Goal: Task Accomplishment & Management: Use online tool/utility

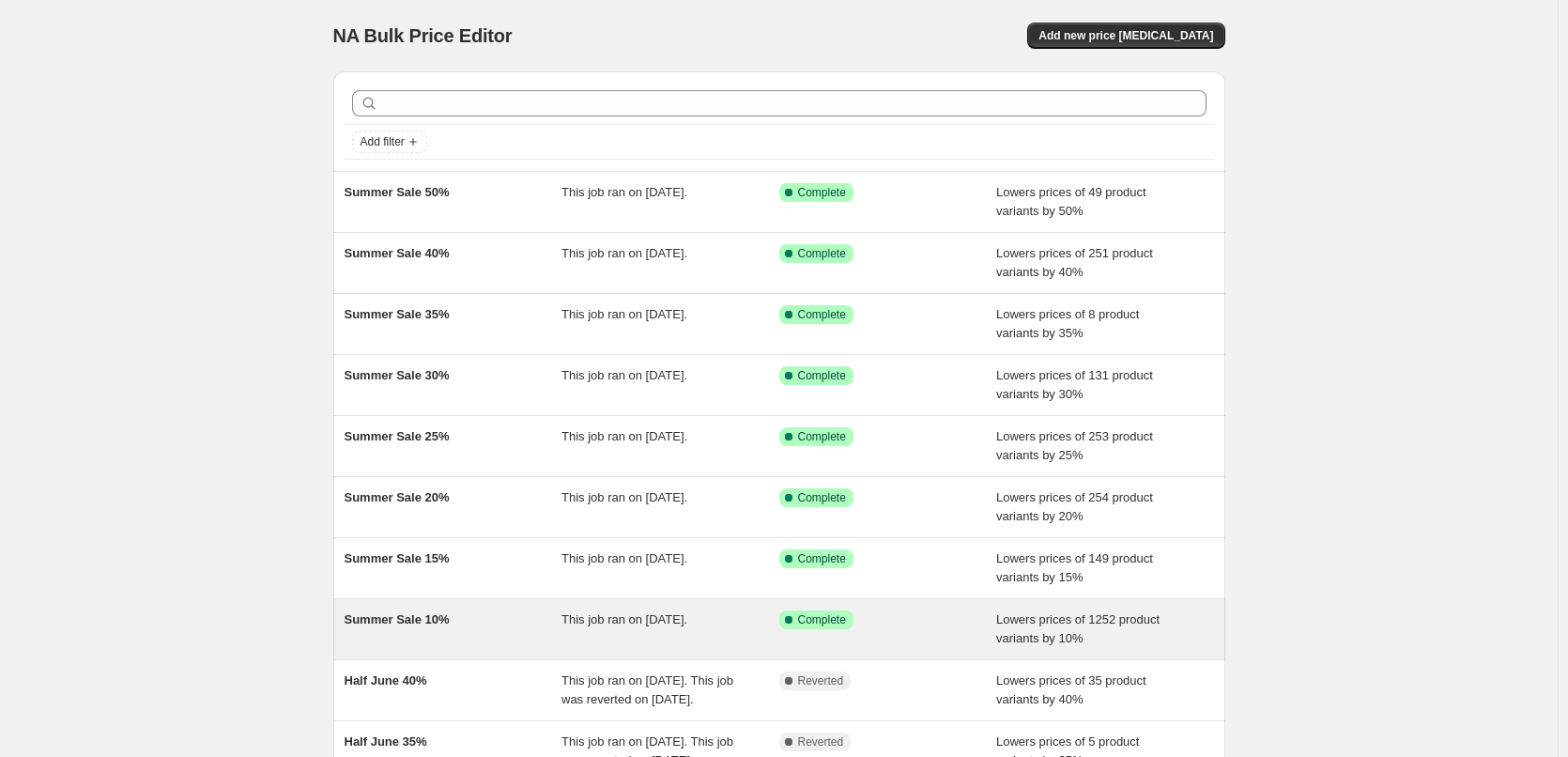
click at [687, 623] on span "This job ran on [DATE]." at bounding box center [624, 618] width 126 height 14
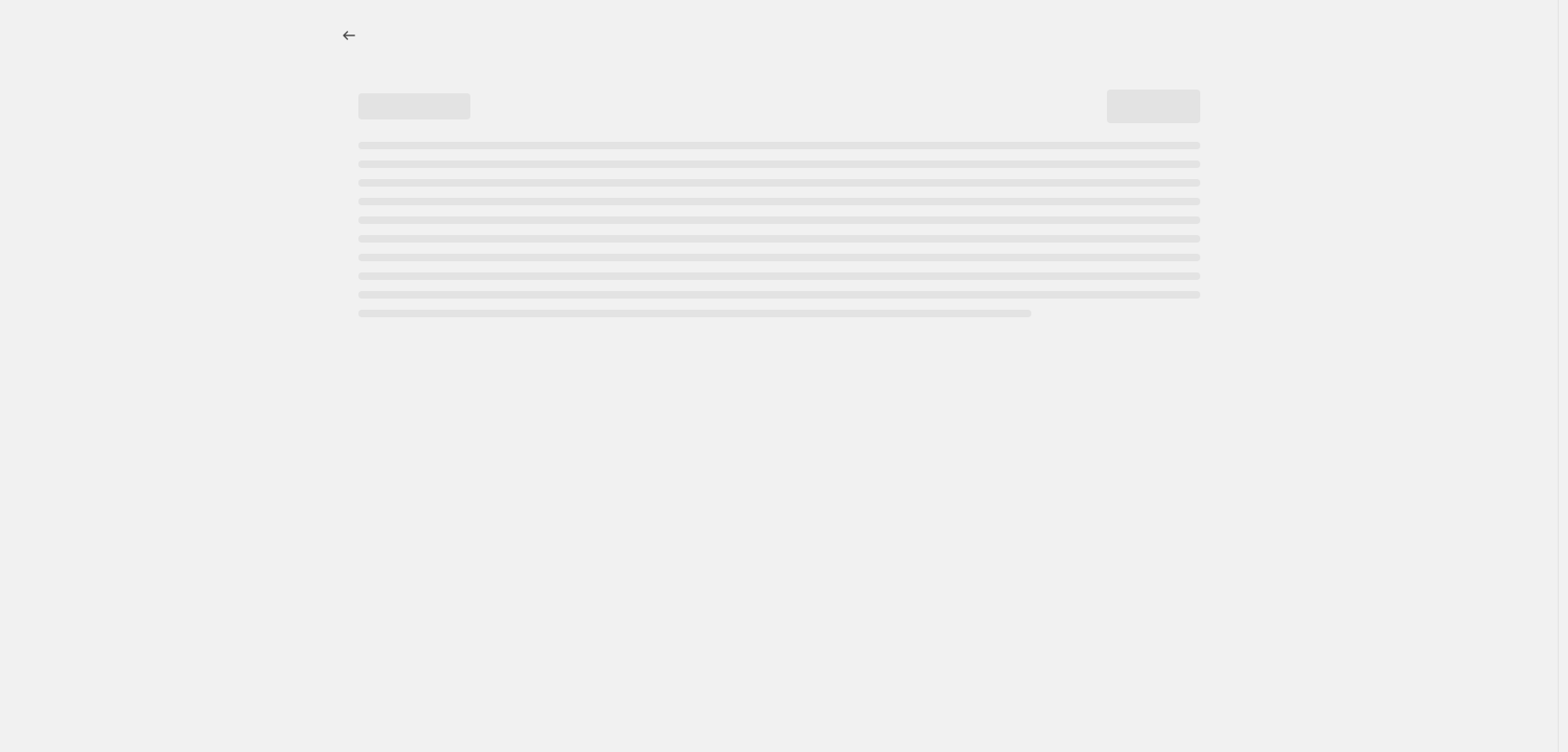
select select "percentage"
select select "collection"
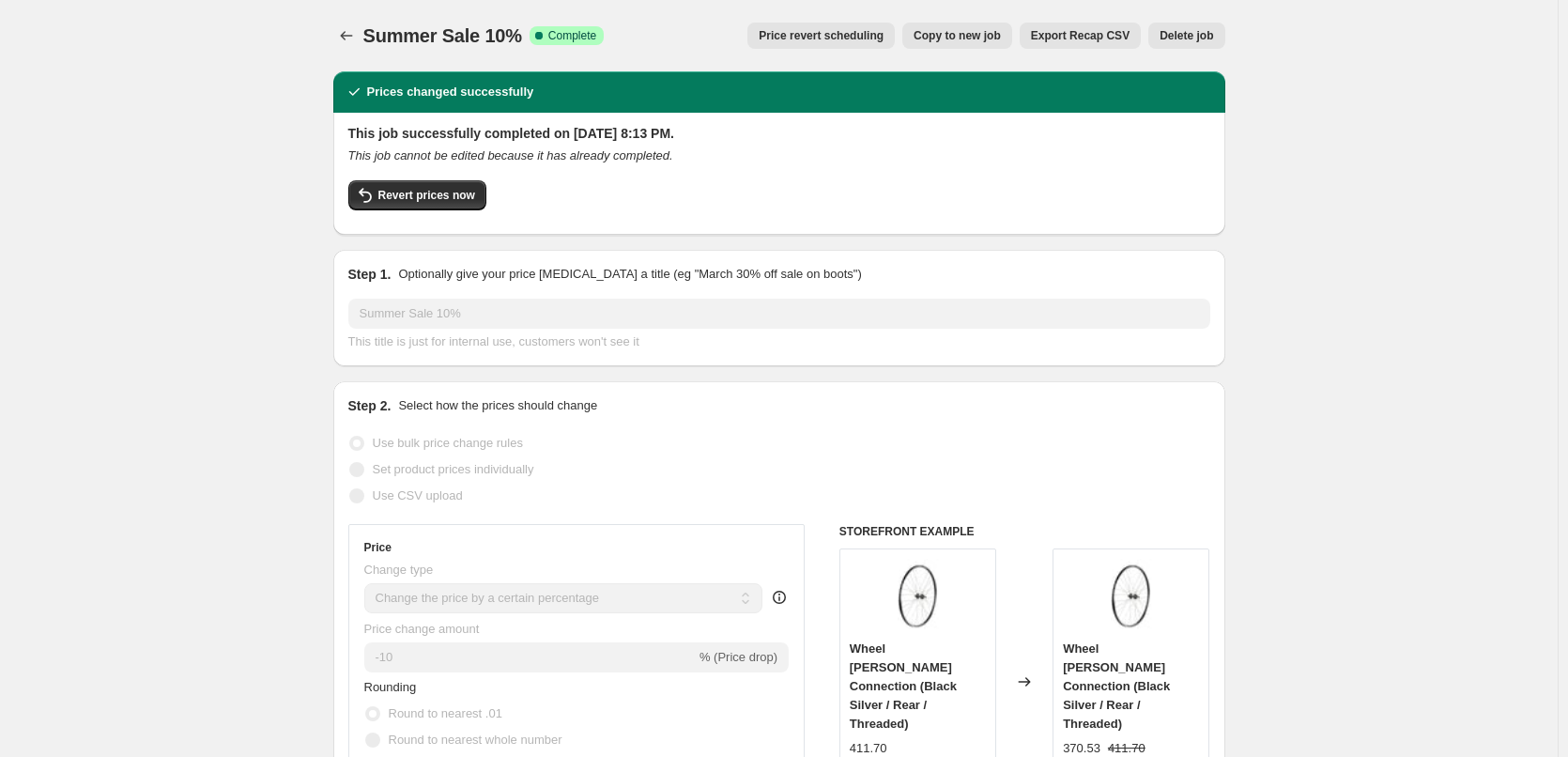
drag, startPoint x: 511, startPoint y: 195, endPoint x: 257, endPoint y: 196, distance: 254.0
click at [438, 138] on h2 "This job successfully completed on June 26, 2025 at 8:13 PM." at bounding box center [779, 134] width 862 height 19
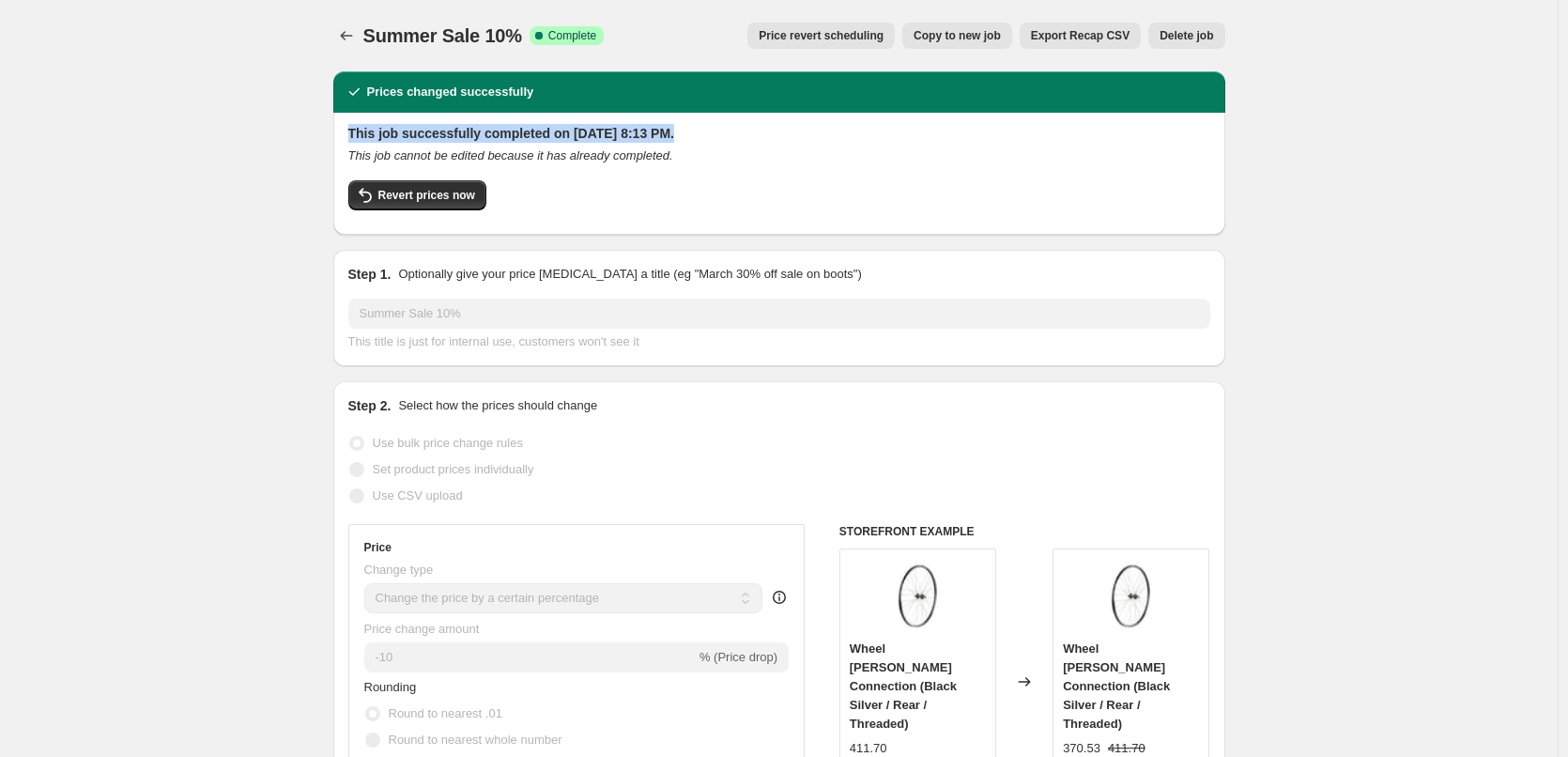
click at [425, 142] on div at bounding box center [425, 142] width 0 height 0
click at [620, 148] on icon "This job cannot be edited because it has already completed." at bounding box center [511, 155] width 325 height 14
click at [608, 42] on div "Summer Sale 10% Success Complete Complete Price revert scheduling Copy to new j…" at bounding box center [779, 35] width 892 height 26
click at [342, 43] on icon "Price change jobs" at bounding box center [346, 36] width 19 height 19
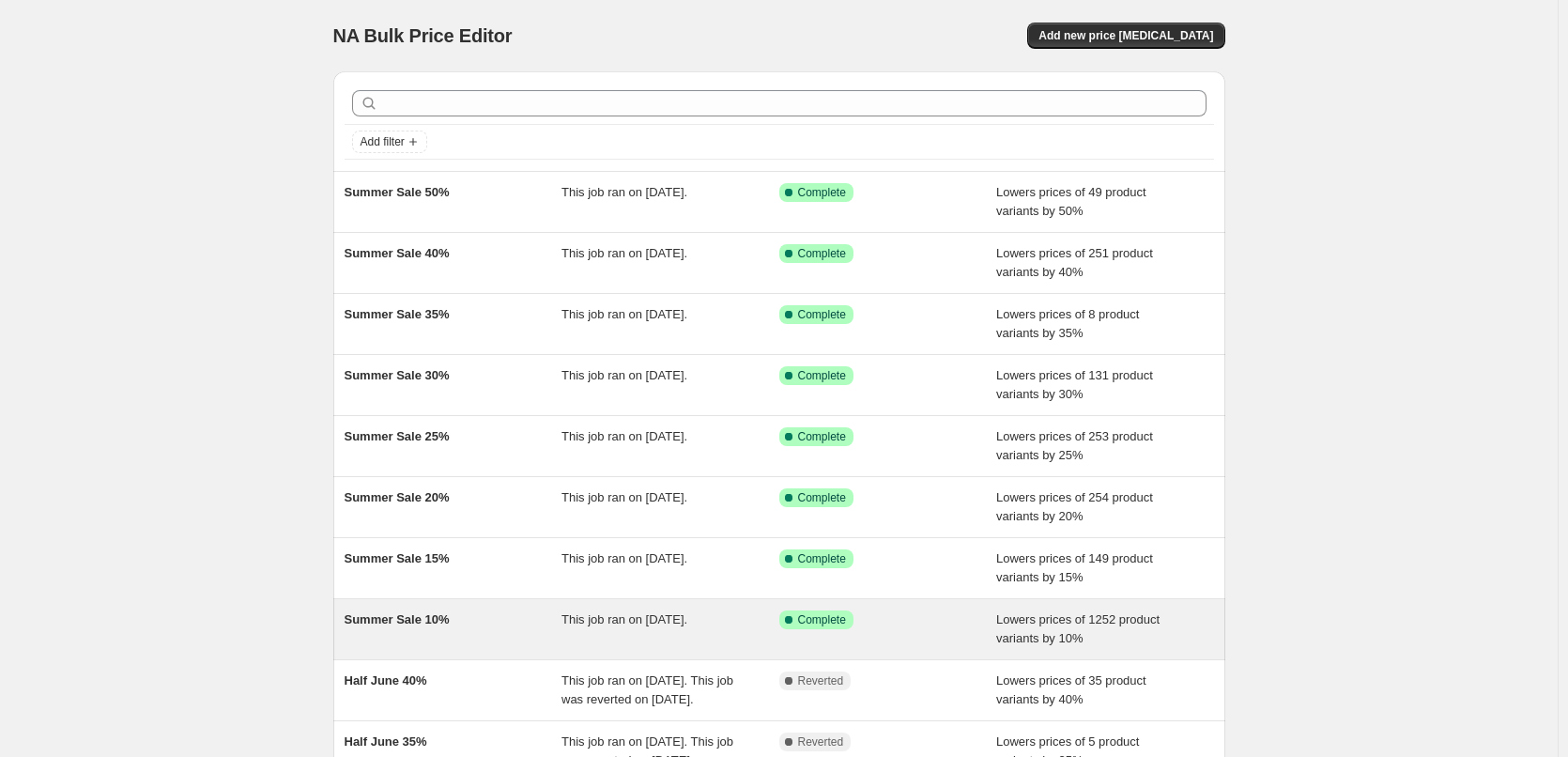
scroll to position [94, 0]
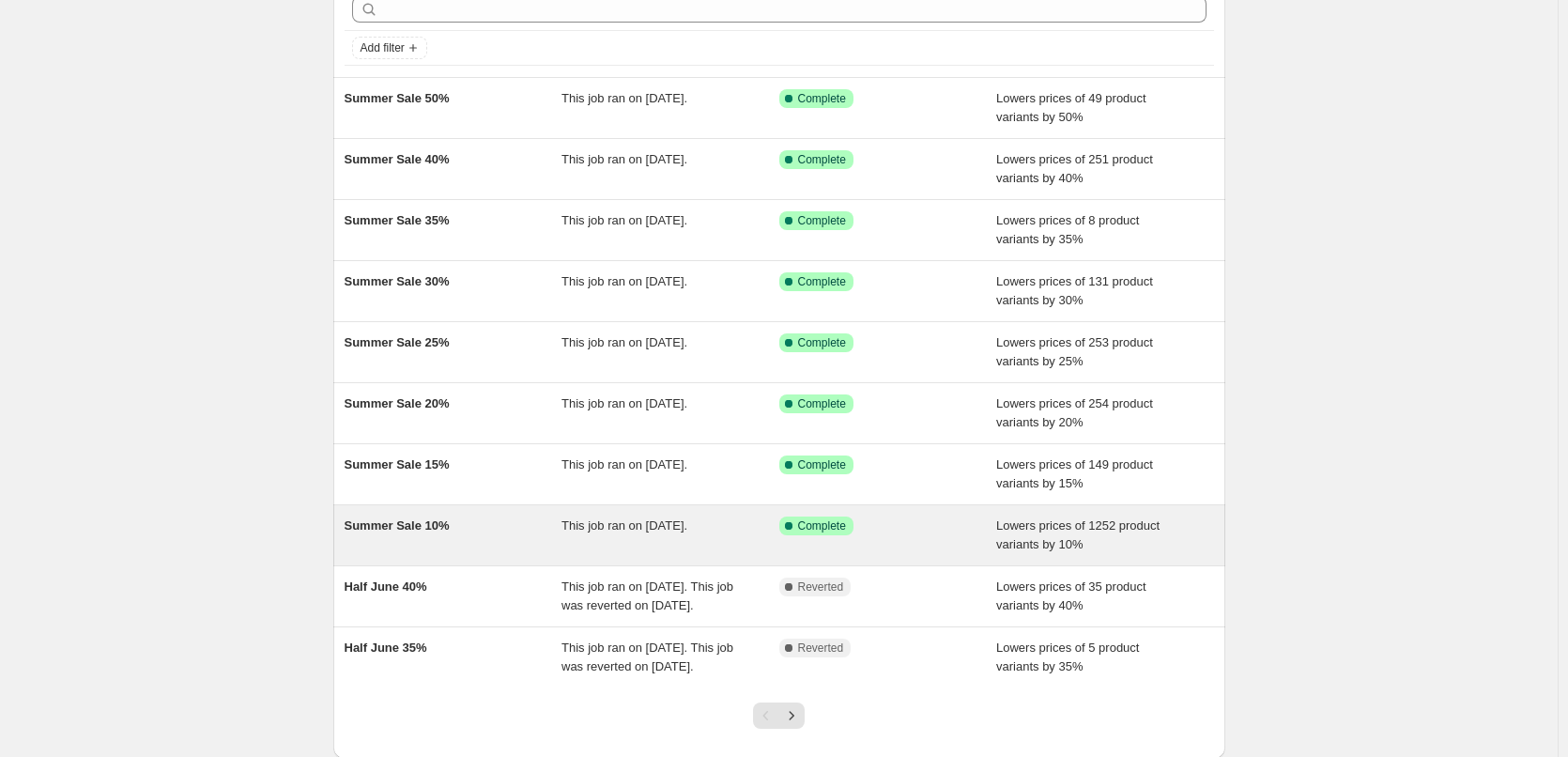
click at [543, 547] on div "Summer Sale 10%" at bounding box center [453, 535] width 217 height 38
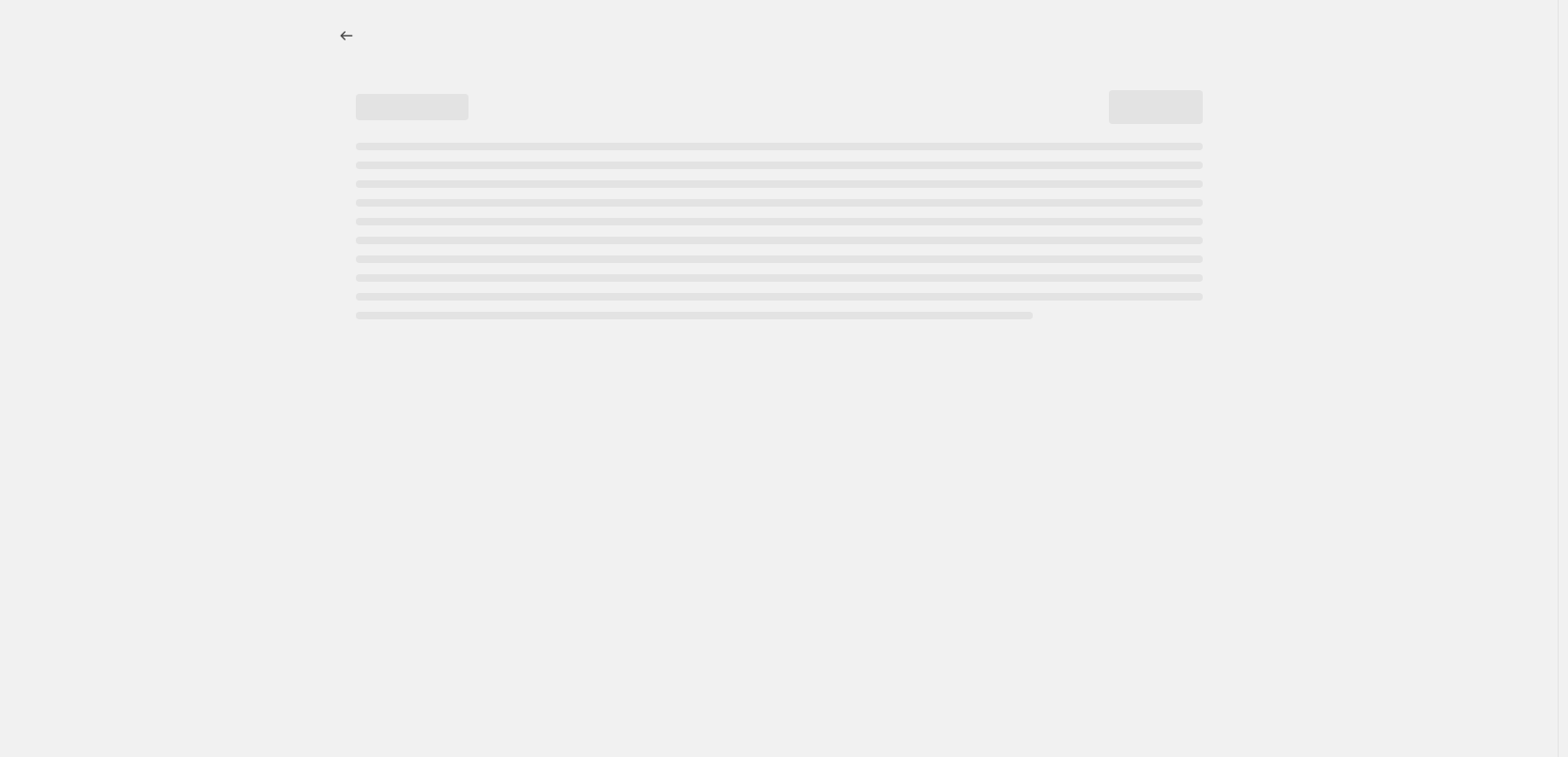
select select "percentage"
select select "collection"
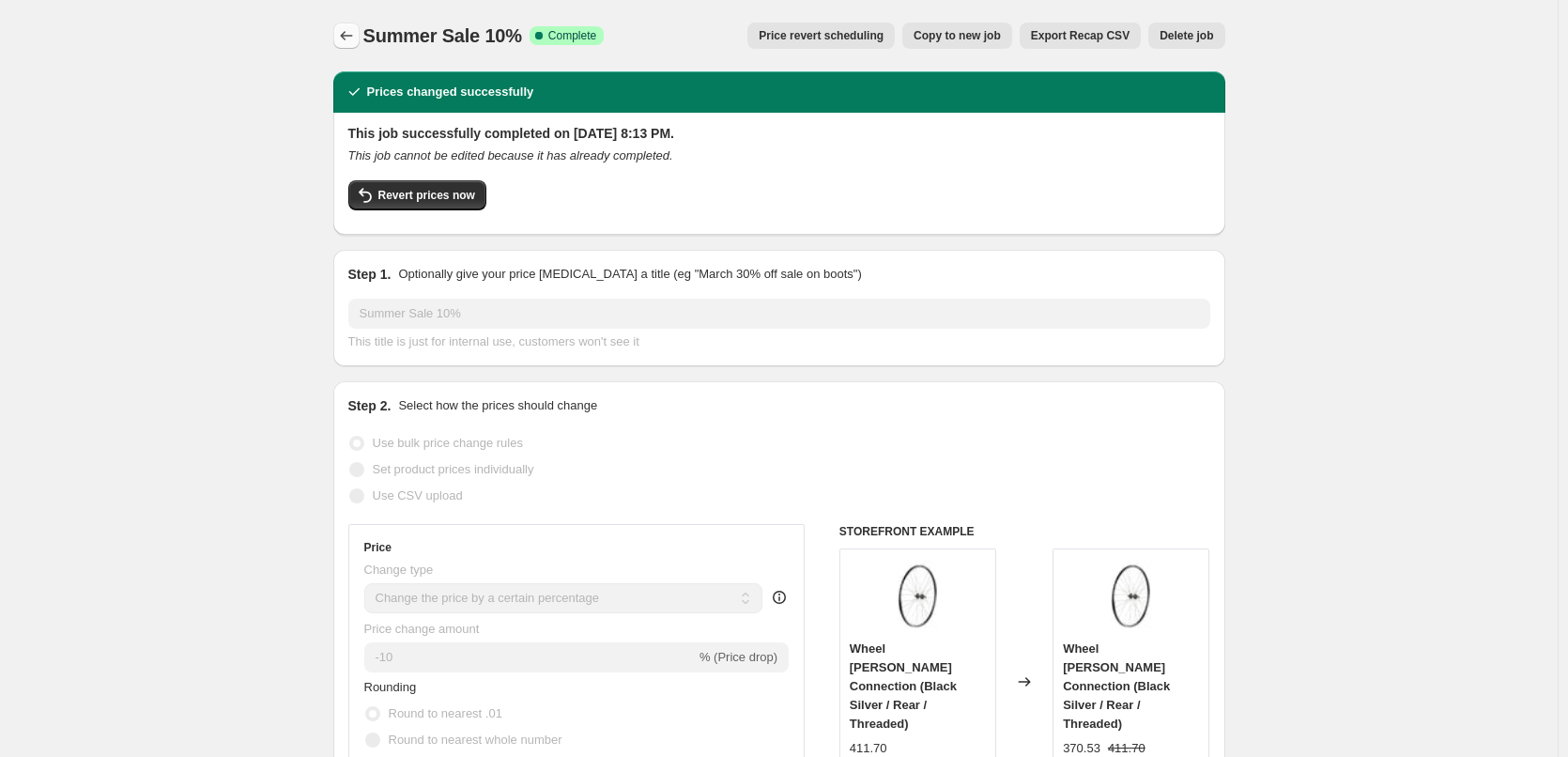
click at [347, 30] on icon "Price change jobs" at bounding box center [346, 36] width 19 height 19
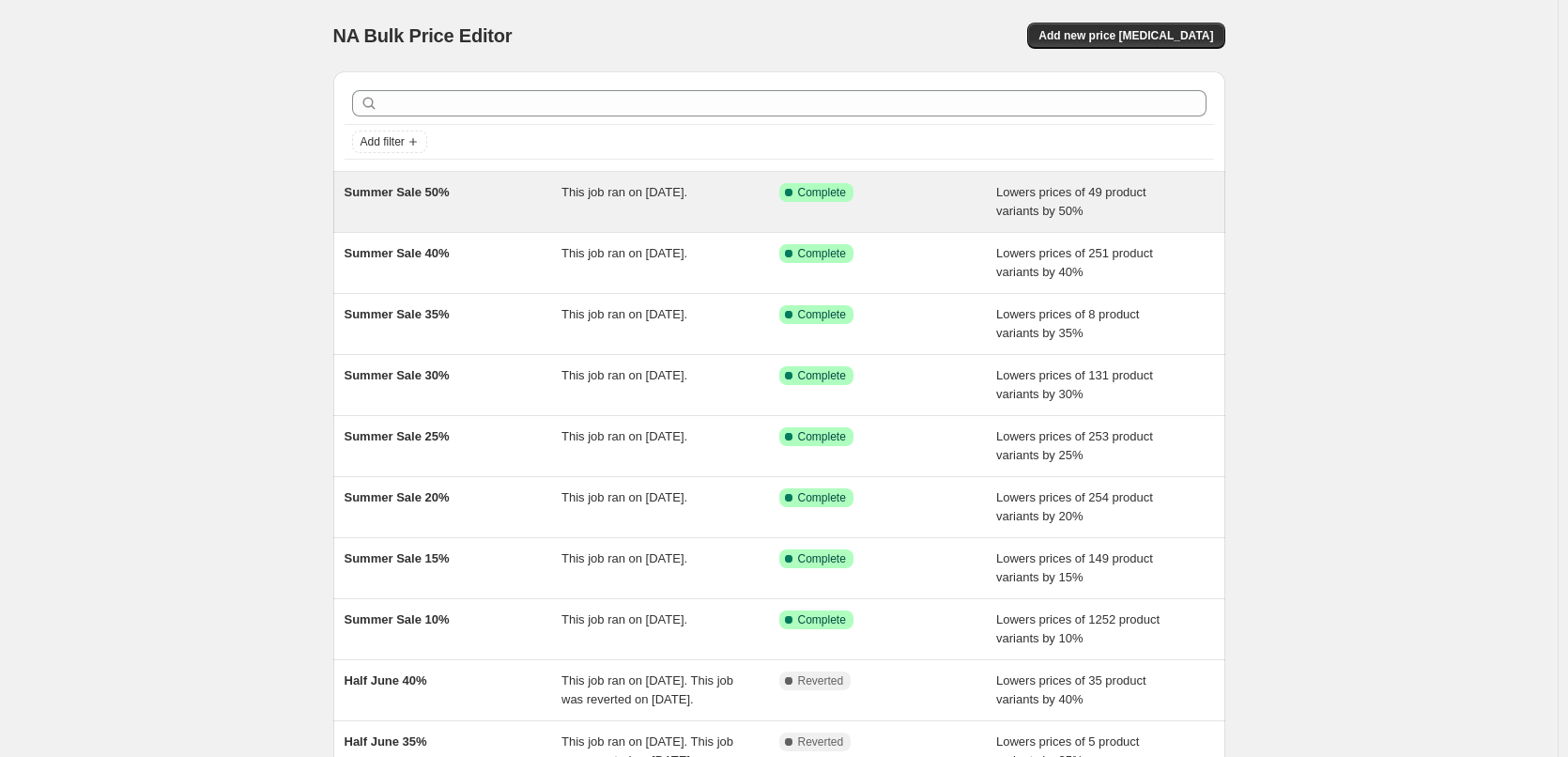
click at [608, 200] on div "This job ran on June 26, 2025." at bounding box center [670, 201] width 217 height 38
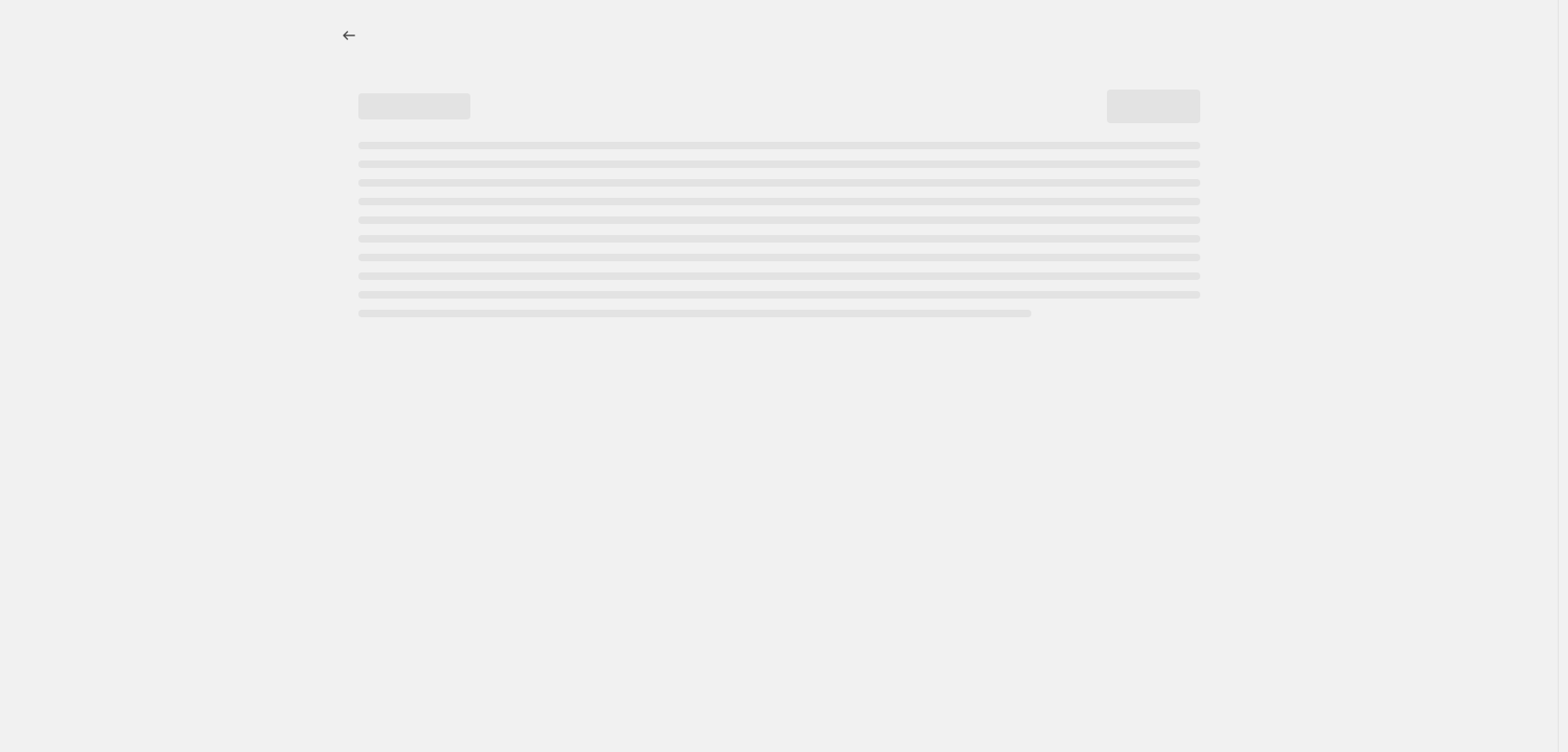
select select "percentage"
select select "collection"
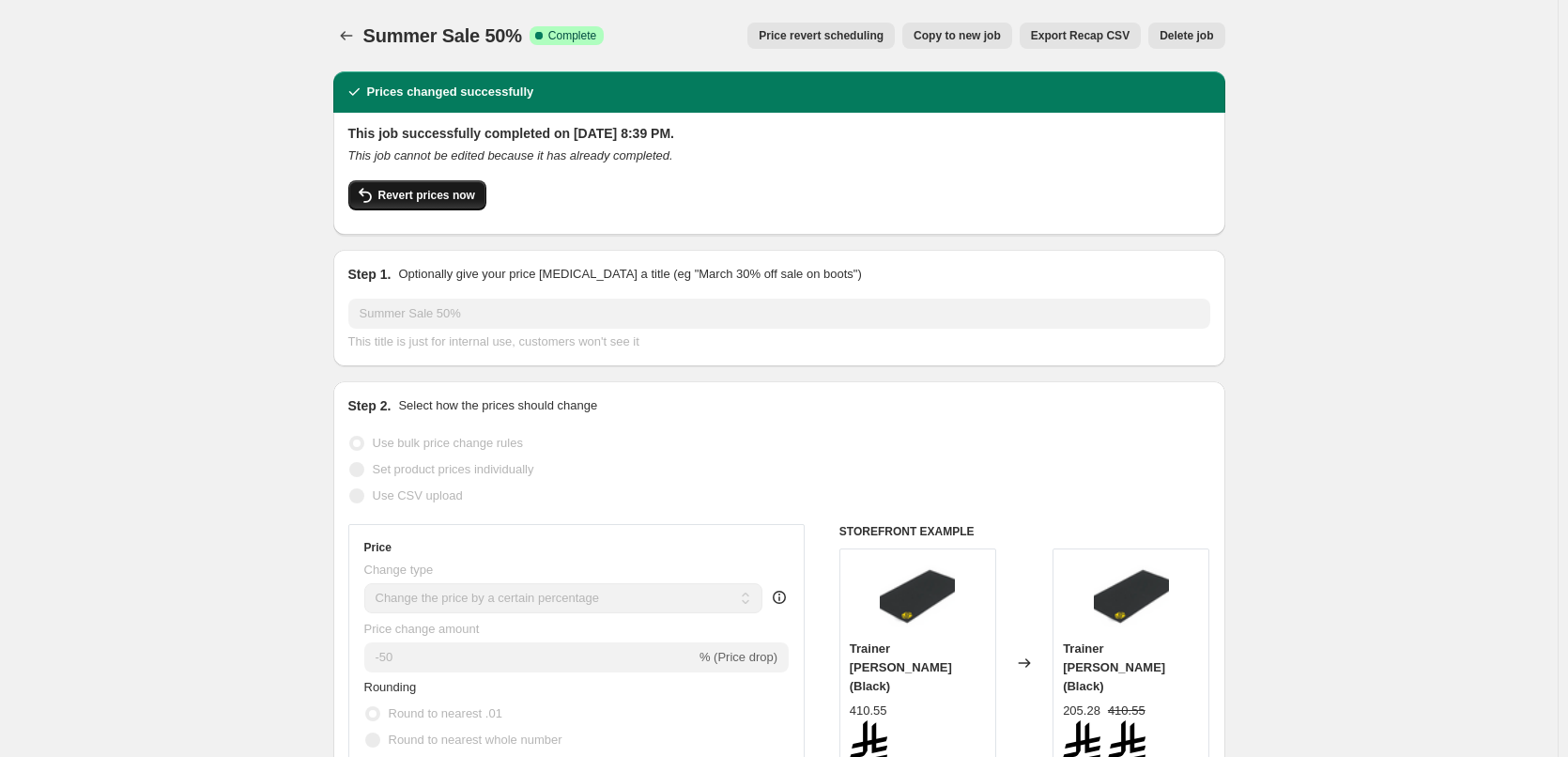
click at [447, 192] on span "Revert prices now" at bounding box center [426, 195] width 97 height 15
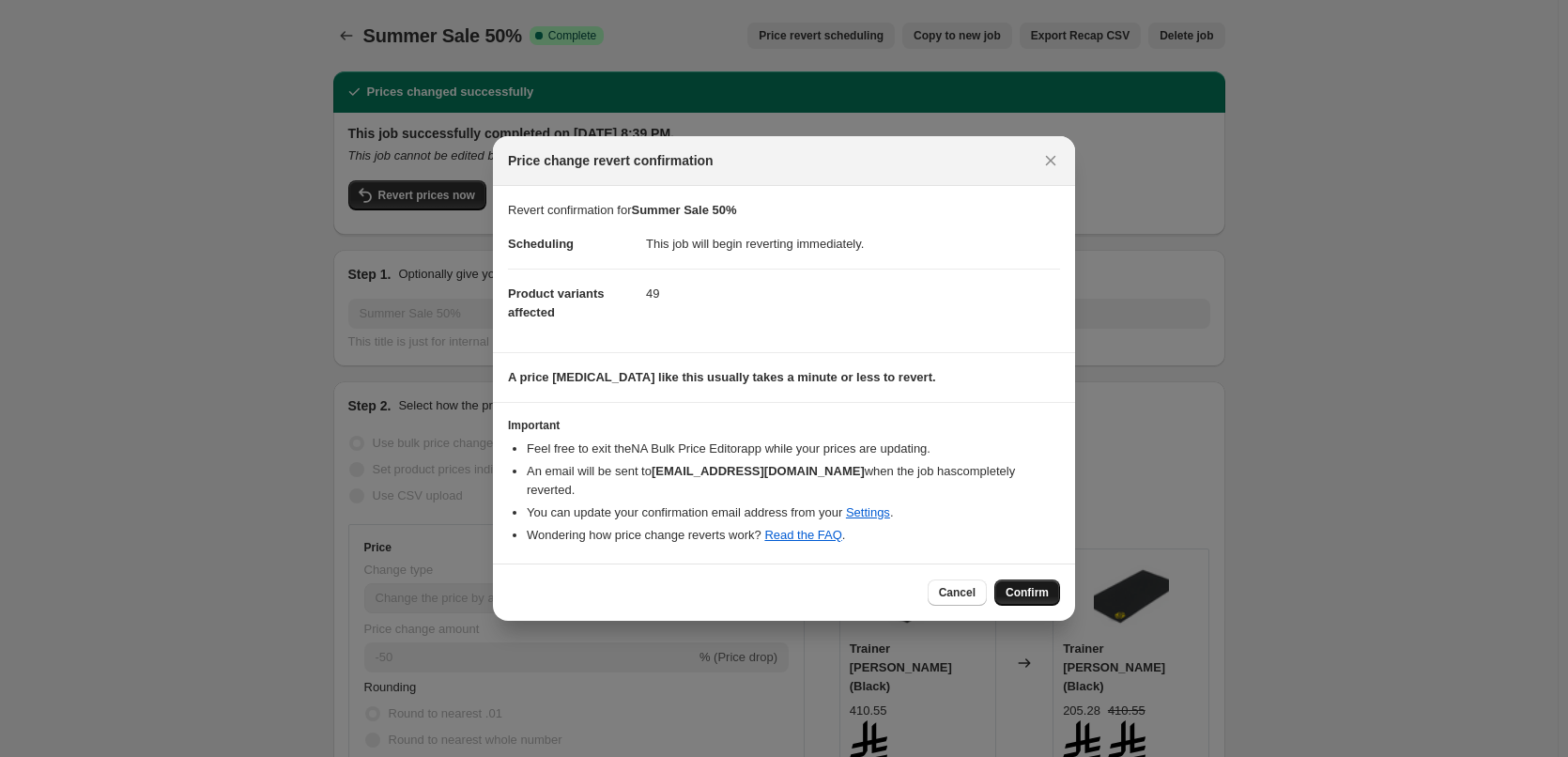
click at [1049, 584] on button "Confirm" at bounding box center [1027, 592] width 65 height 26
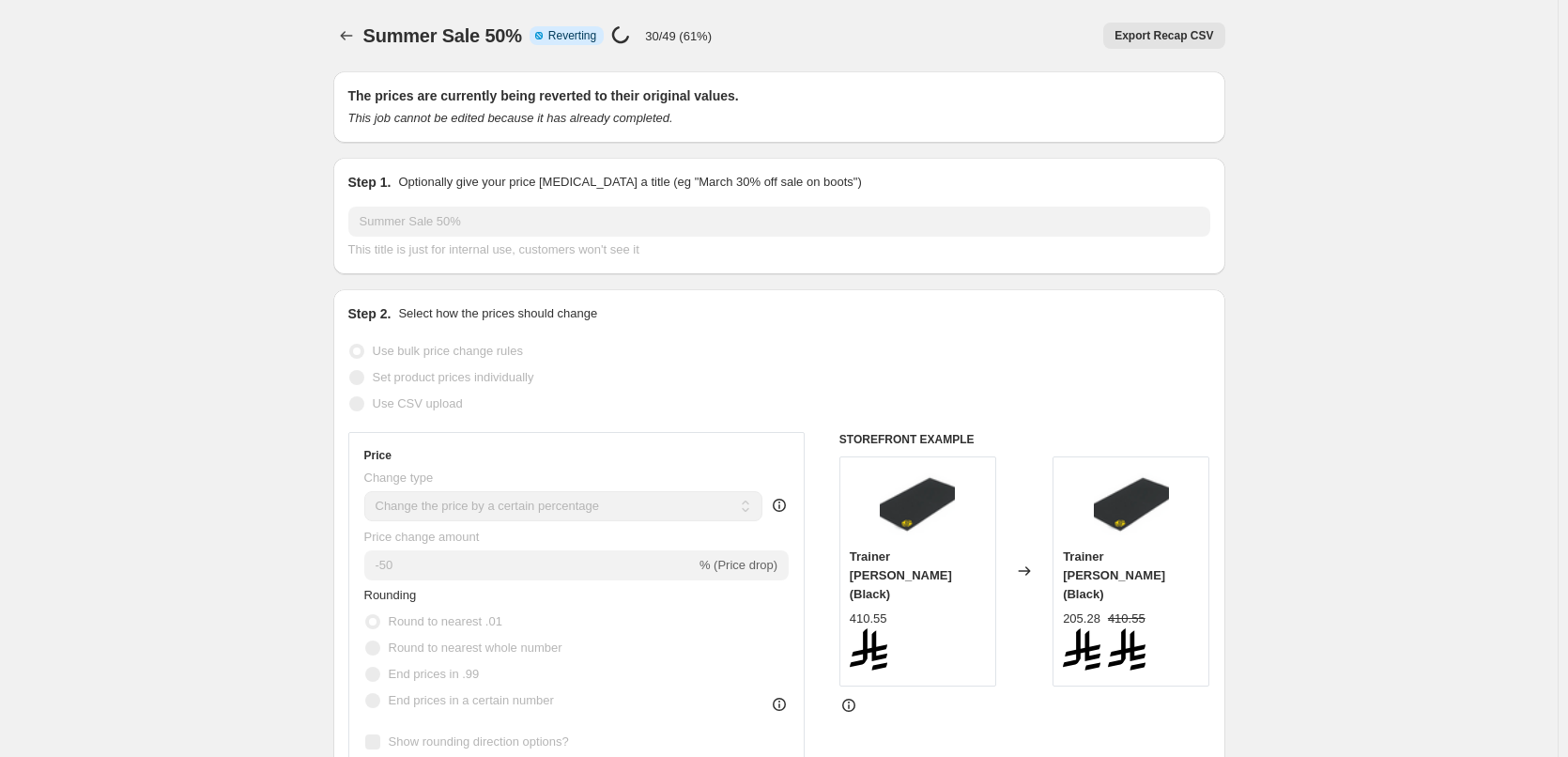
select select "percentage"
select select "collection"
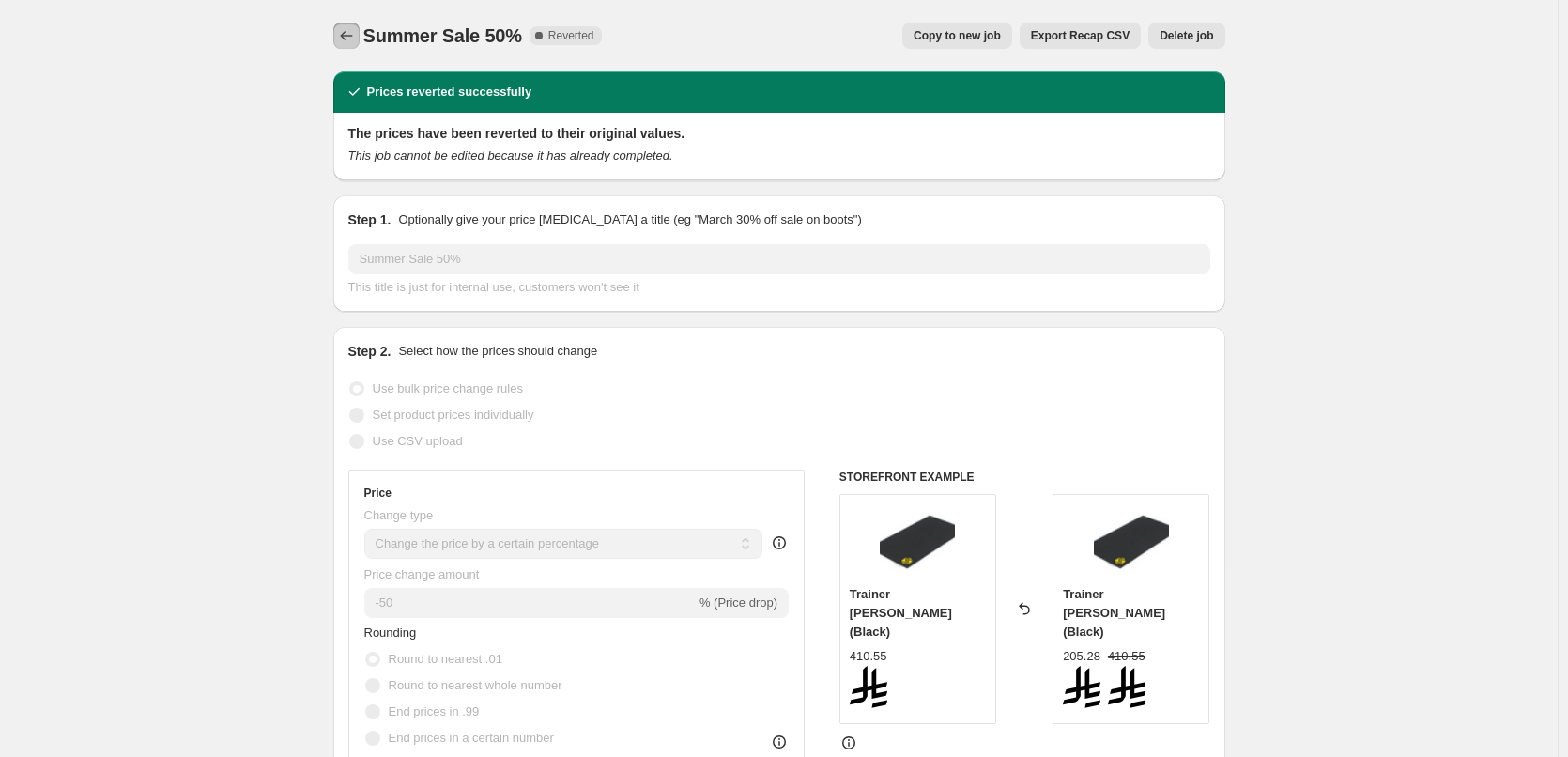
click at [344, 34] on icon "Price change jobs" at bounding box center [346, 36] width 19 height 19
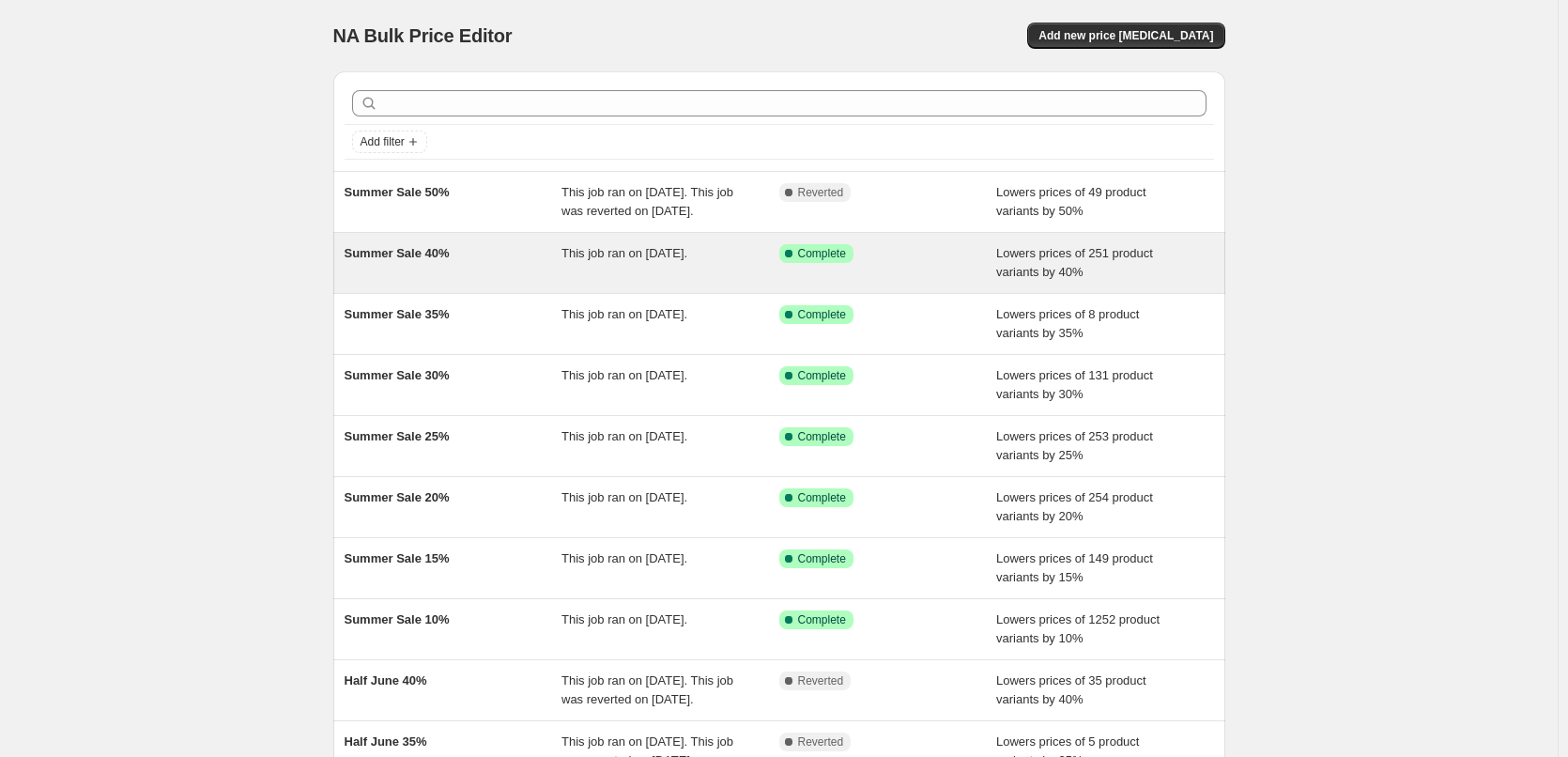
click at [512, 266] on div "Summer Sale 40%" at bounding box center [453, 263] width 217 height 38
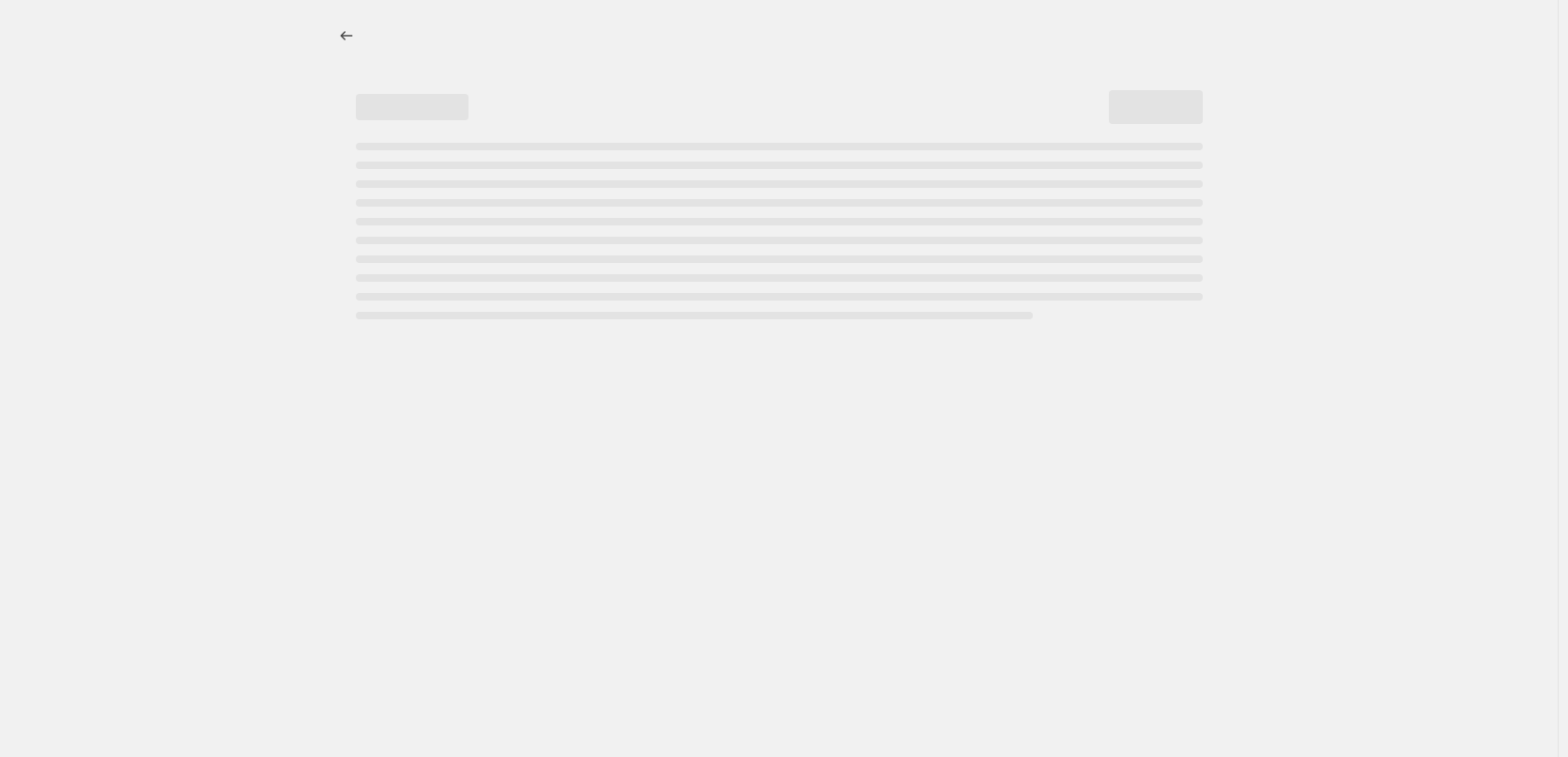
select select "percentage"
select select "collection"
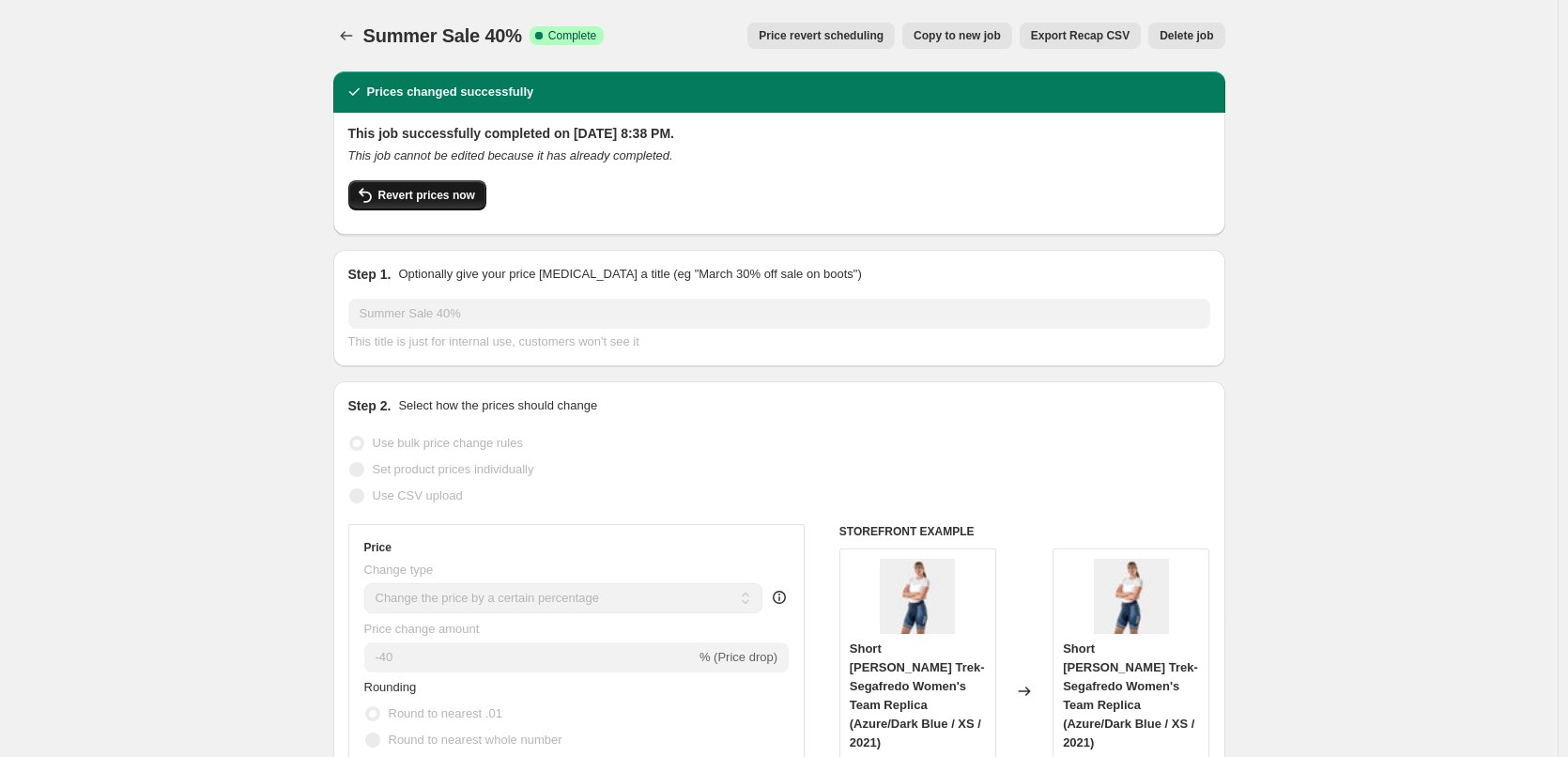
click at [445, 205] on button "Revert prices now" at bounding box center [417, 194] width 138 height 30
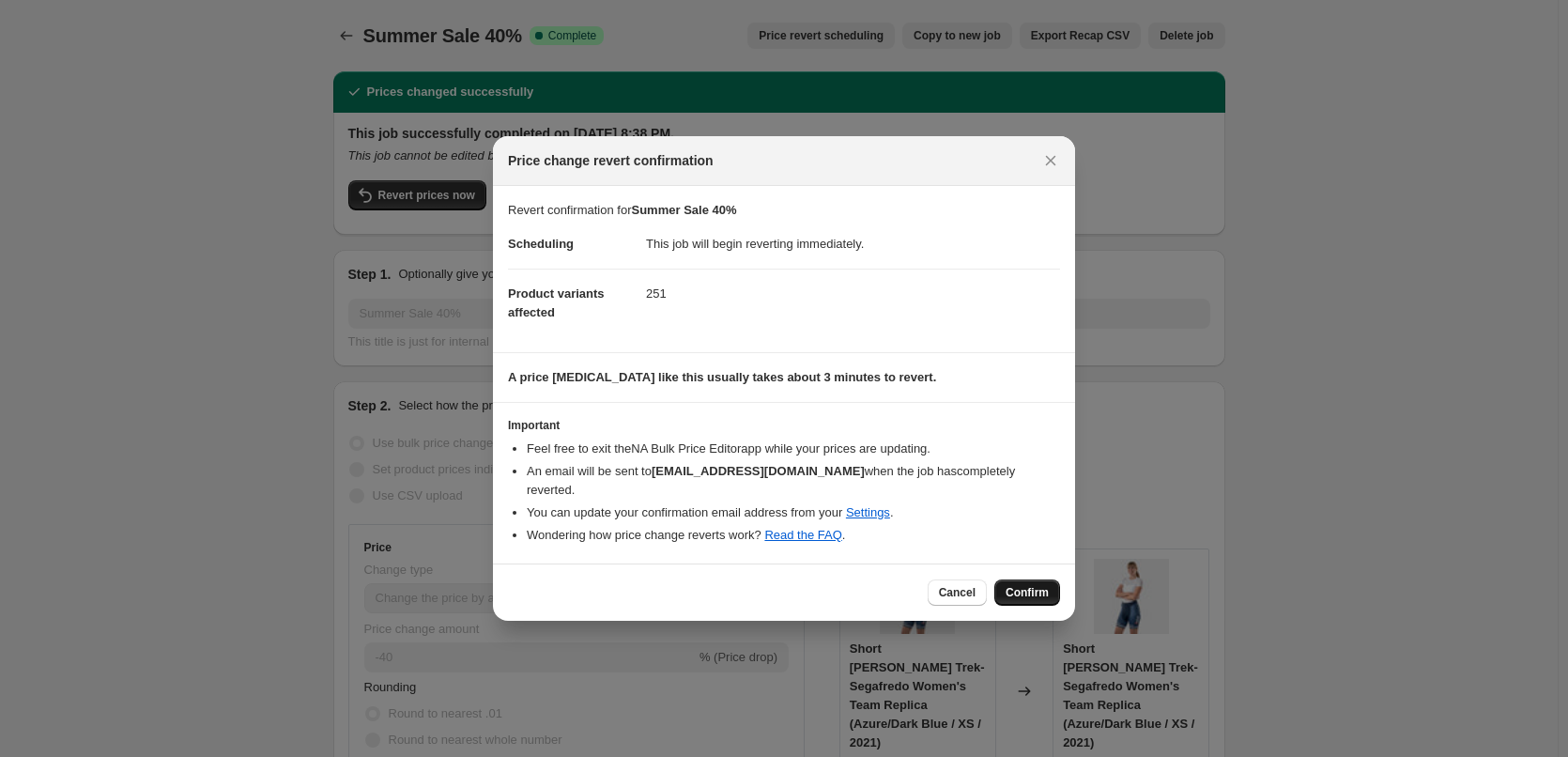
click at [1023, 587] on span "Confirm" at bounding box center [1026, 593] width 43 height 15
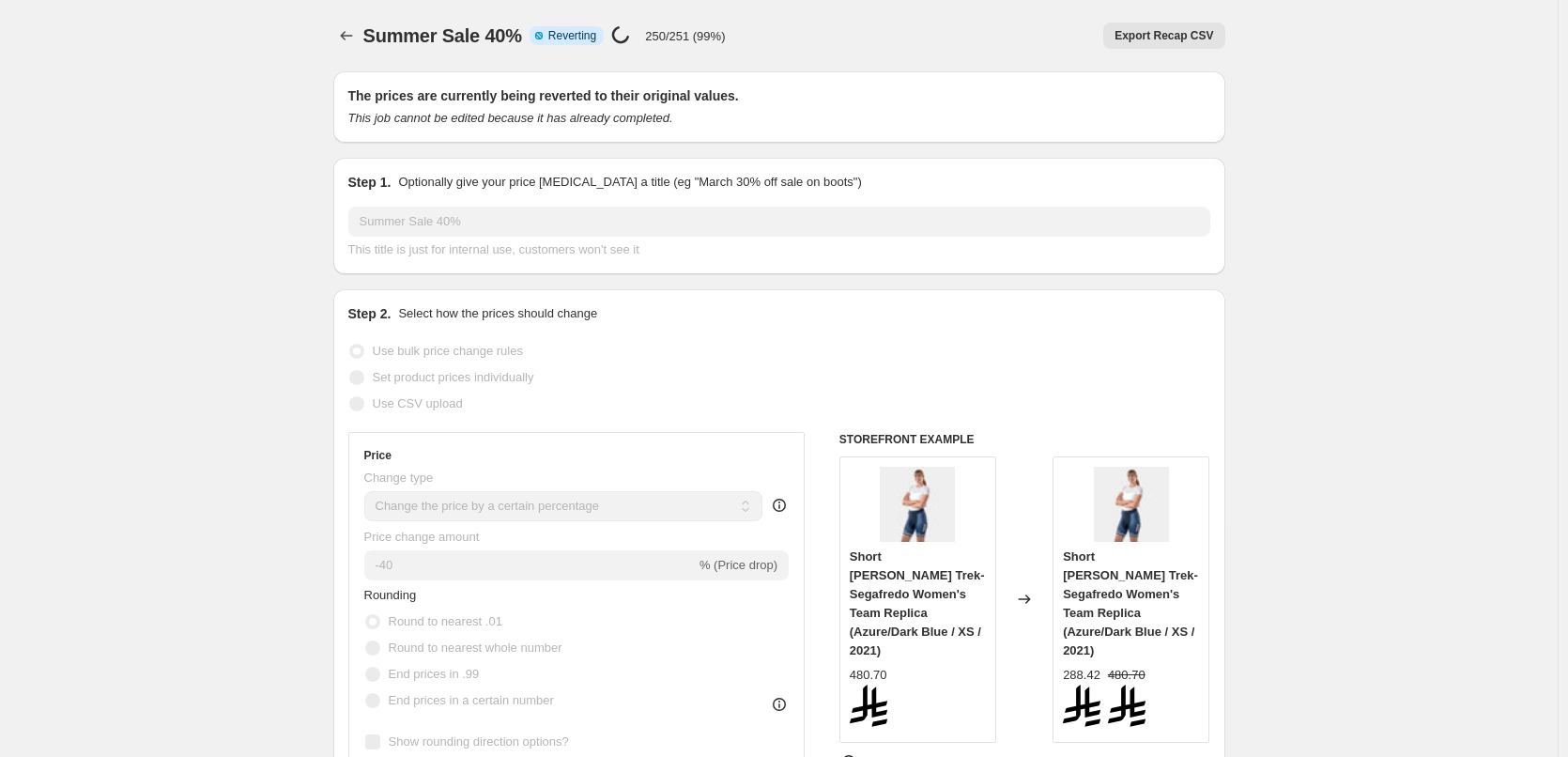
select select "percentage"
select select "collection"
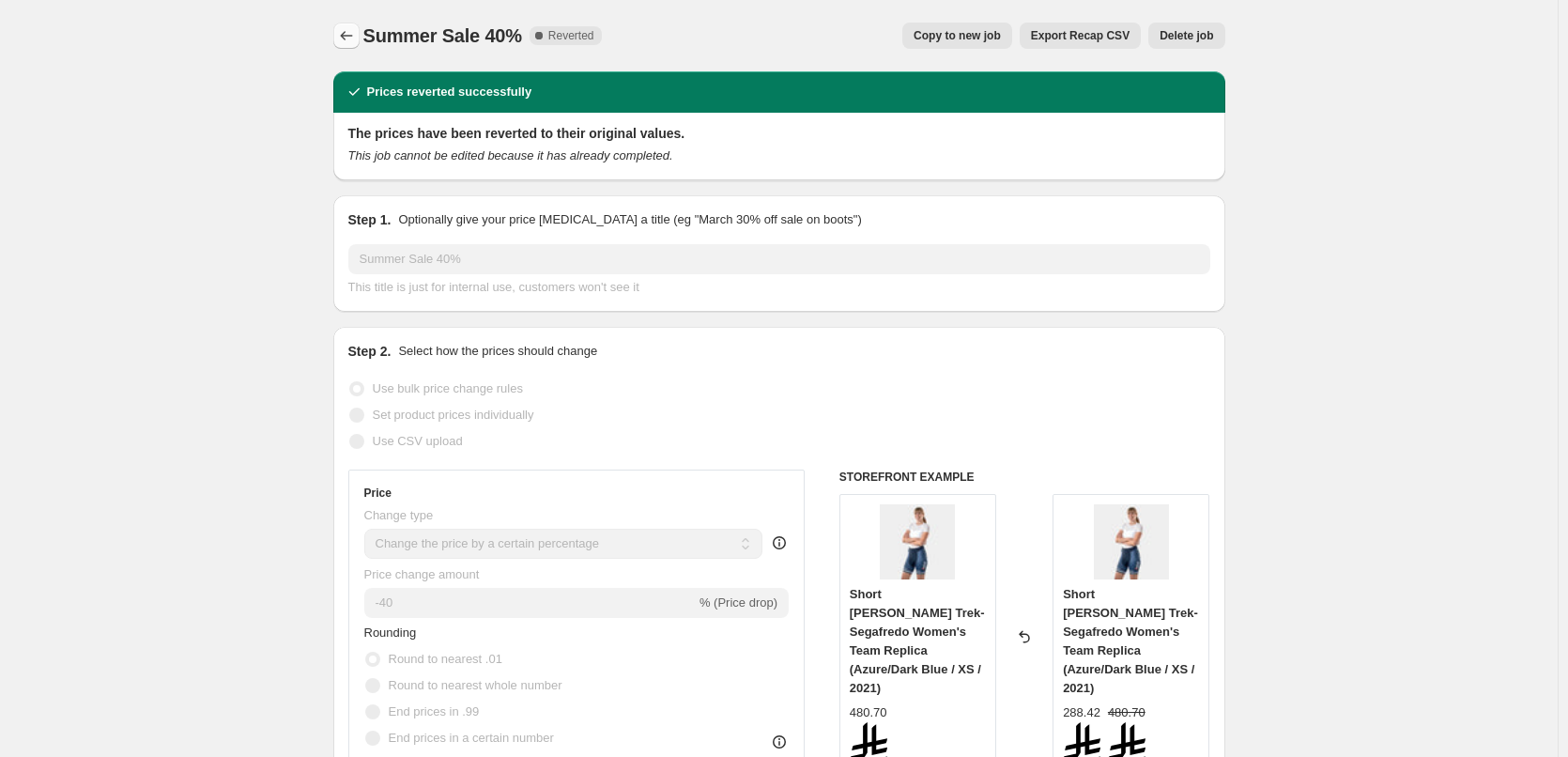
click at [350, 45] on button "Price change jobs" at bounding box center [346, 35] width 26 height 26
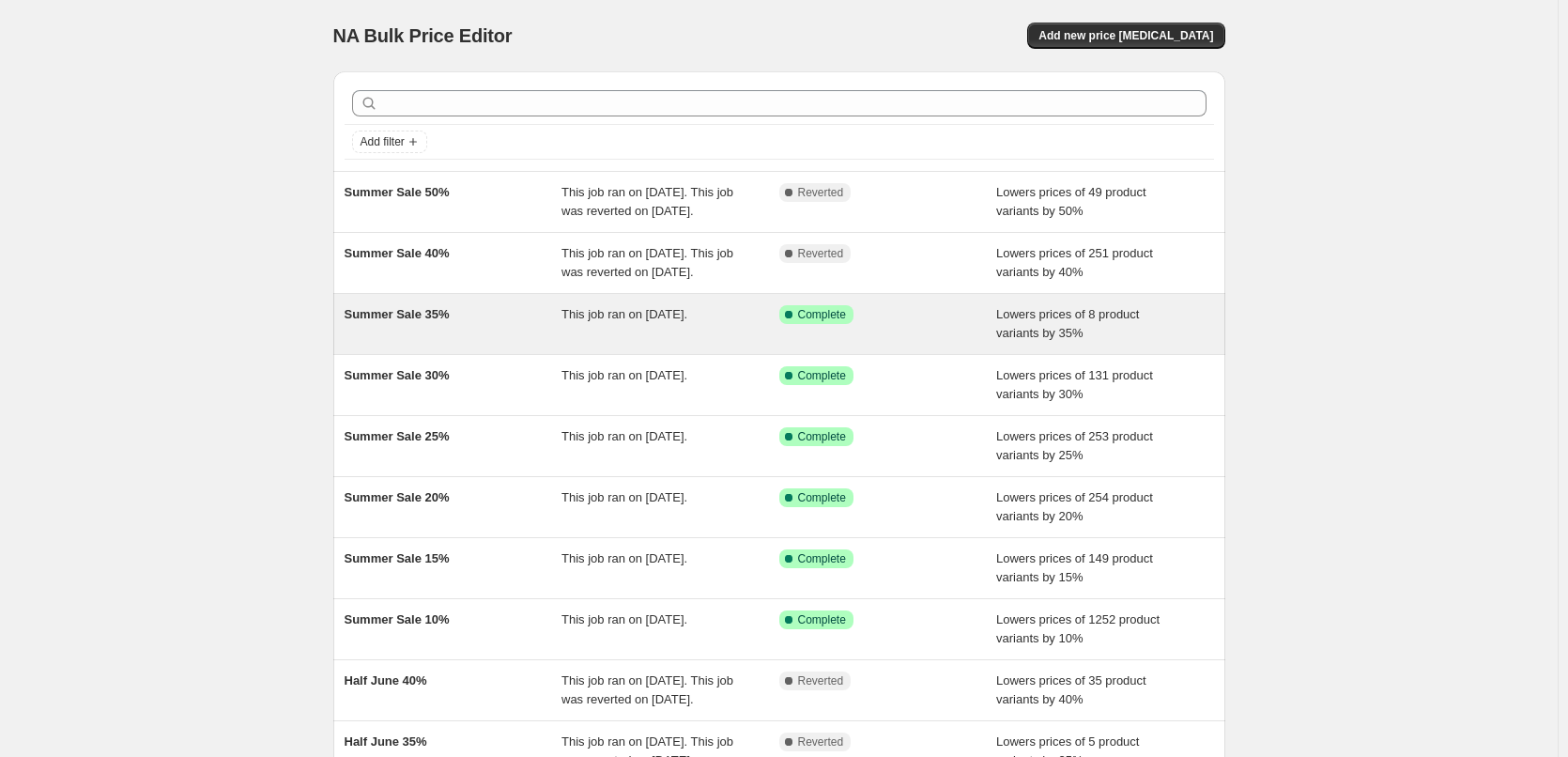
click at [639, 321] on span "This job ran on June 26, 2025." at bounding box center [624, 314] width 126 height 14
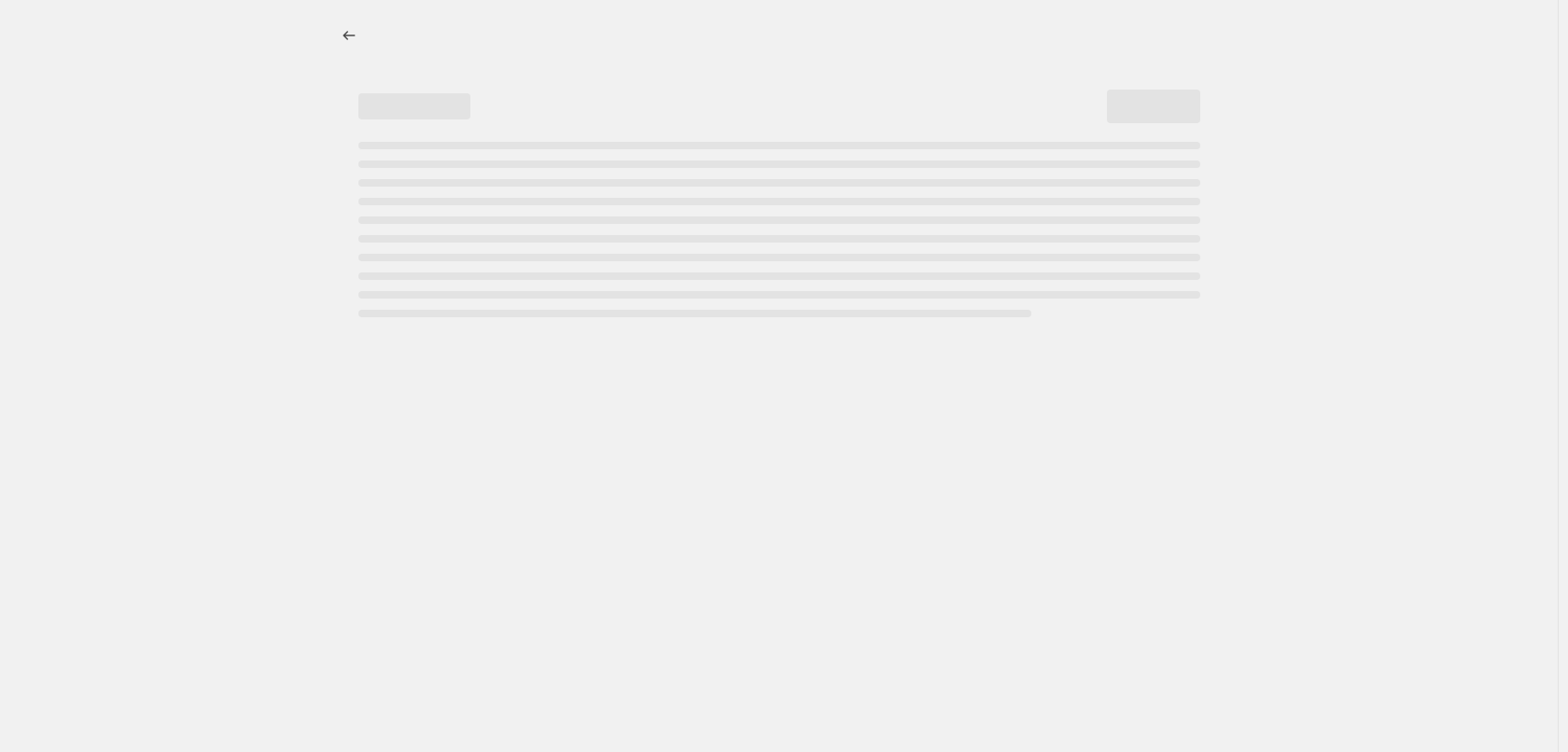
select select "percentage"
select select "collection"
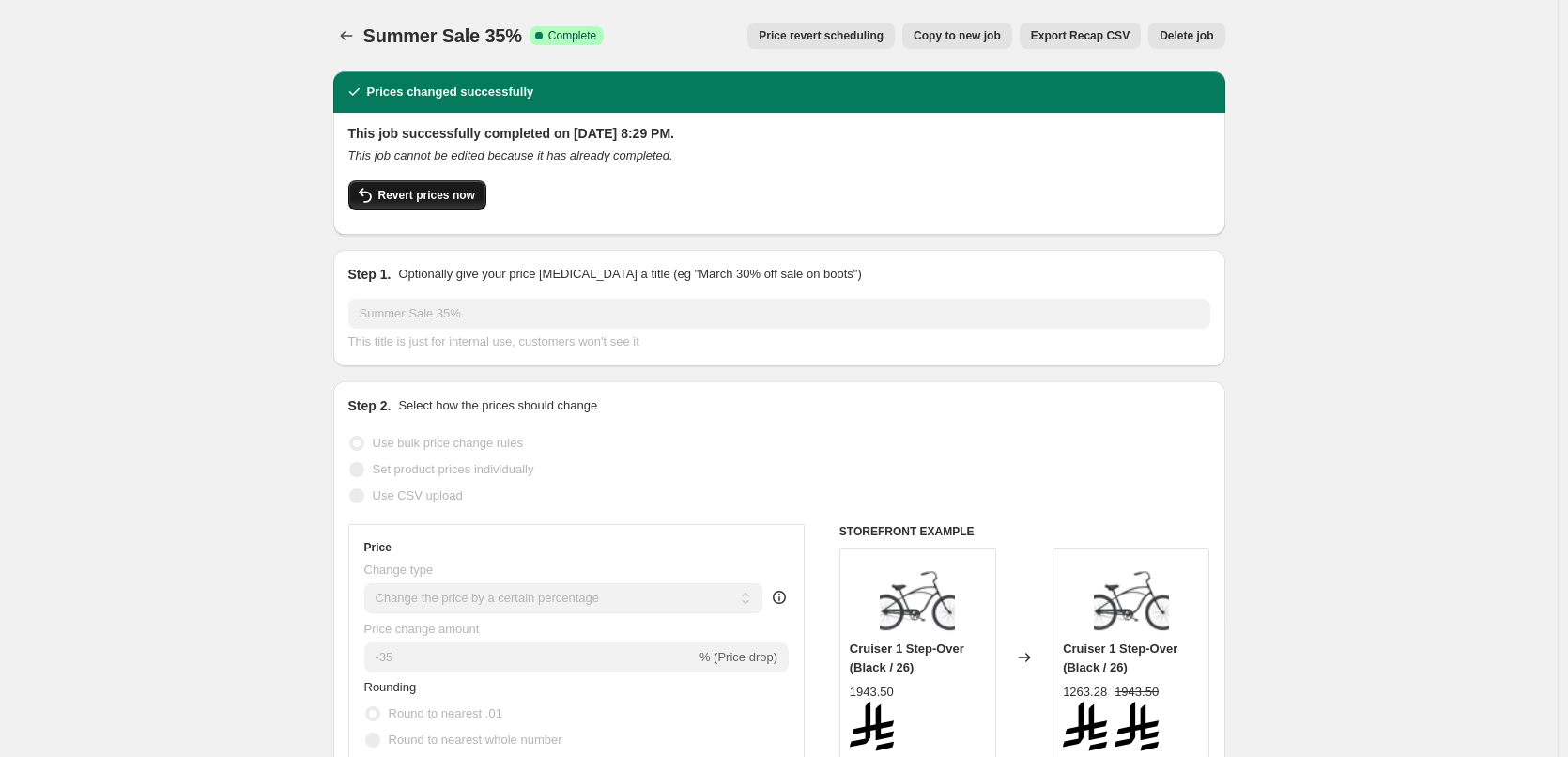
click at [425, 190] on span "Revert prices now" at bounding box center [426, 195] width 97 height 15
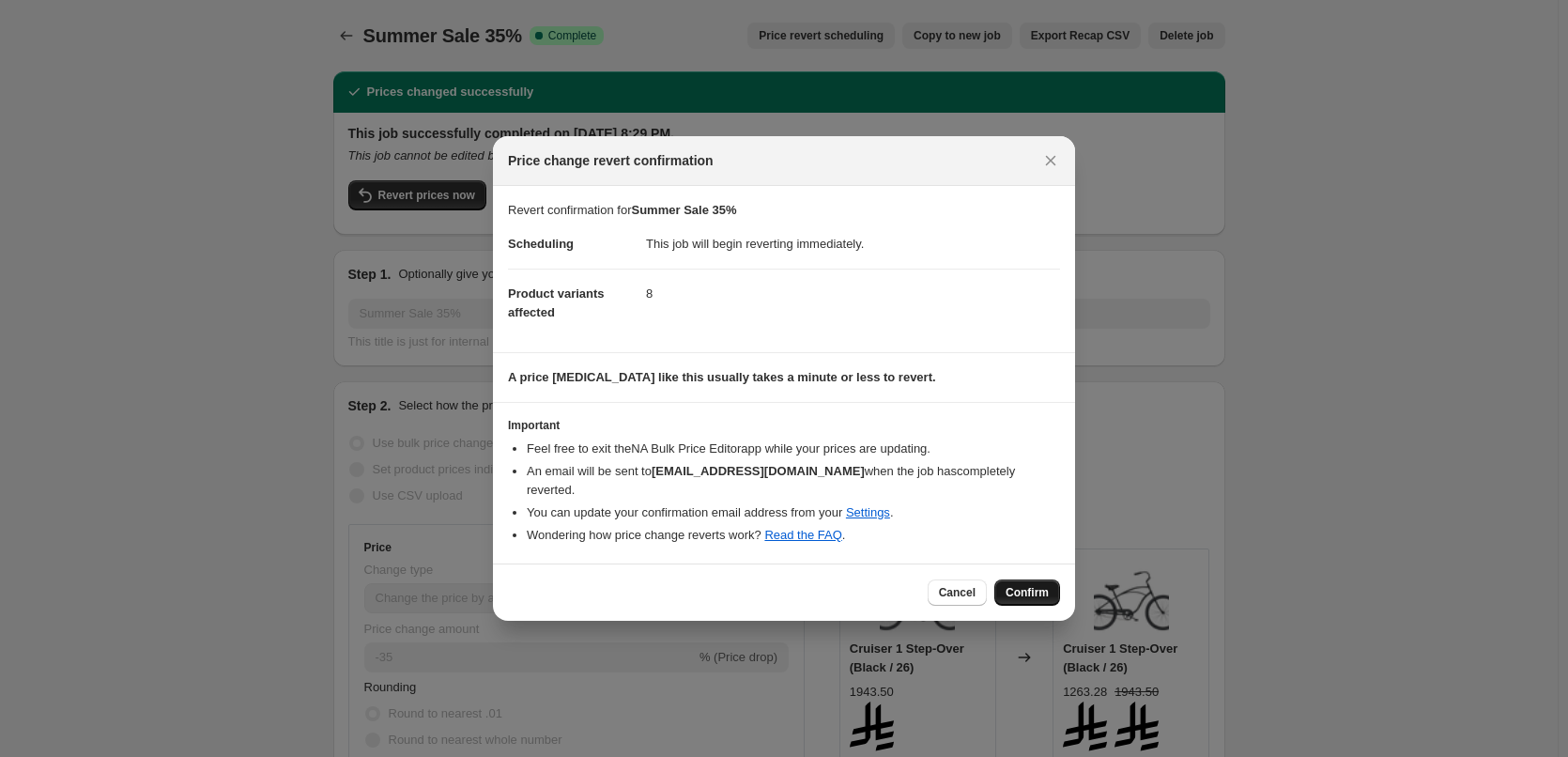
click at [1025, 587] on span "Confirm" at bounding box center [1026, 593] width 43 height 15
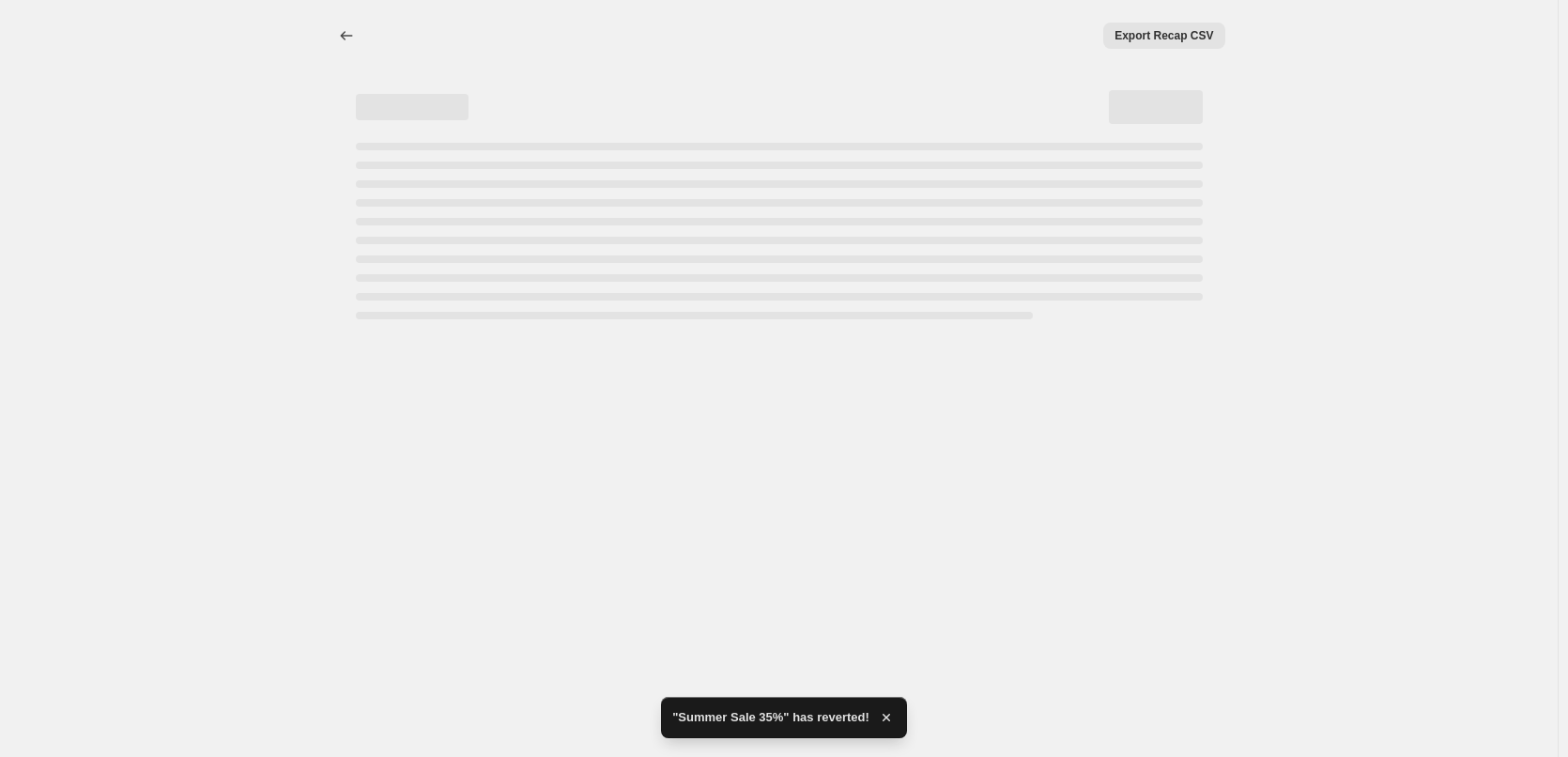
select select "percentage"
select select "collection"
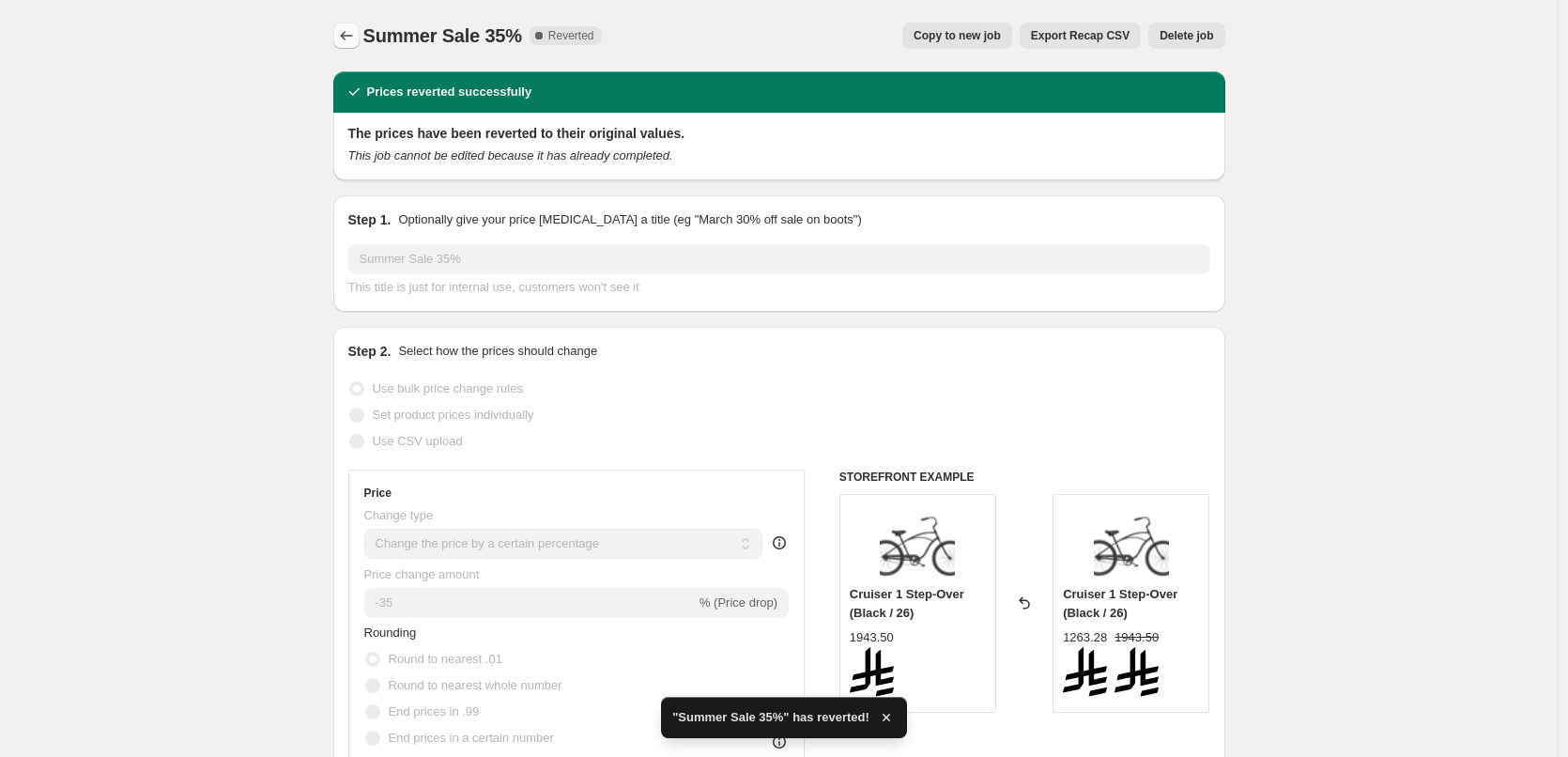
click at [350, 41] on icon "Price change jobs" at bounding box center [346, 36] width 19 height 19
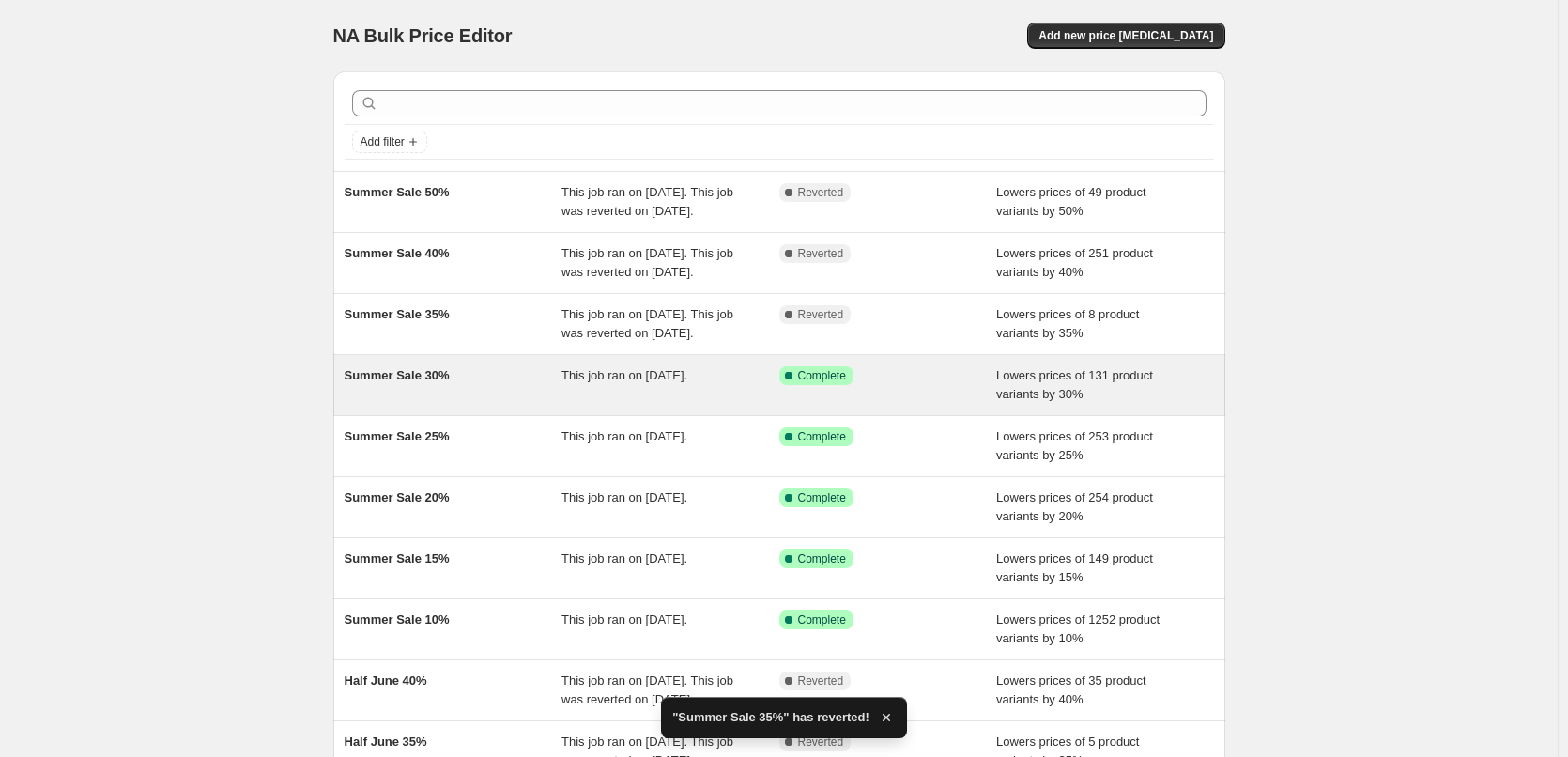
click at [517, 404] on div "Summer Sale 30%" at bounding box center [453, 385] width 217 height 38
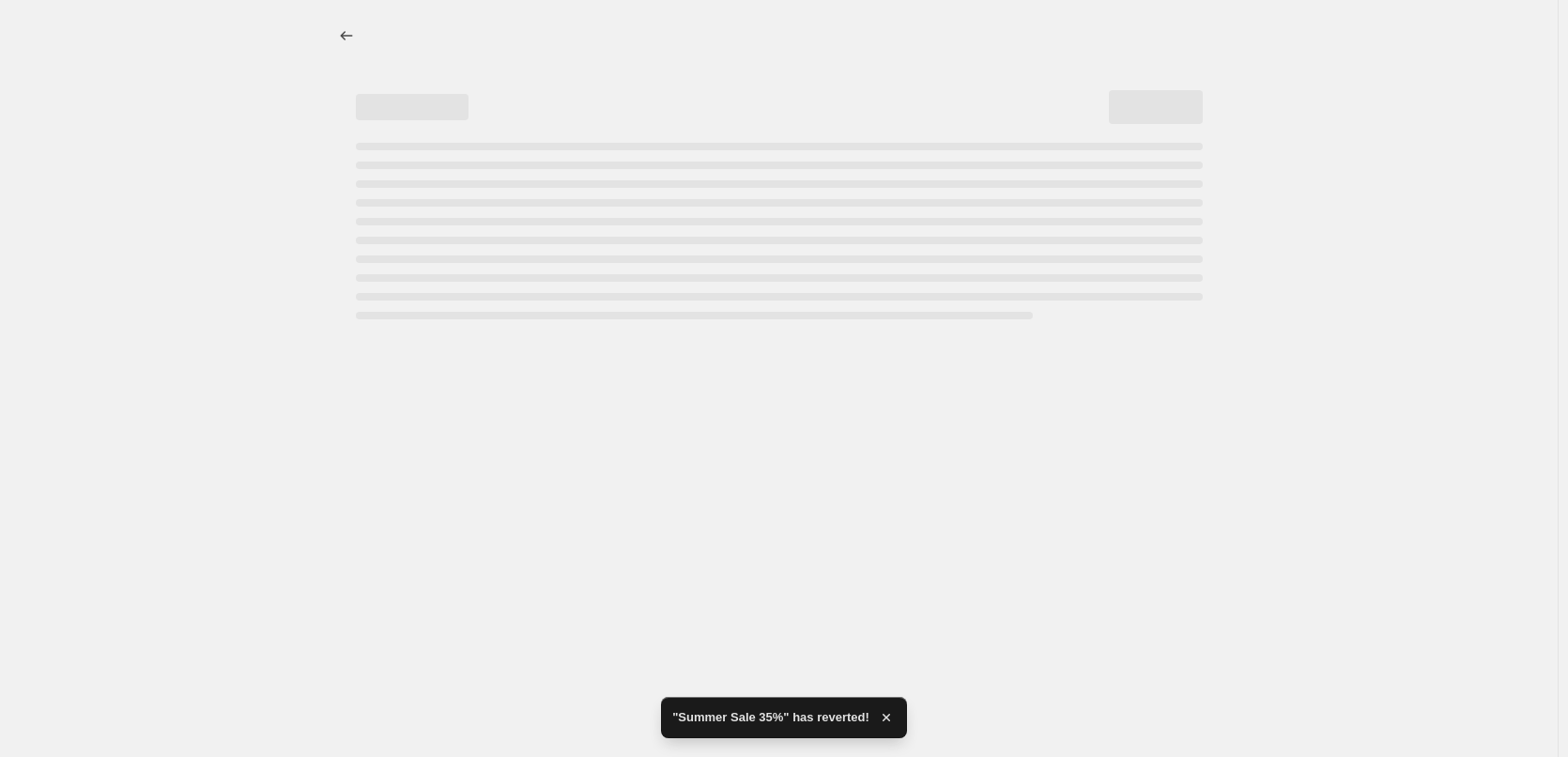
select select "percentage"
select select "collection"
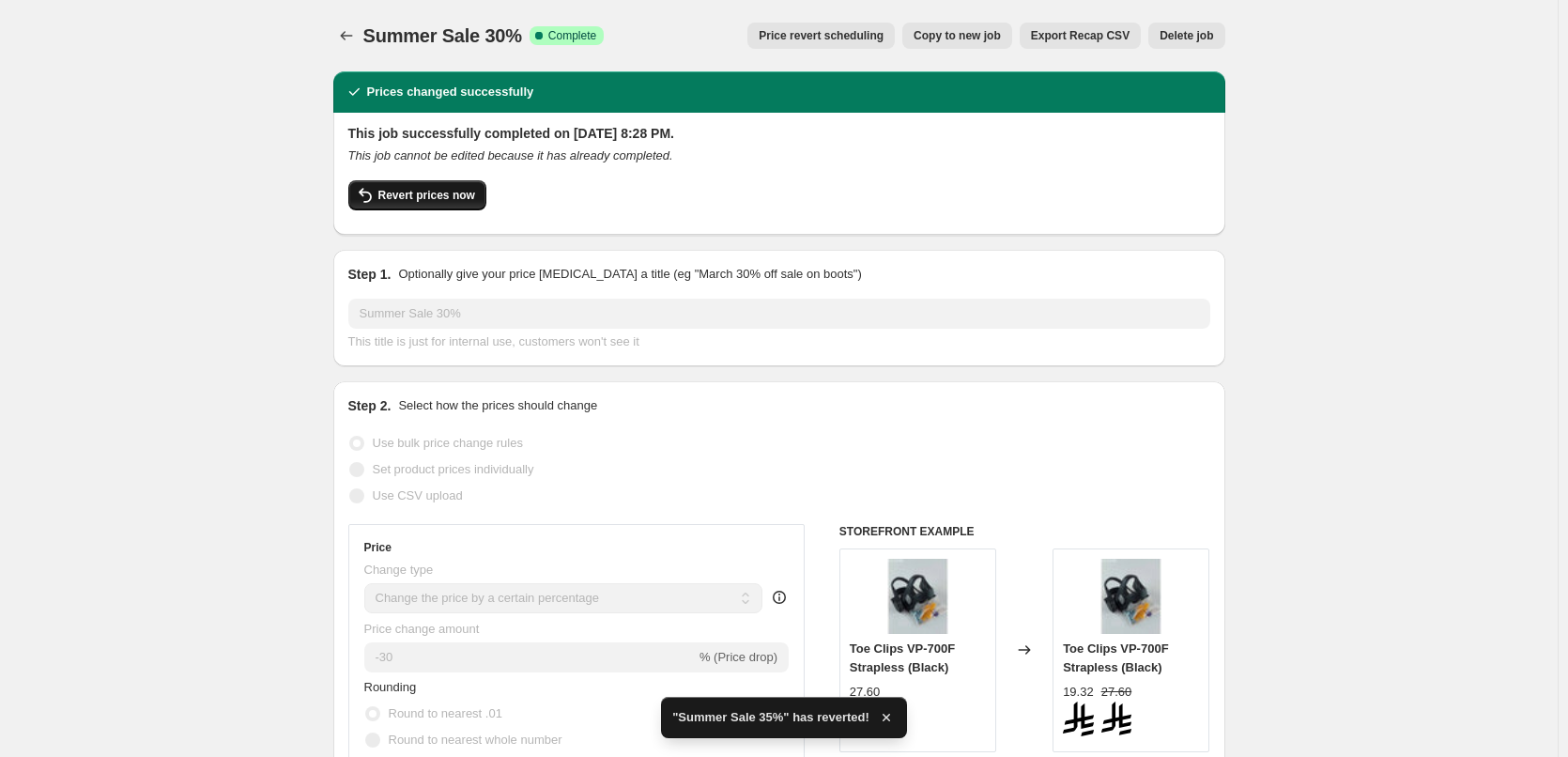
click at [412, 200] on span "Revert prices now" at bounding box center [426, 195] width 97 height 15
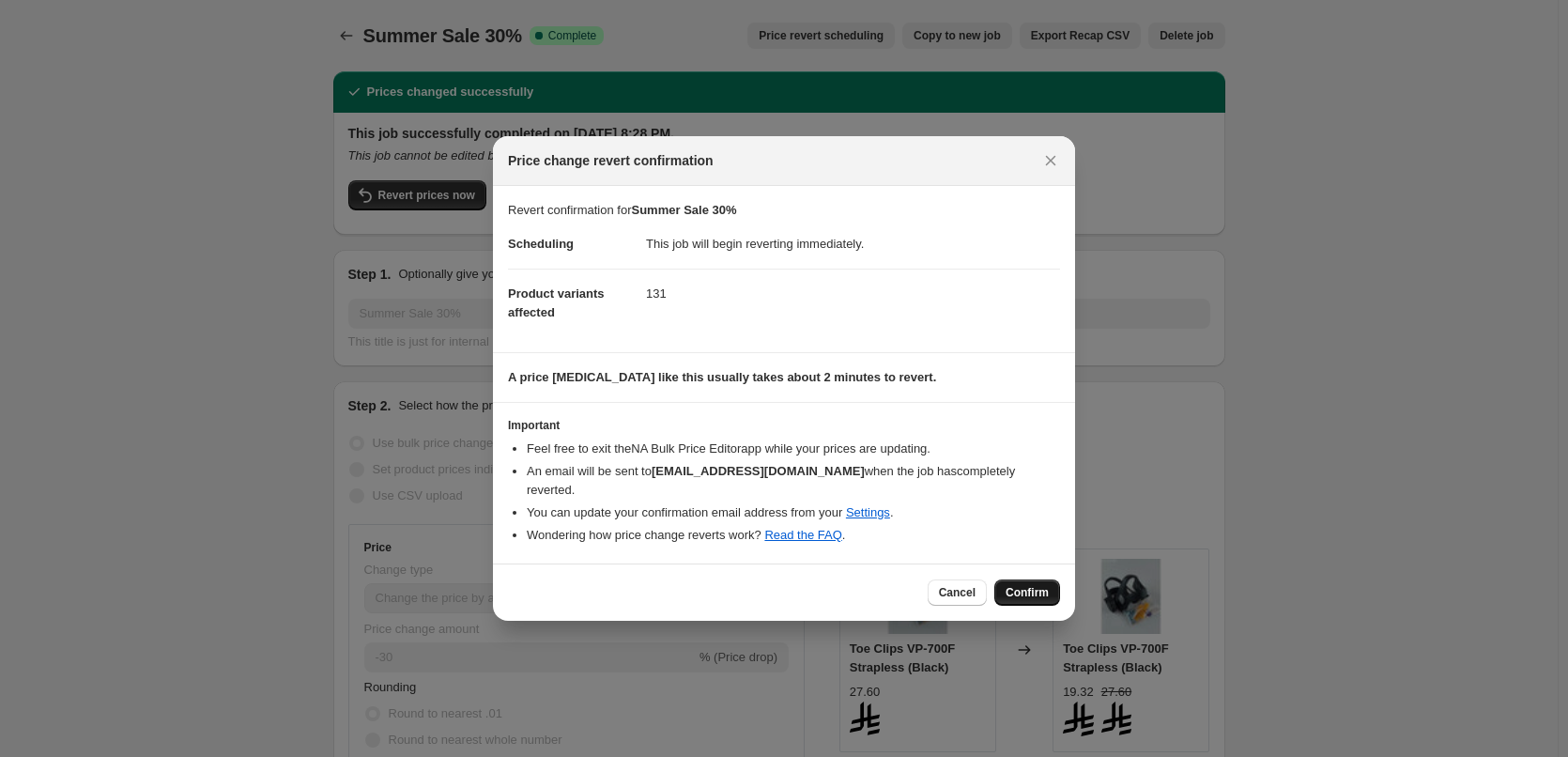
click at [1015, 585] on span "Confirm" at bounding box center [1026, 593] width 43 height 15
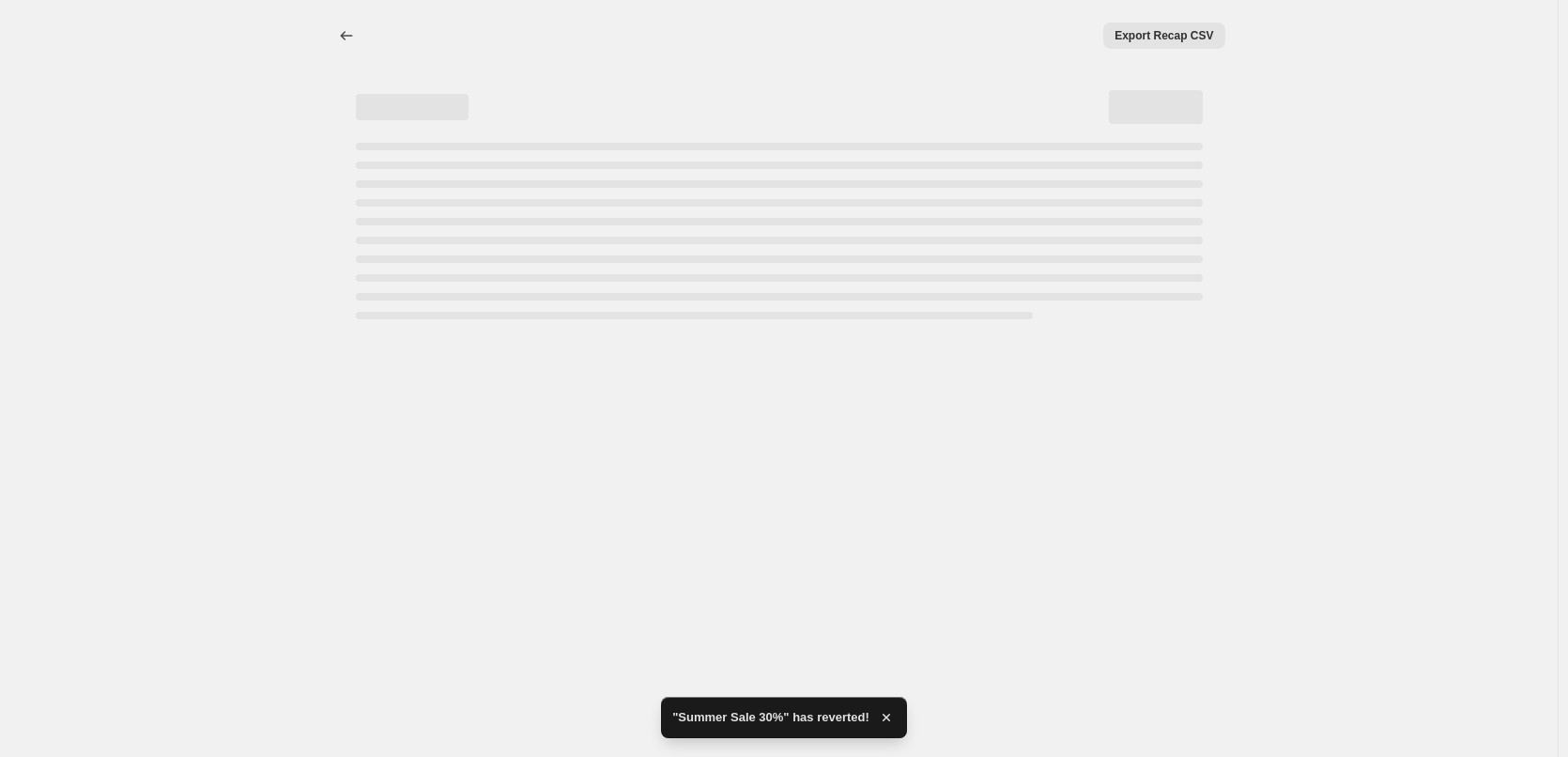
select select "percentage"
select select "collection"
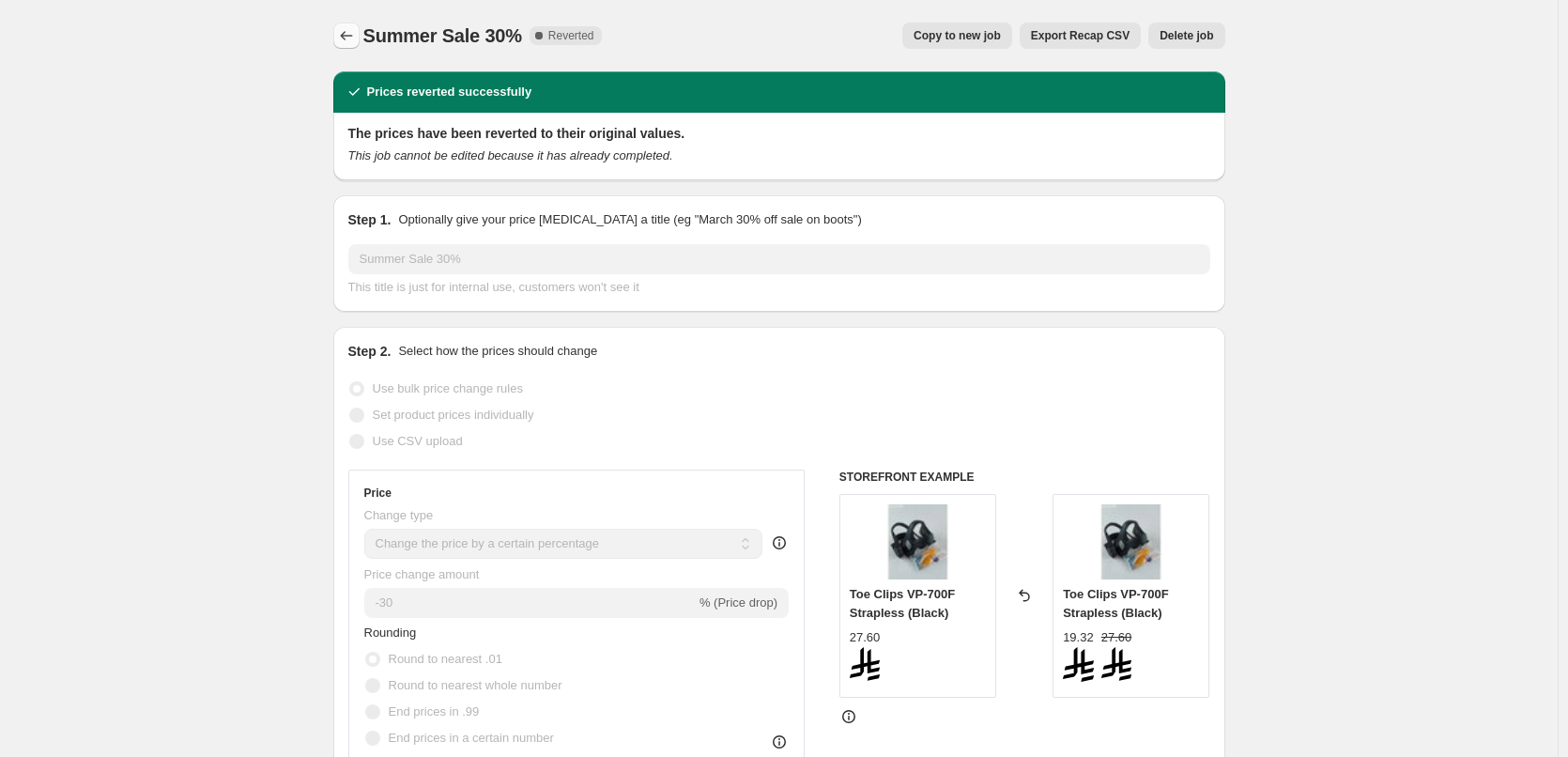
click at [356, 40] on icon "Price change jobs" at bounding box center [346, 36] width 19 height 19
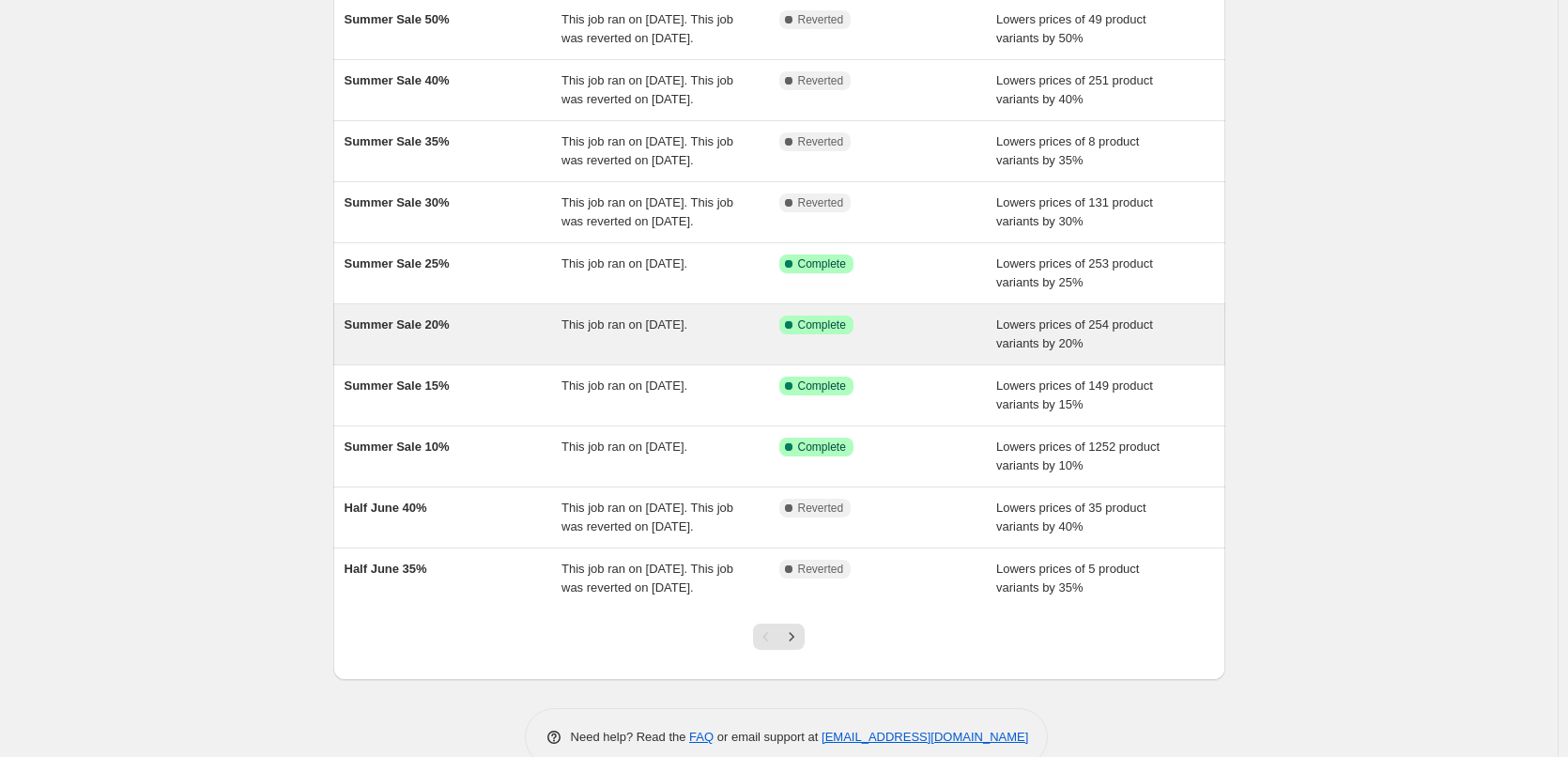
scroll to position [188, 0]
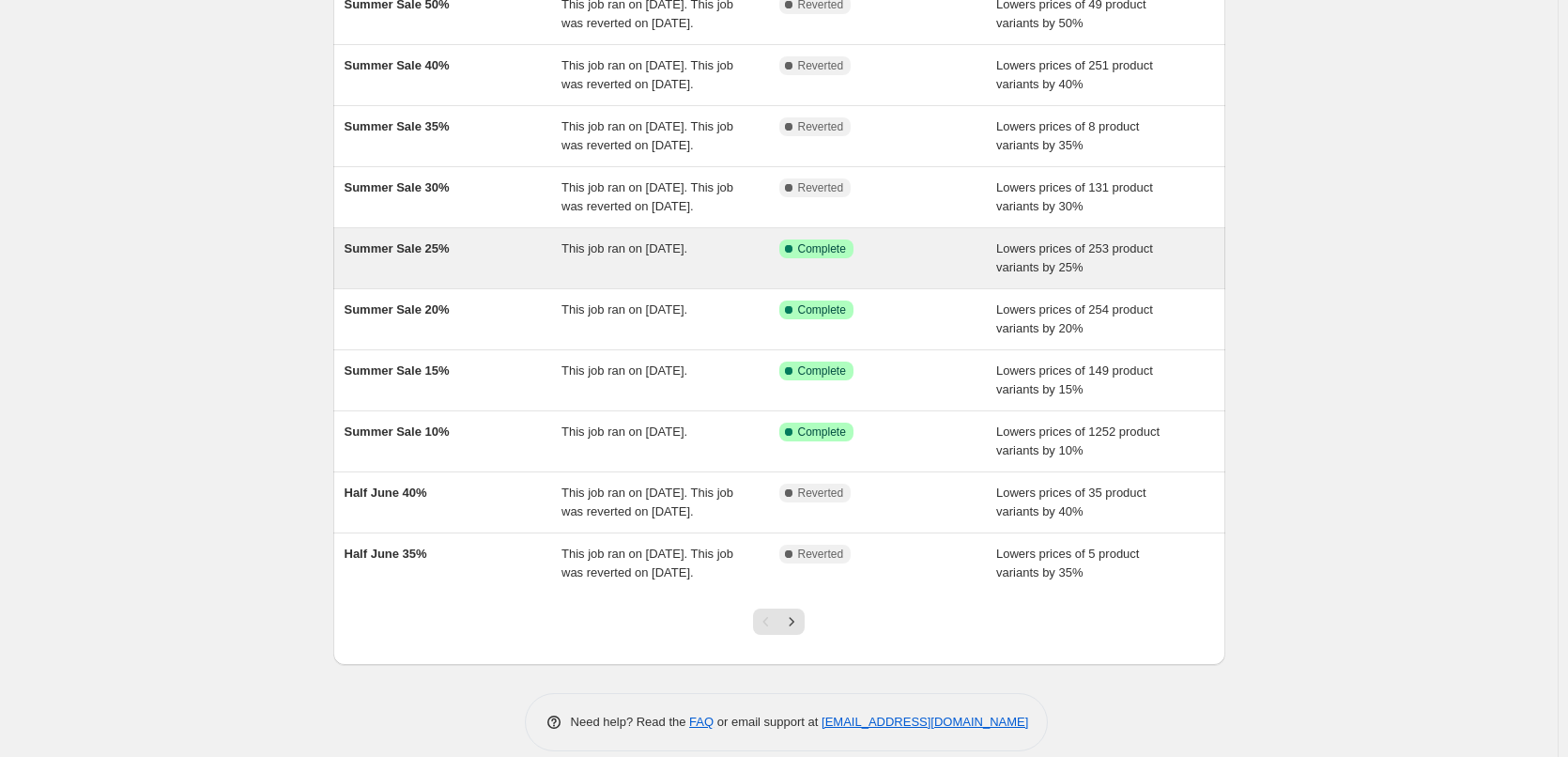
click at [472, 277] on div "Summer Sale 25%" at bounding box center [453, 258] width 217 height 38
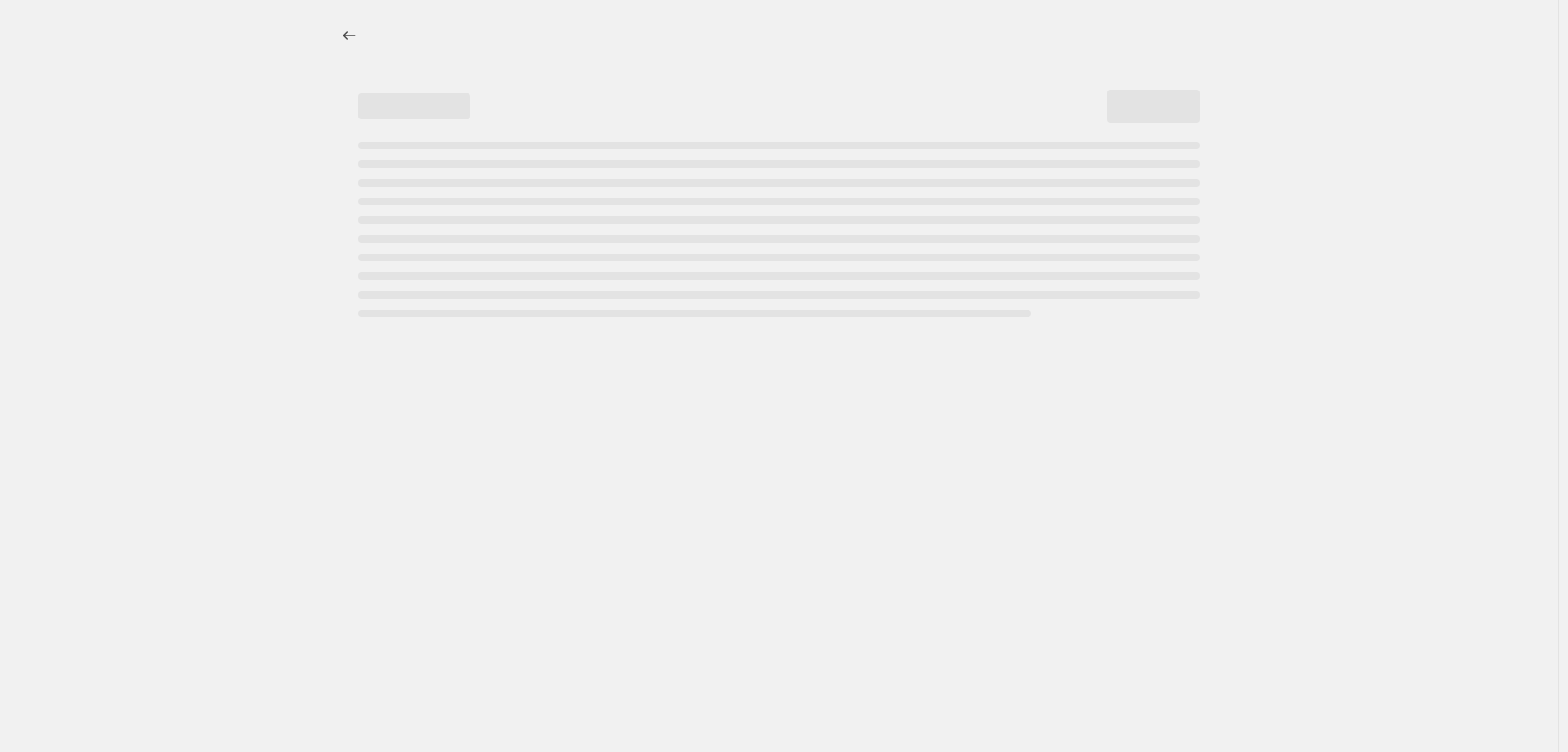
select select "percentage"
select select "collection"
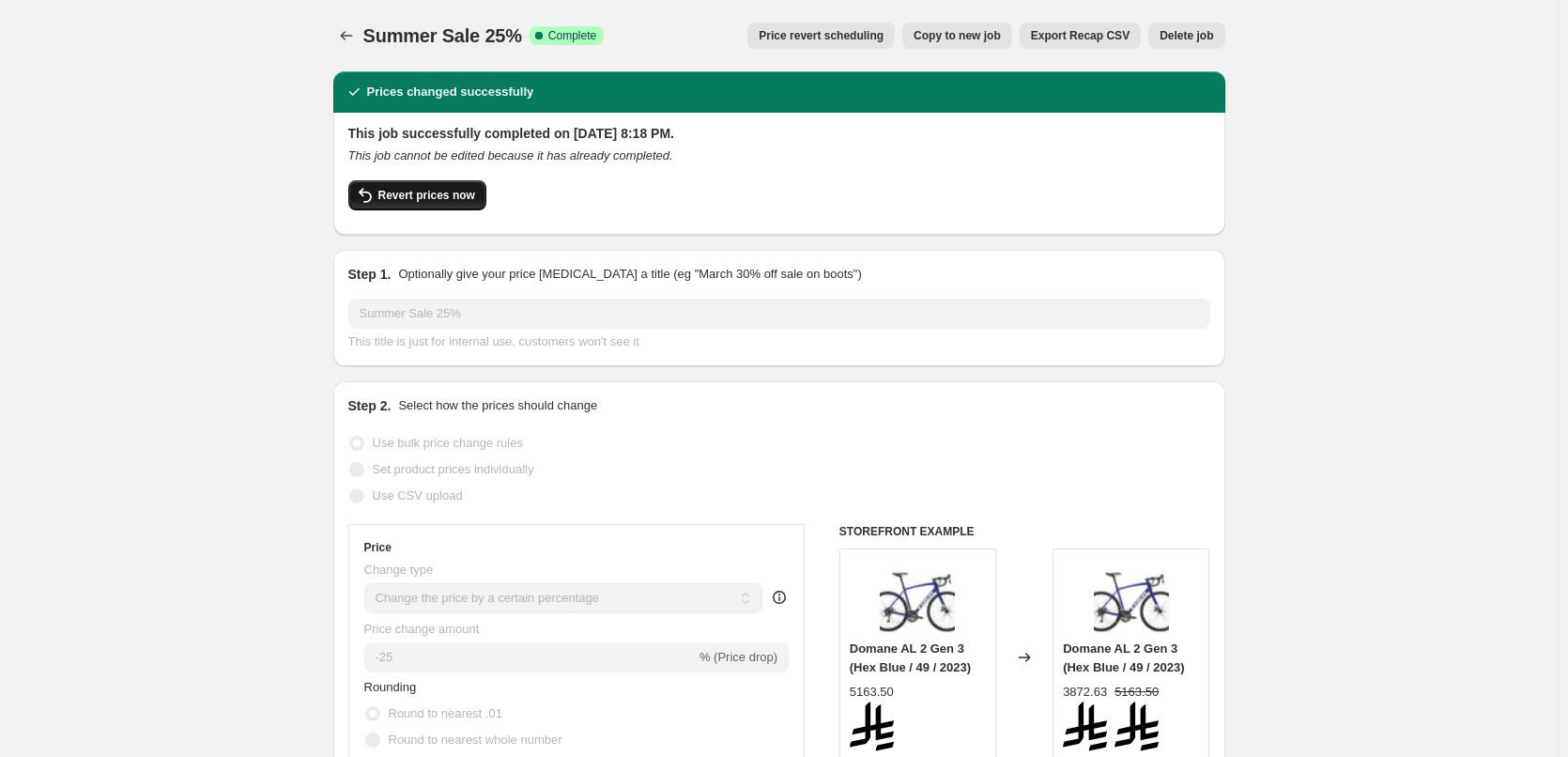
click at [413, 203] on button "Revert prices now" at bounding box center [417, 194] width 138 height 30
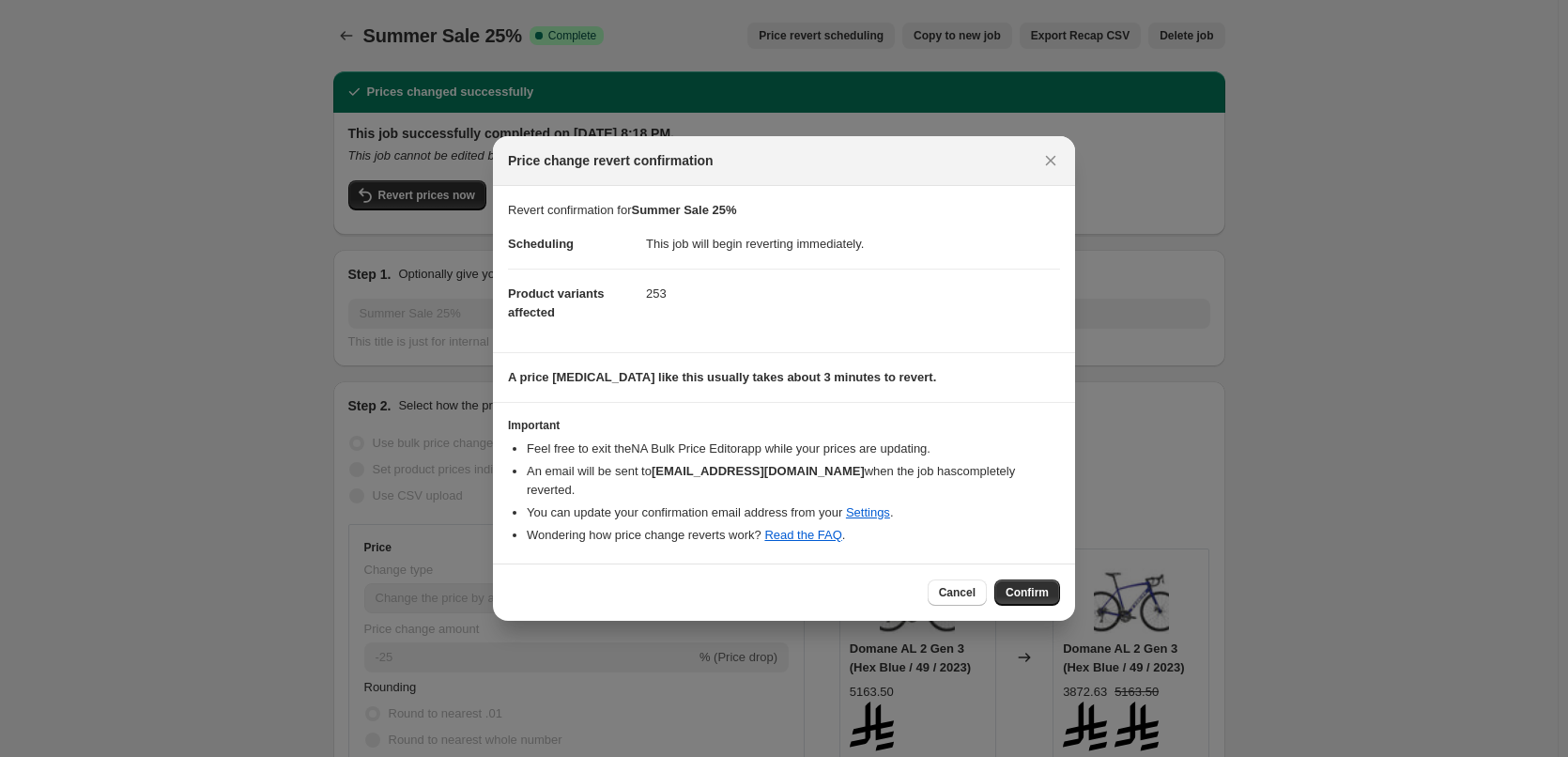
click at [1031, 587] on span "Confirm" at bounding box center [1026, 593] width 43 height 15
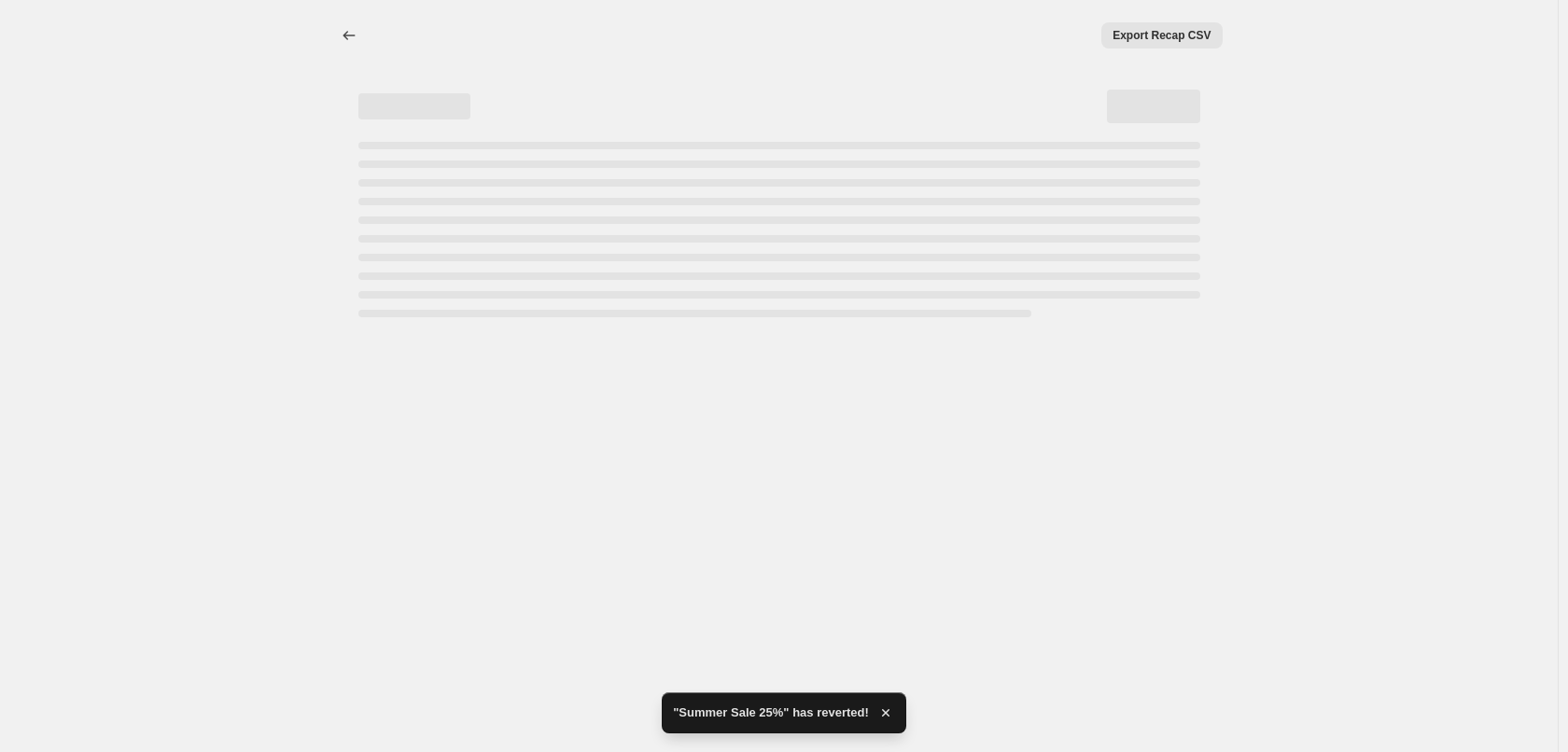
select select "percentage"
select select "collection"
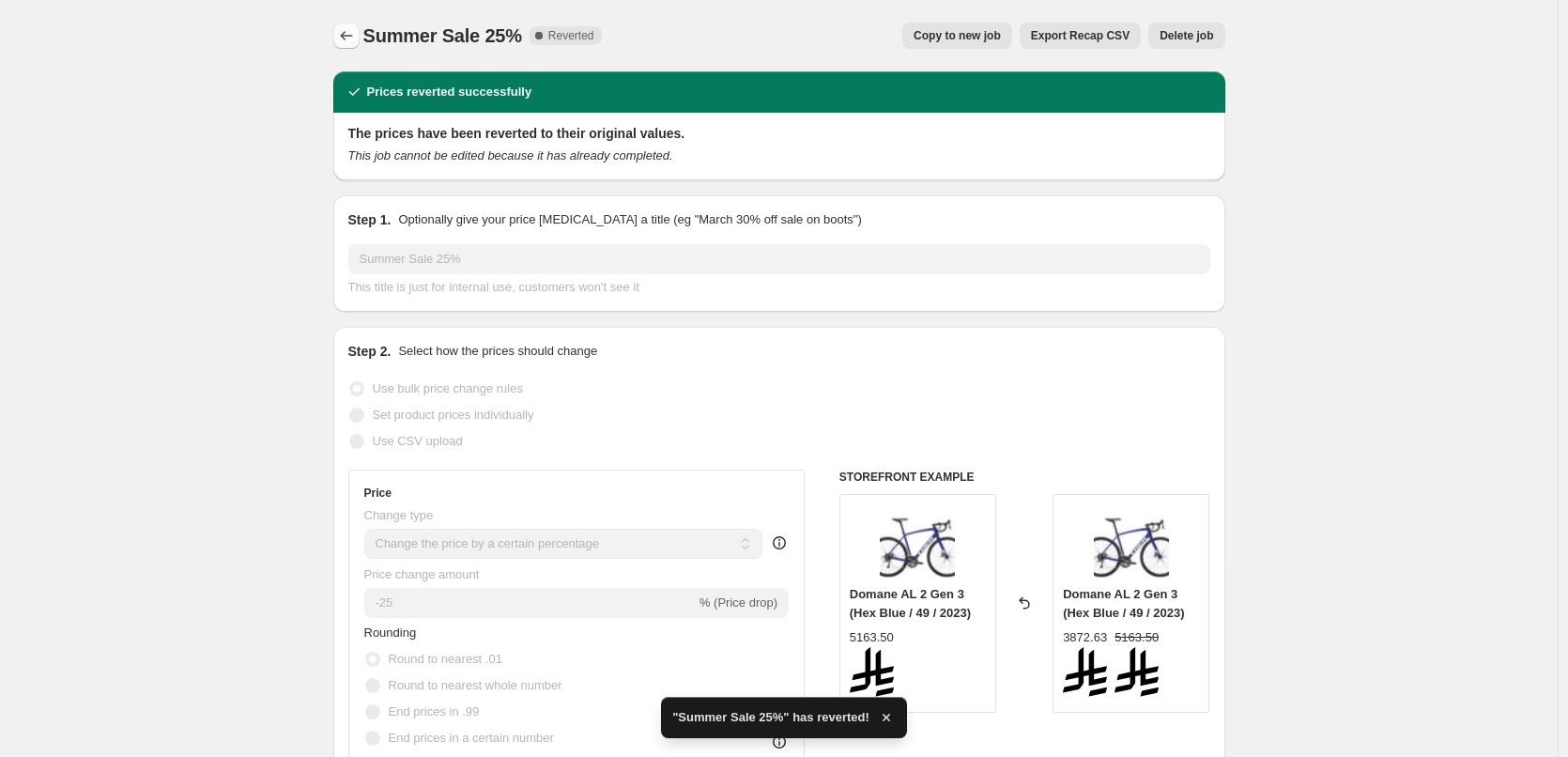
click at [343, 35] on icon "Price change jobs" at bounding box center [346, 36] width 19 height 19
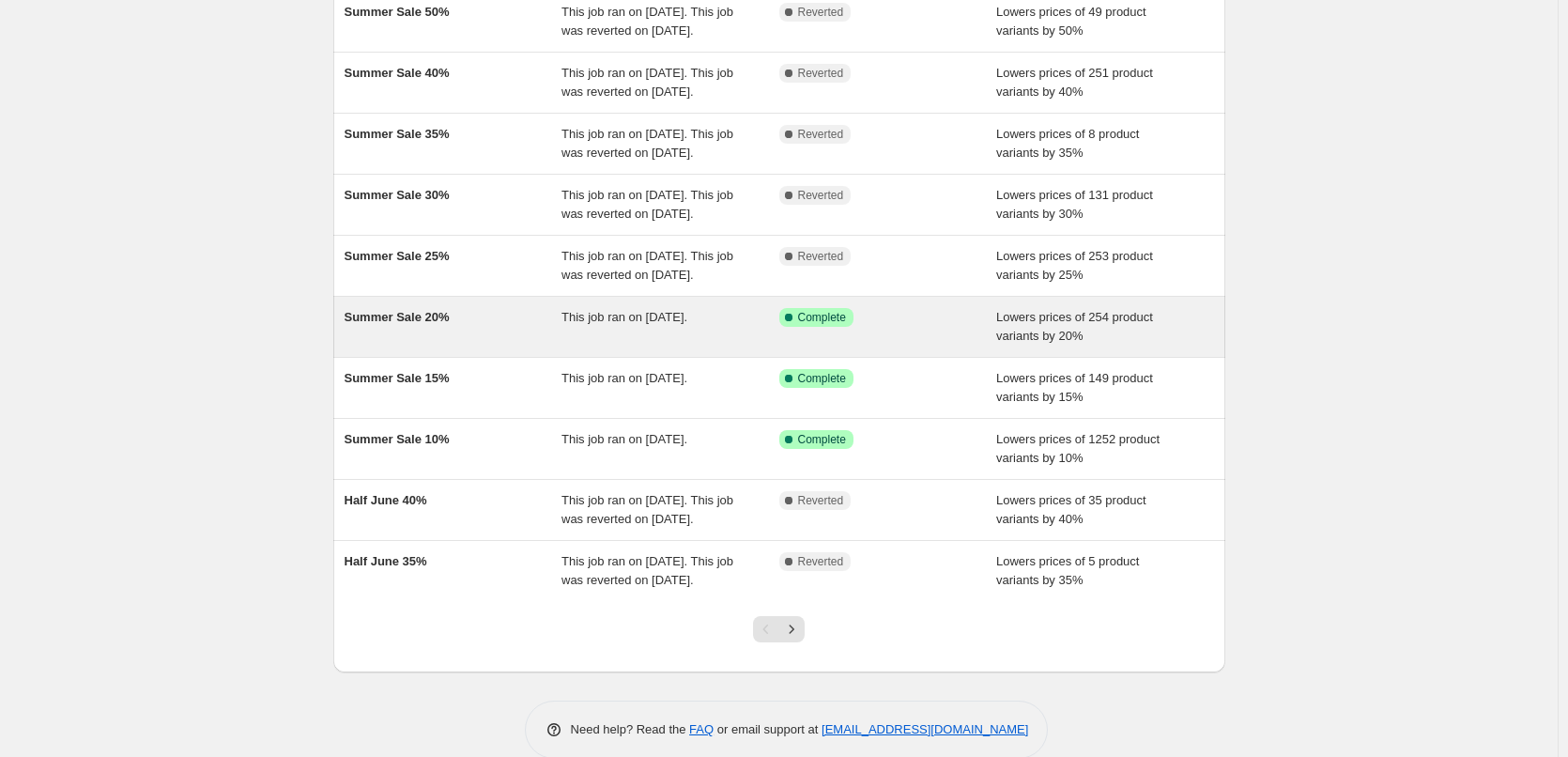
scroll to position [188, 0]
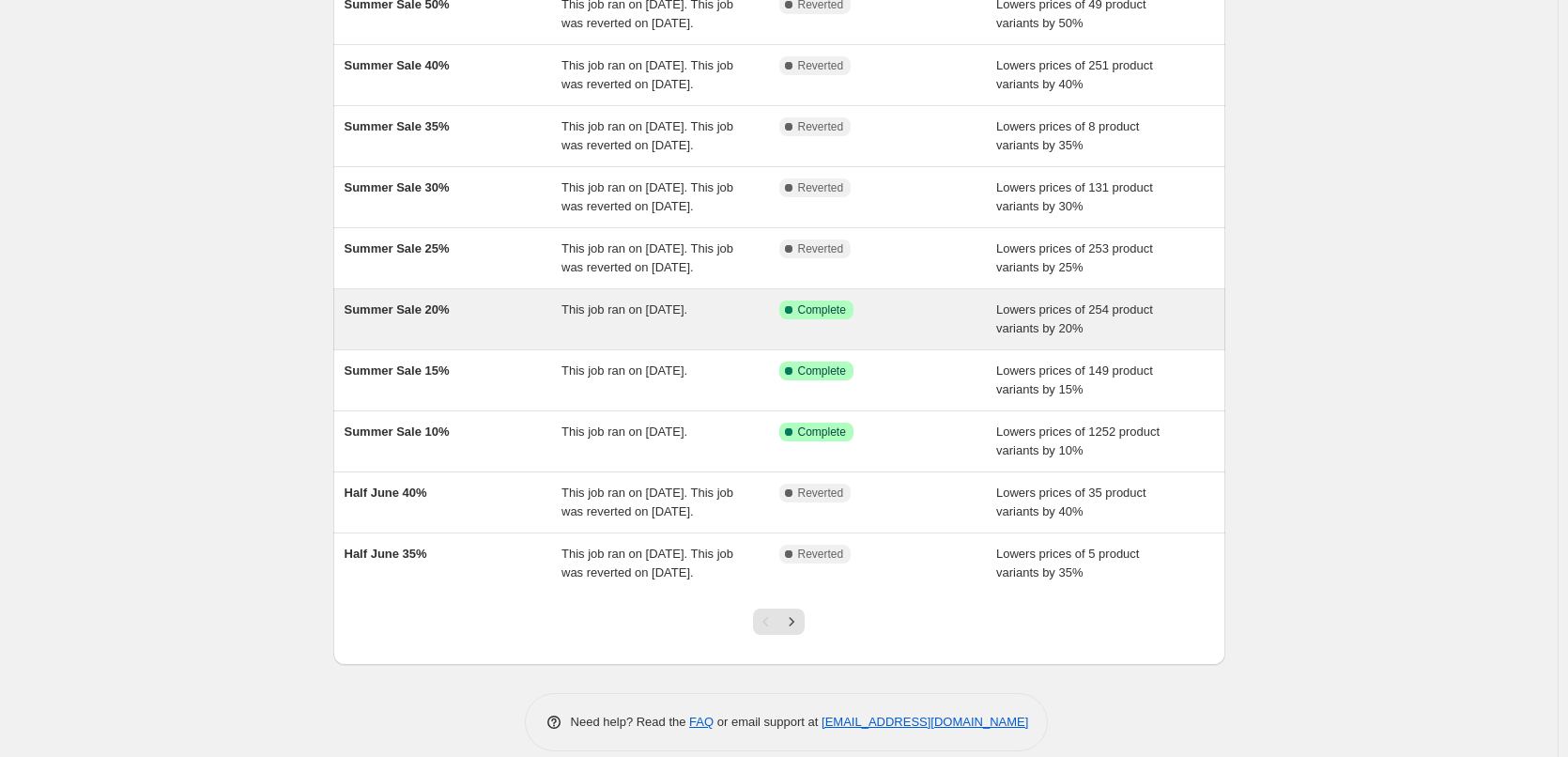
click at [525, 338] on div "Summer Sale 20%" at bounding box center [453, 318] width 217 height 38
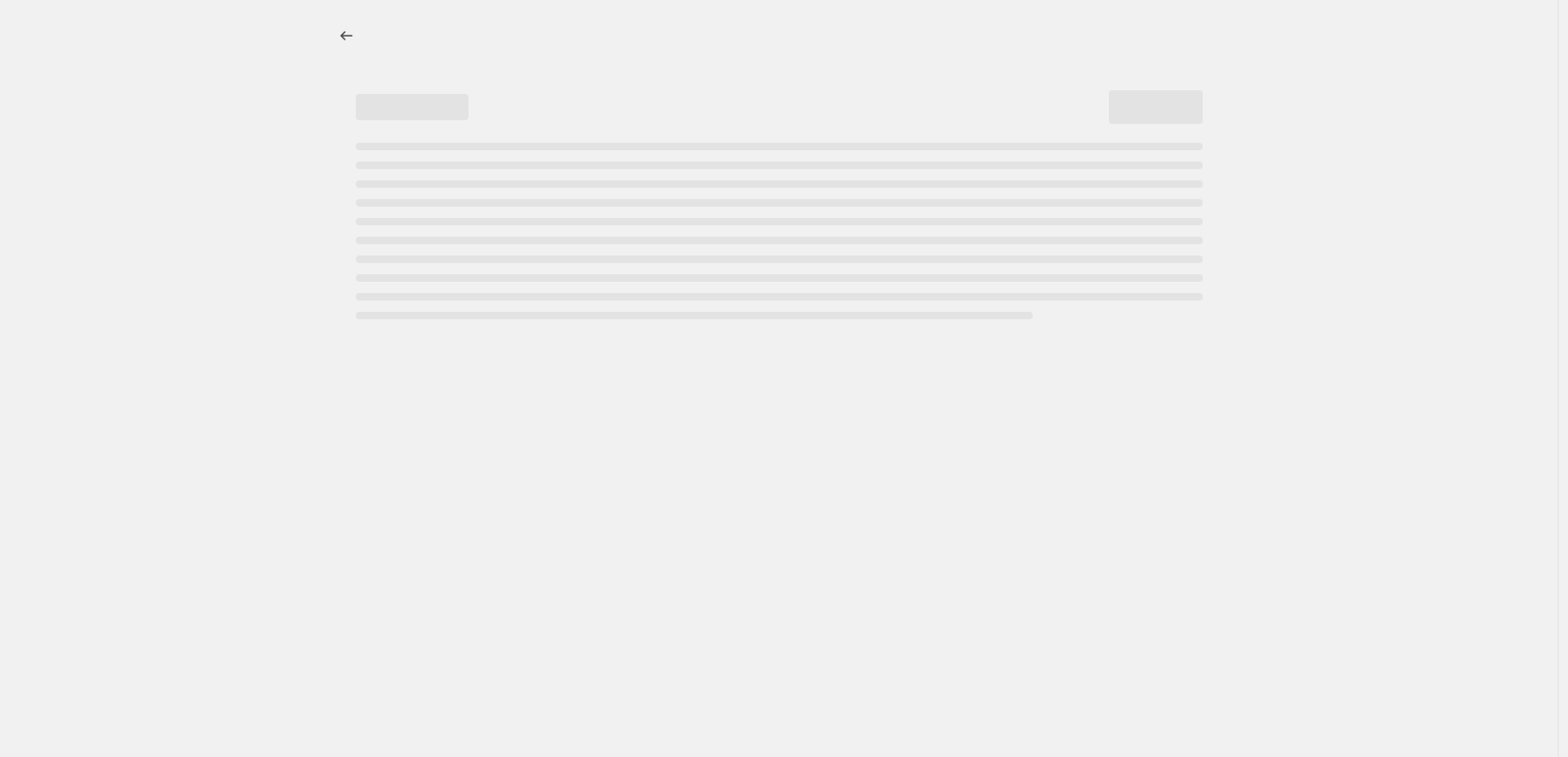
select select "percentage"
select select "collection"
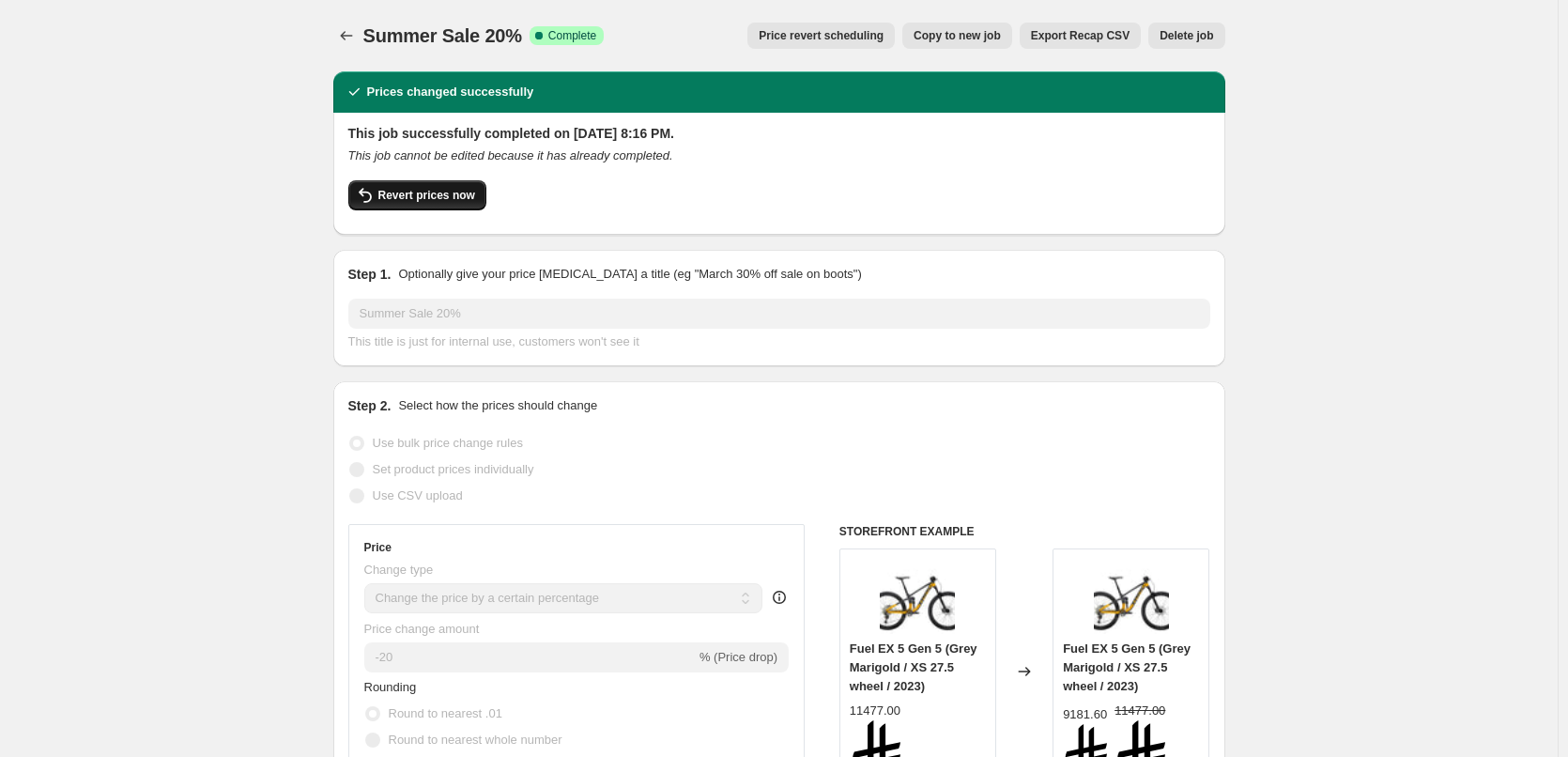
click at [467, 202] on span "Revert prices now" at bounding box center [426, 195] width 97 height 15
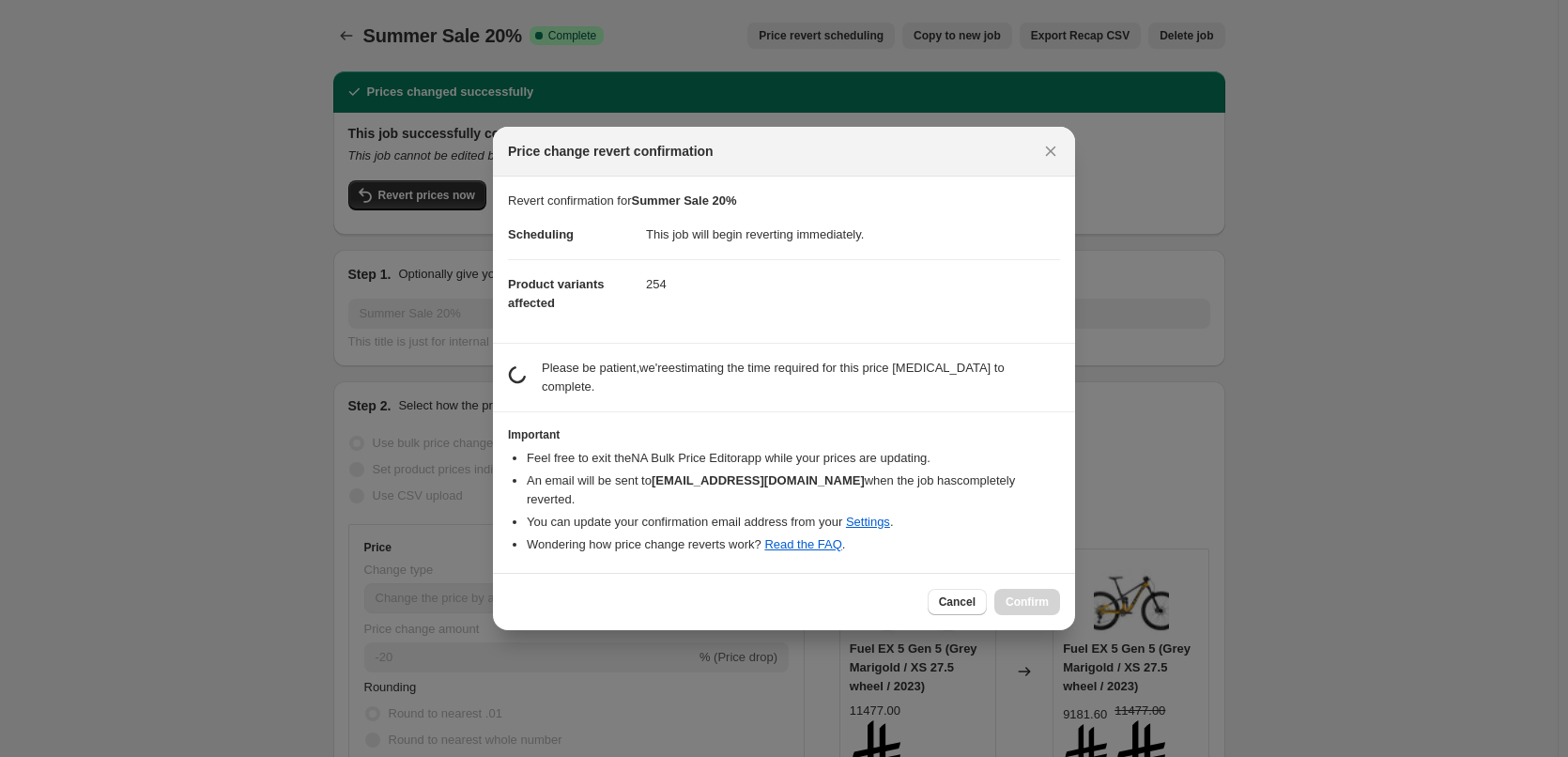
click at [978, 483] on li "An email will be sent to info@wheelsbikes.com when the job has completely rever…" at bounding box center [794, 490] width 533 height 38
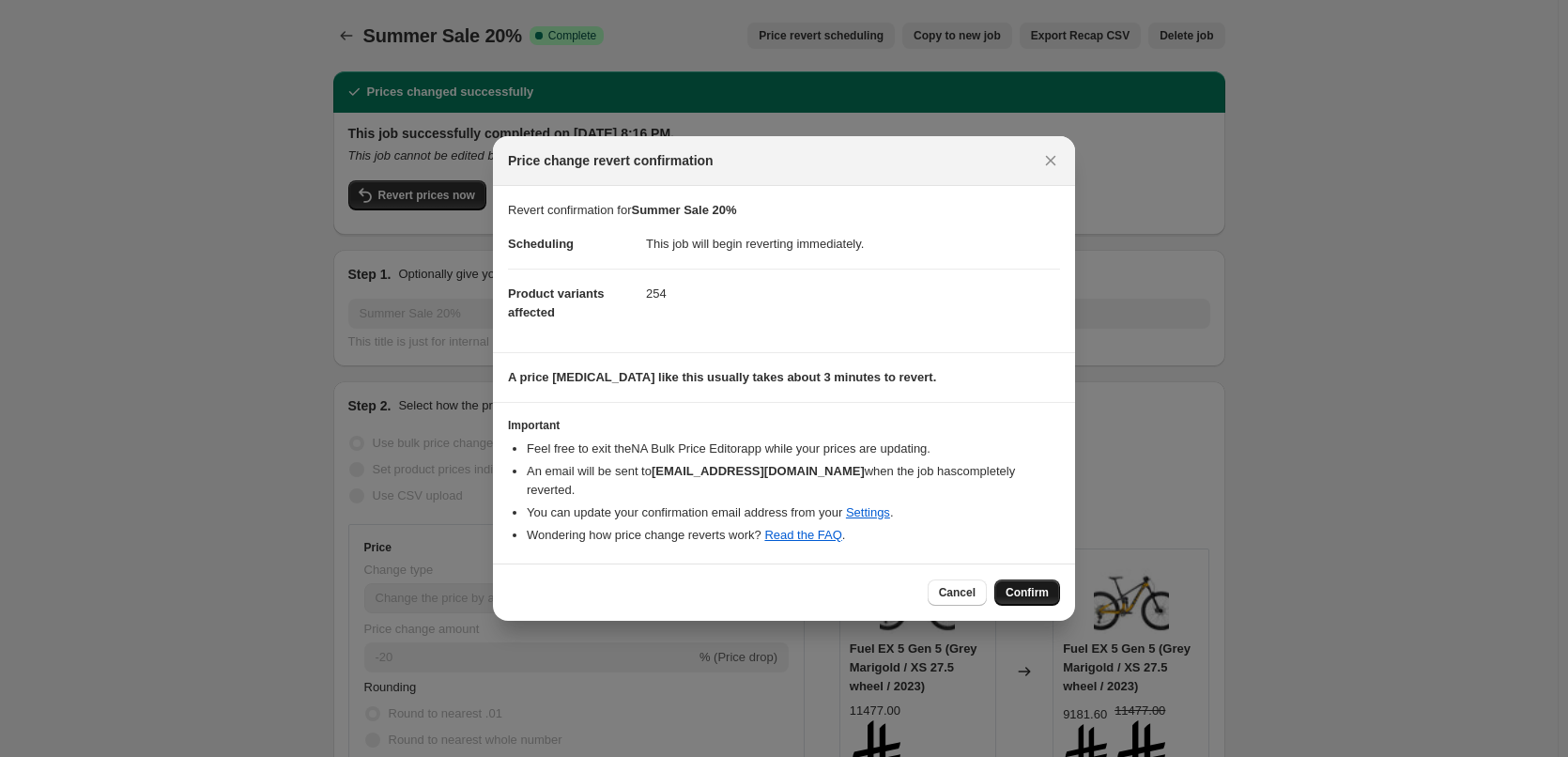
click at [1036, 585] on span "Confirm" at bounding box center [1026, 593] width 43 height 15
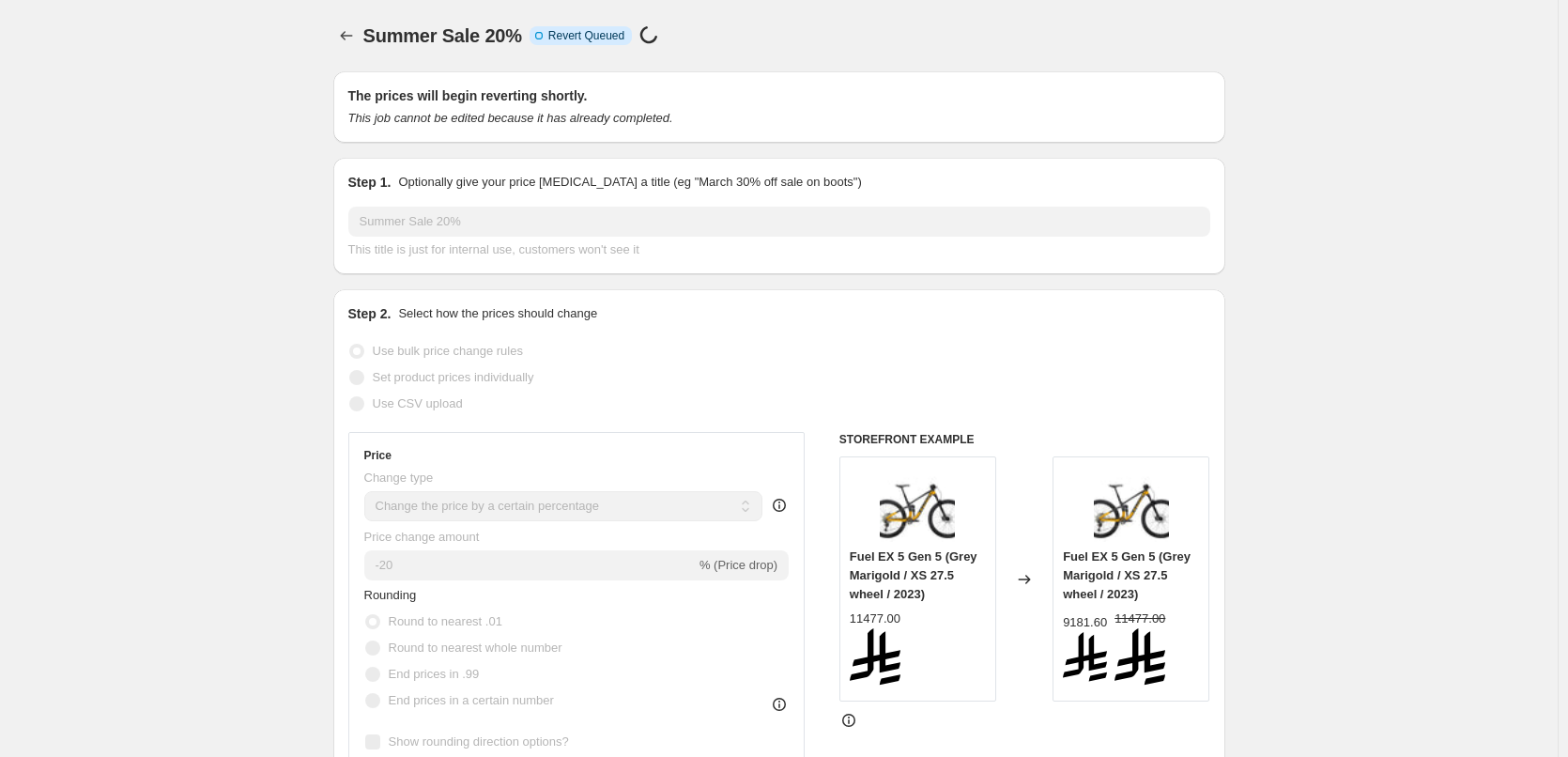
click at [443, 35] on span "Summer Sale 20%" at bounding box center [443, 35] width 159 height 20
click at [455, 53] on div "Summer Sale 20%. This page is ready Summer Sale 20% Info Partially complete Rev…" at bounding box center [779, 36] width 892 height 71
click at [456, 44] on span "Summer Sale 20%" at bounding box center [443, 35] width 159 height 20
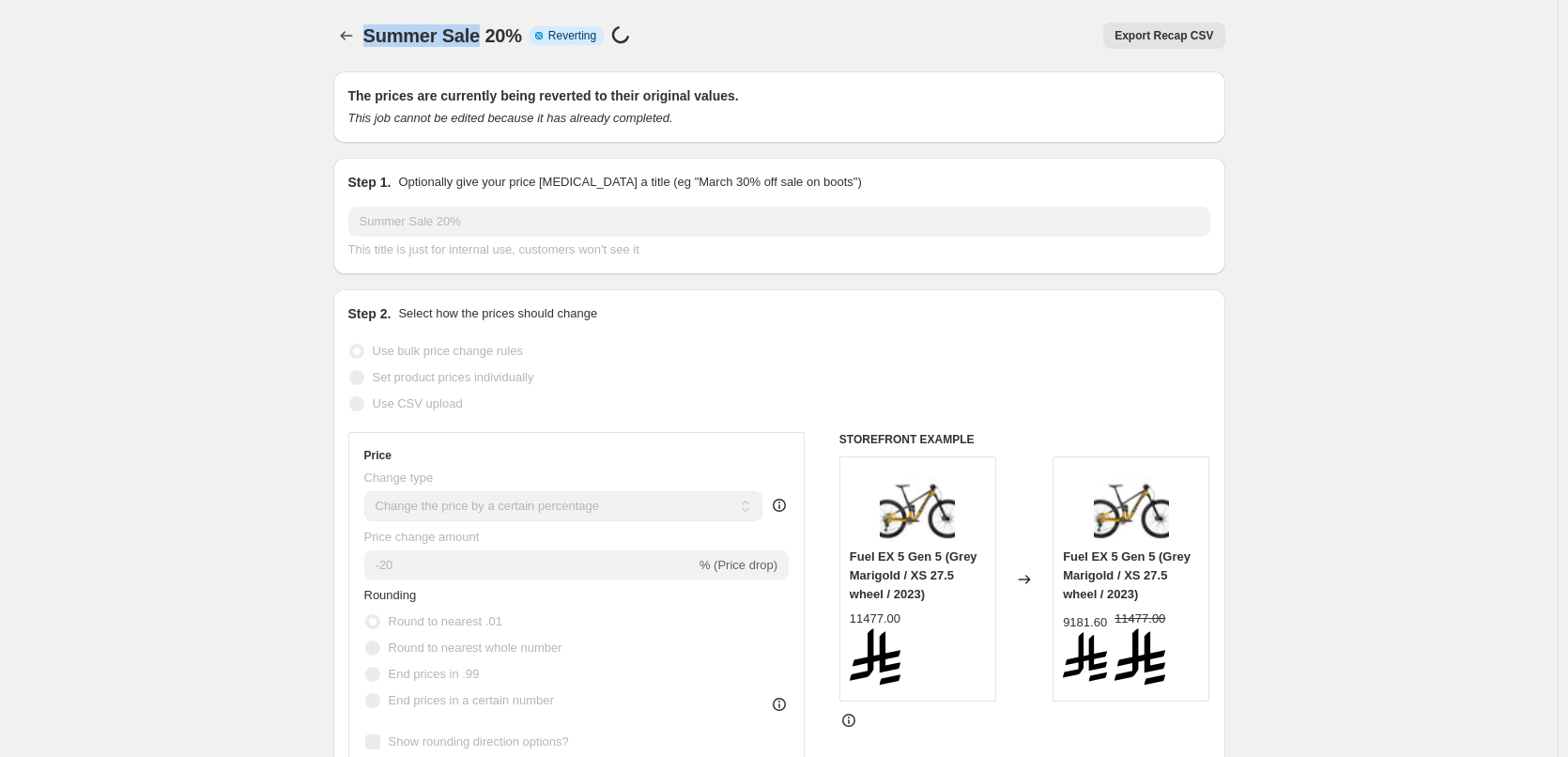
drag, startPoint x: 456, startPoint y: 44, endPoint x: 386, endPoint y: 59, distance: 71.6
click at [386, 59] on div "Summer Sale 20%. This page is ready Summer Sale 20% Info Partially complete Rev…" at bounding box center [779, 36] width 892 height 71
click at [412, 43] on span "Summer Sale 20%" at bounding box center [443, 35] width 159 height 20
drag, startPoint x: 412, startPoint y: 43, endPoint x: 469, endPoint y: 42, distance: 57.0
click at [469, 42] on span "Summer Sale 20%" at bounding box center [443, 35] width 159 height 20
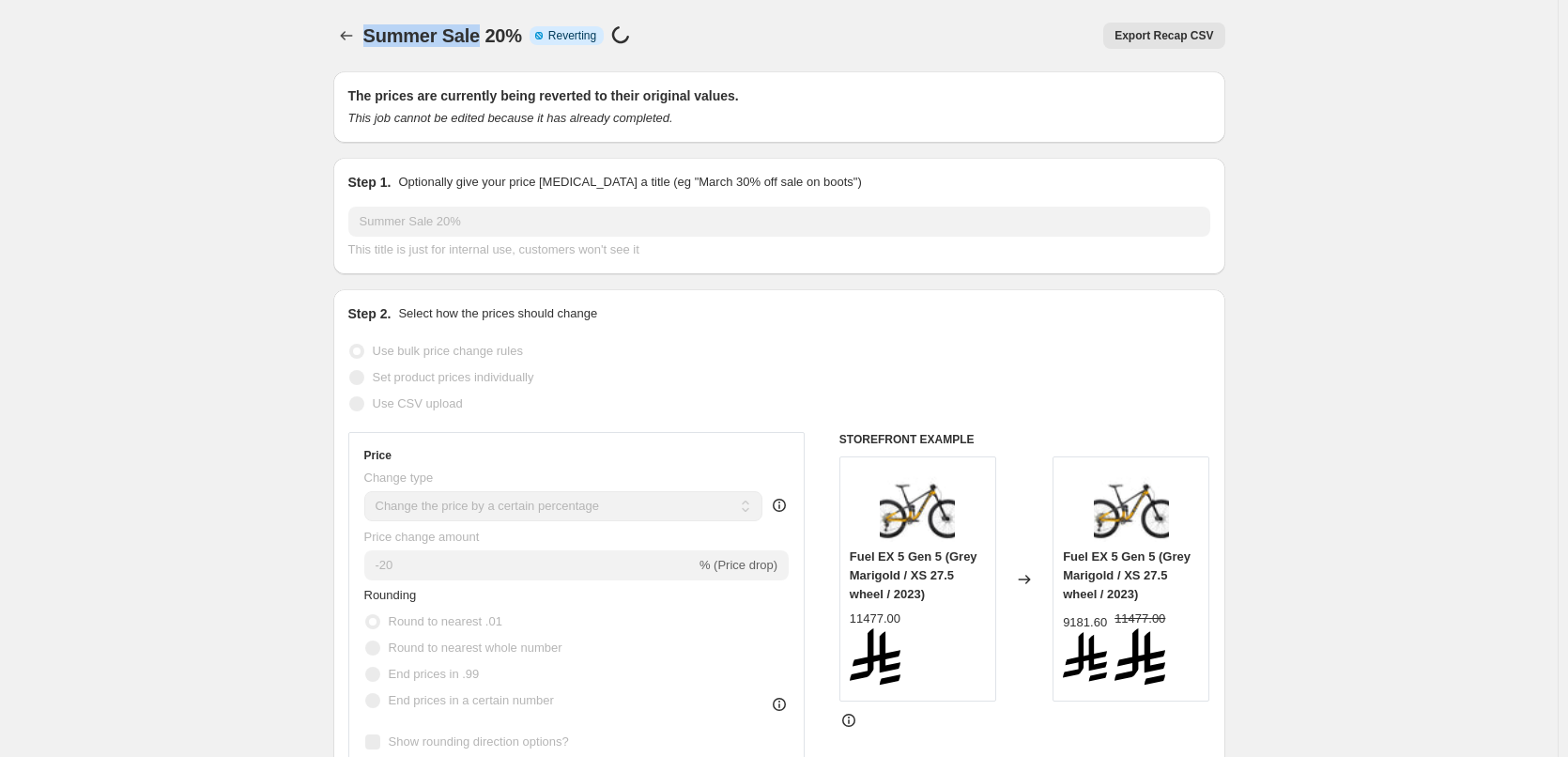
click at [469, 42] on span "Summer Sale 20%" at bounding box center [443, 35] width 159 height 20
click at [469, 34] on span "Summer Sale 20%" at bounding box center [443, 35] width 159 height 20
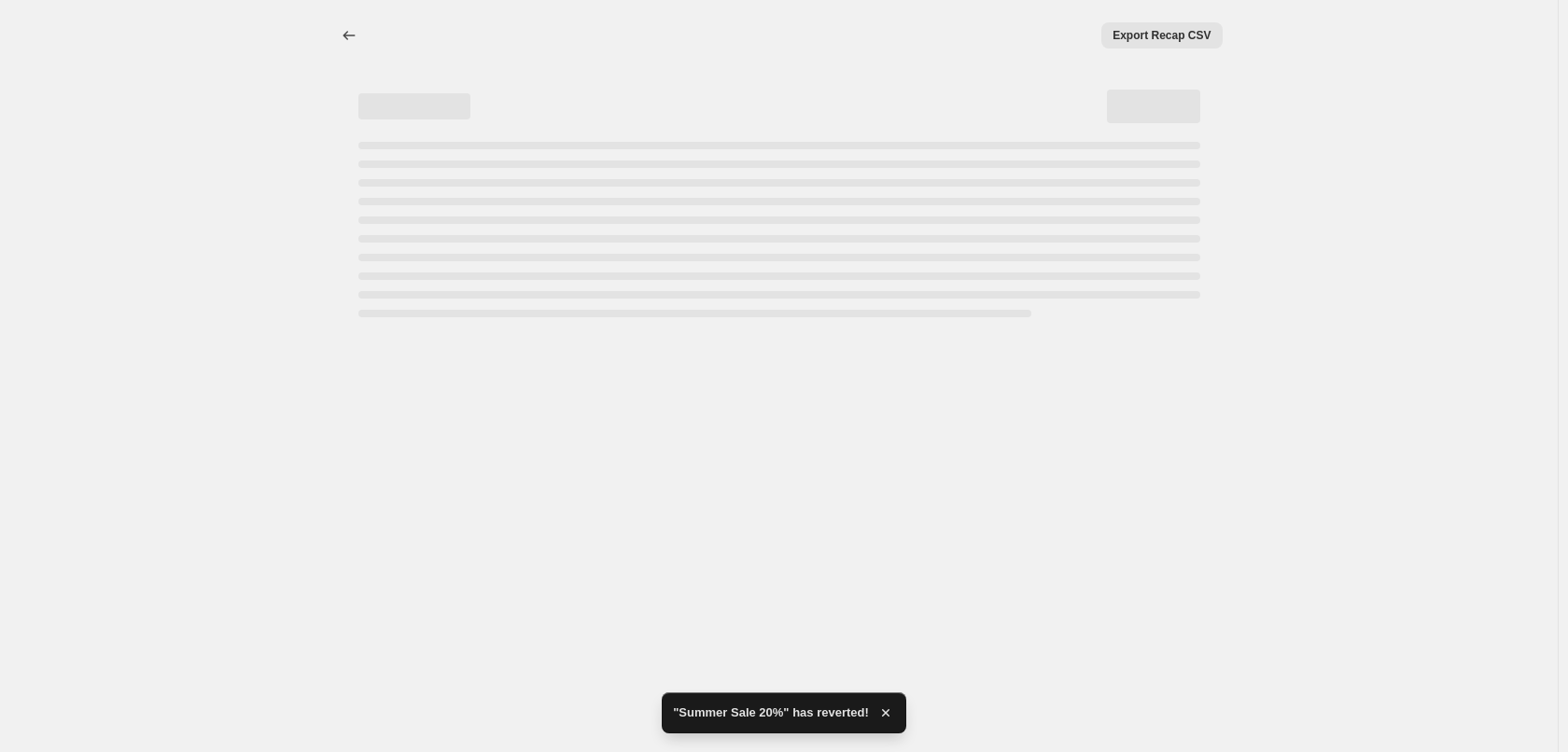
select select "percentage"
select select "collection"
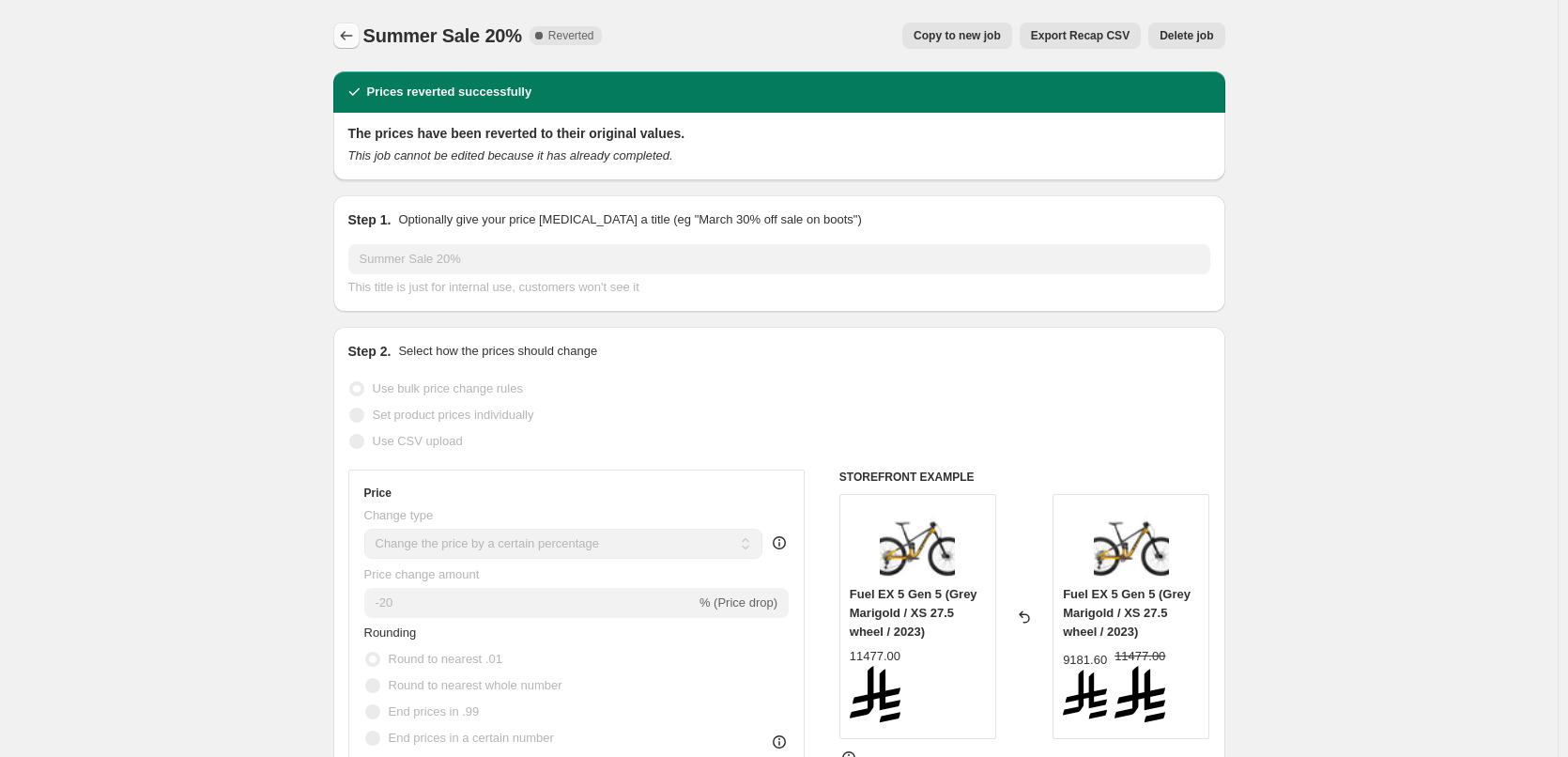
click at [356, 34] on icon "Price change jobs" at bounding box center [346, 36] width 19 height 19
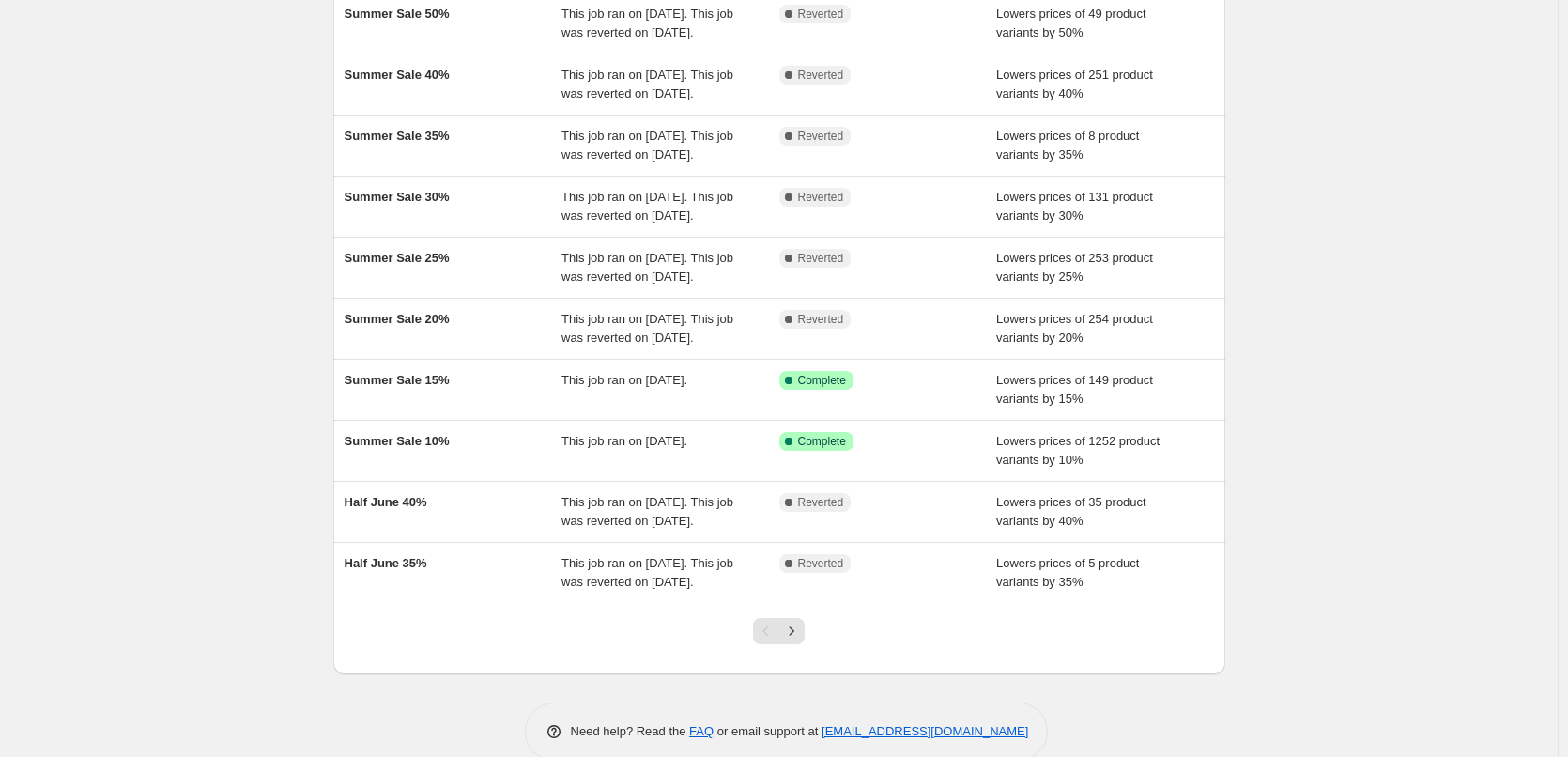
scroll to position [188, 0]
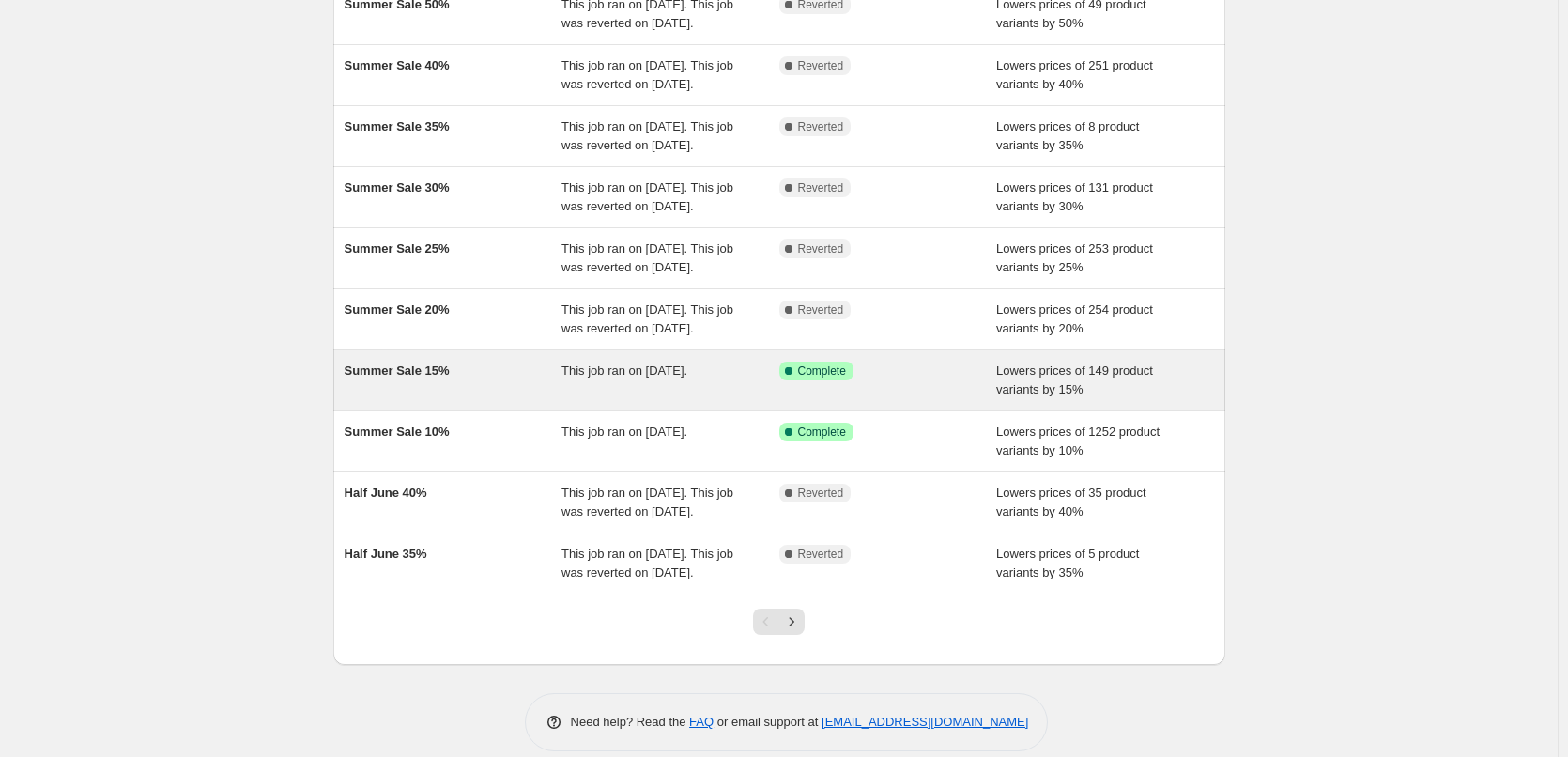
click at [580, 399] on div "This job ran on June 26, 2025." at bounding box center [670, 380] width 217 height 38
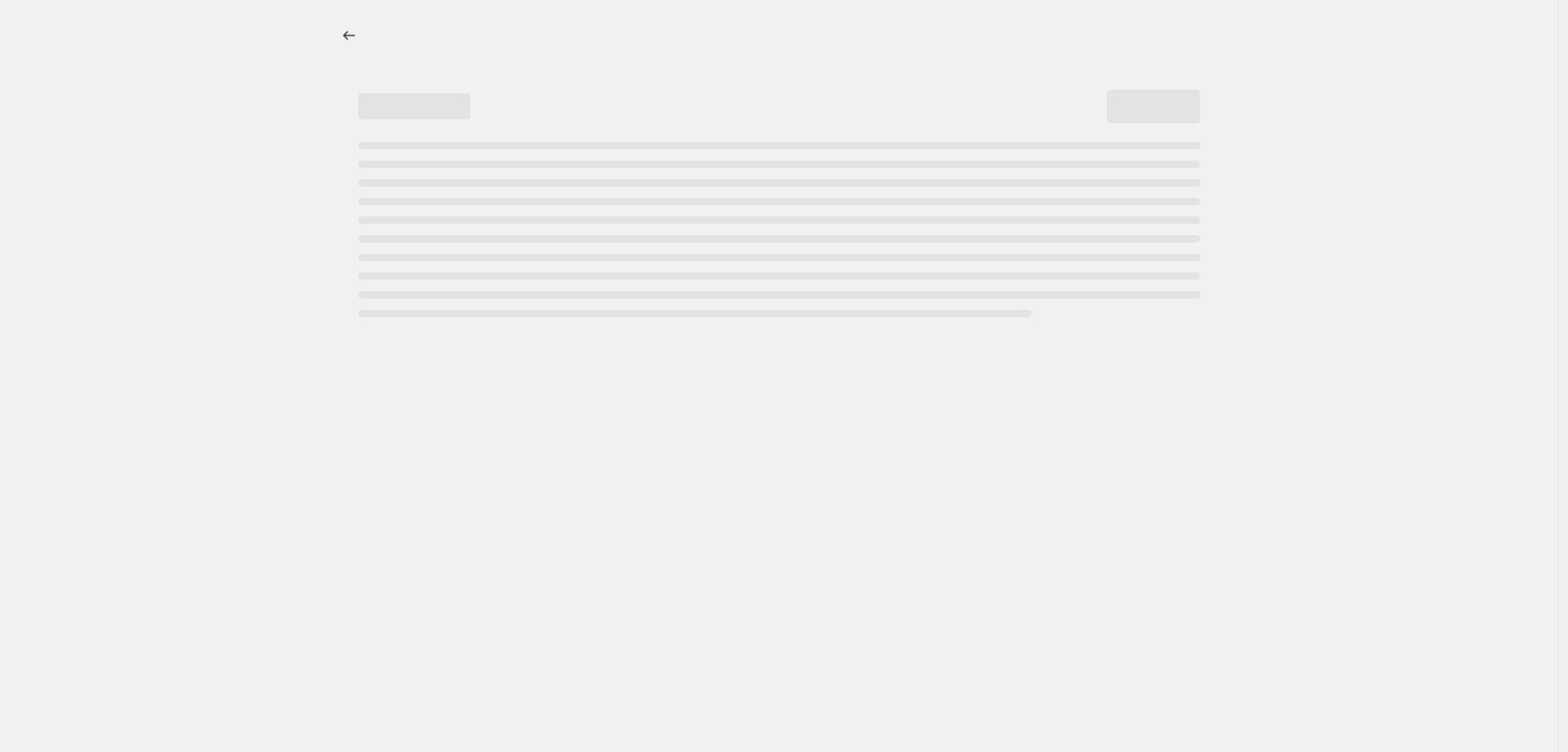
select select "percentage"
select select "collection"
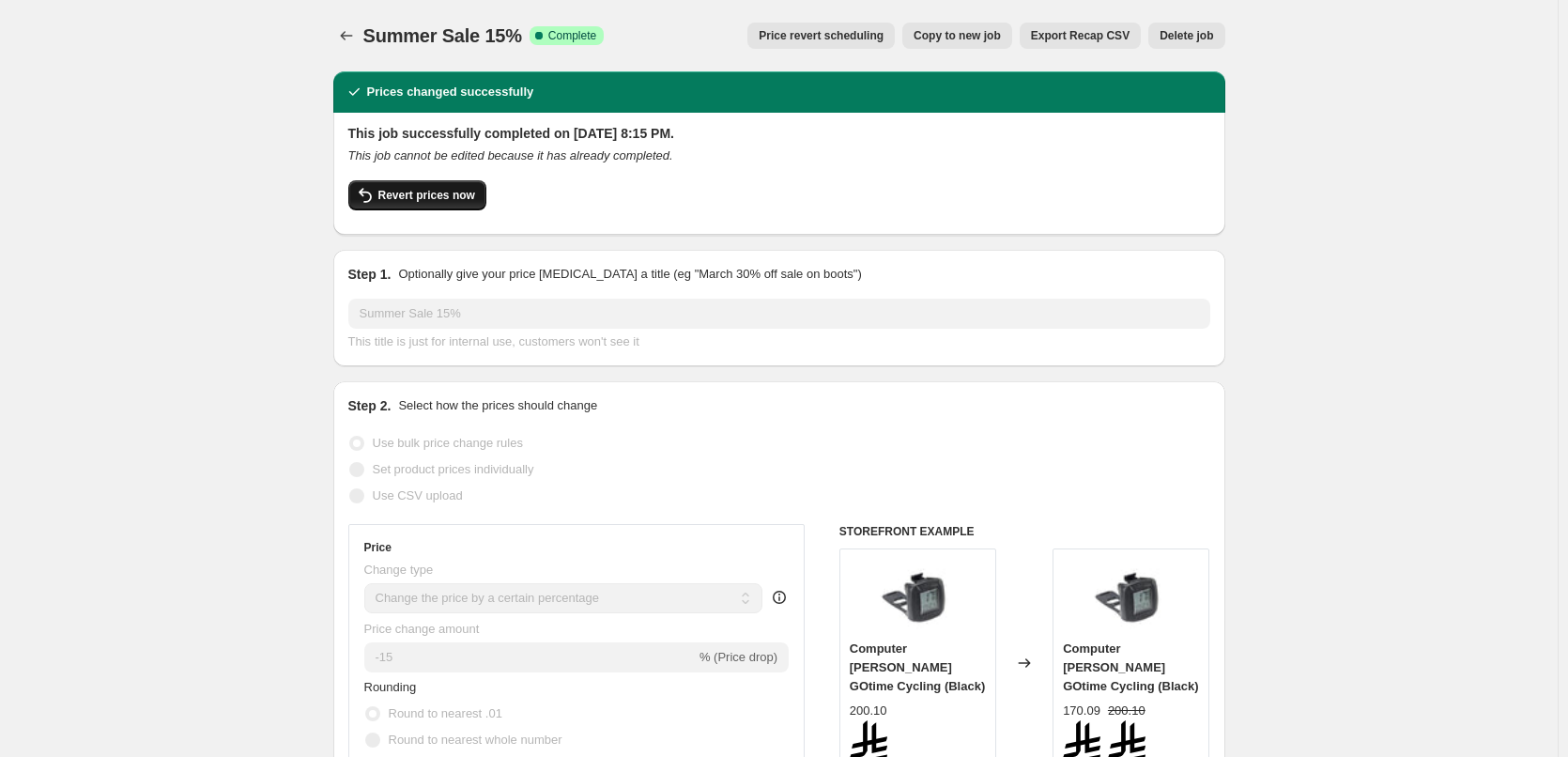
click at [457, 193] on span "Revert prices now" at bounding box center [426, 195] width 97 height 15
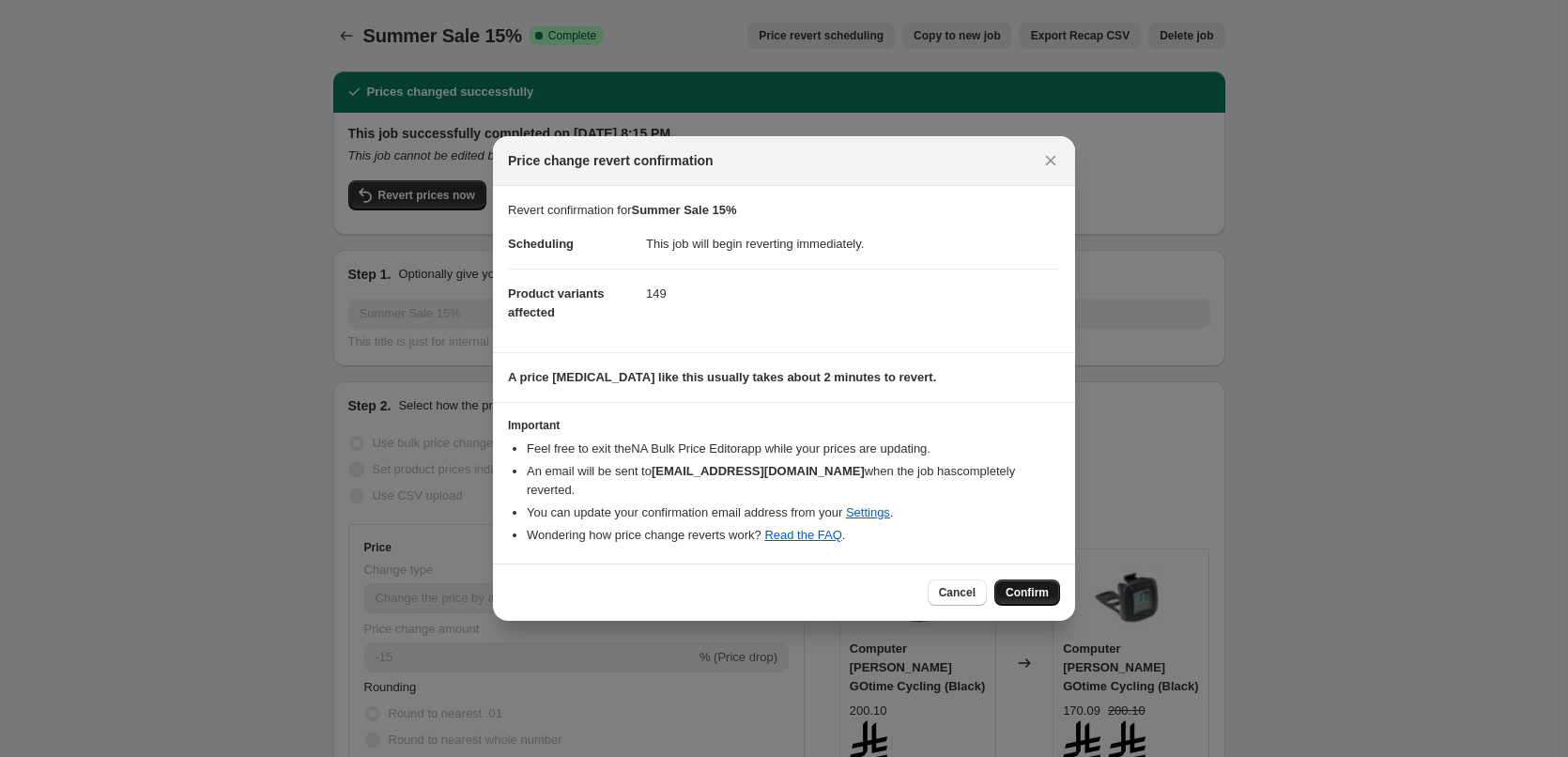
click at [1045, 585] on span "Confirm" at bounding box center [1026, 593] width 43 height 15
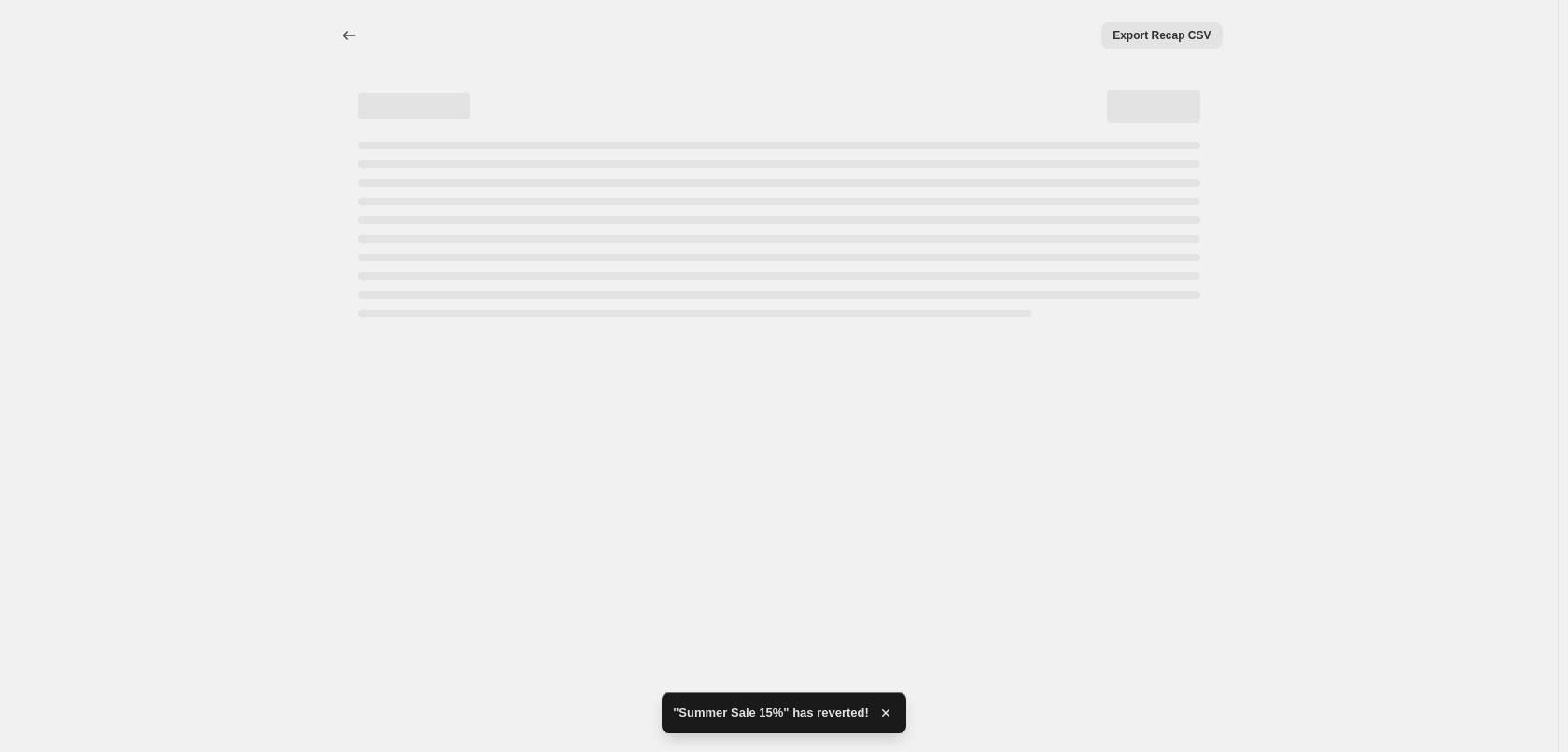
select select "percentage"
select select "collection"
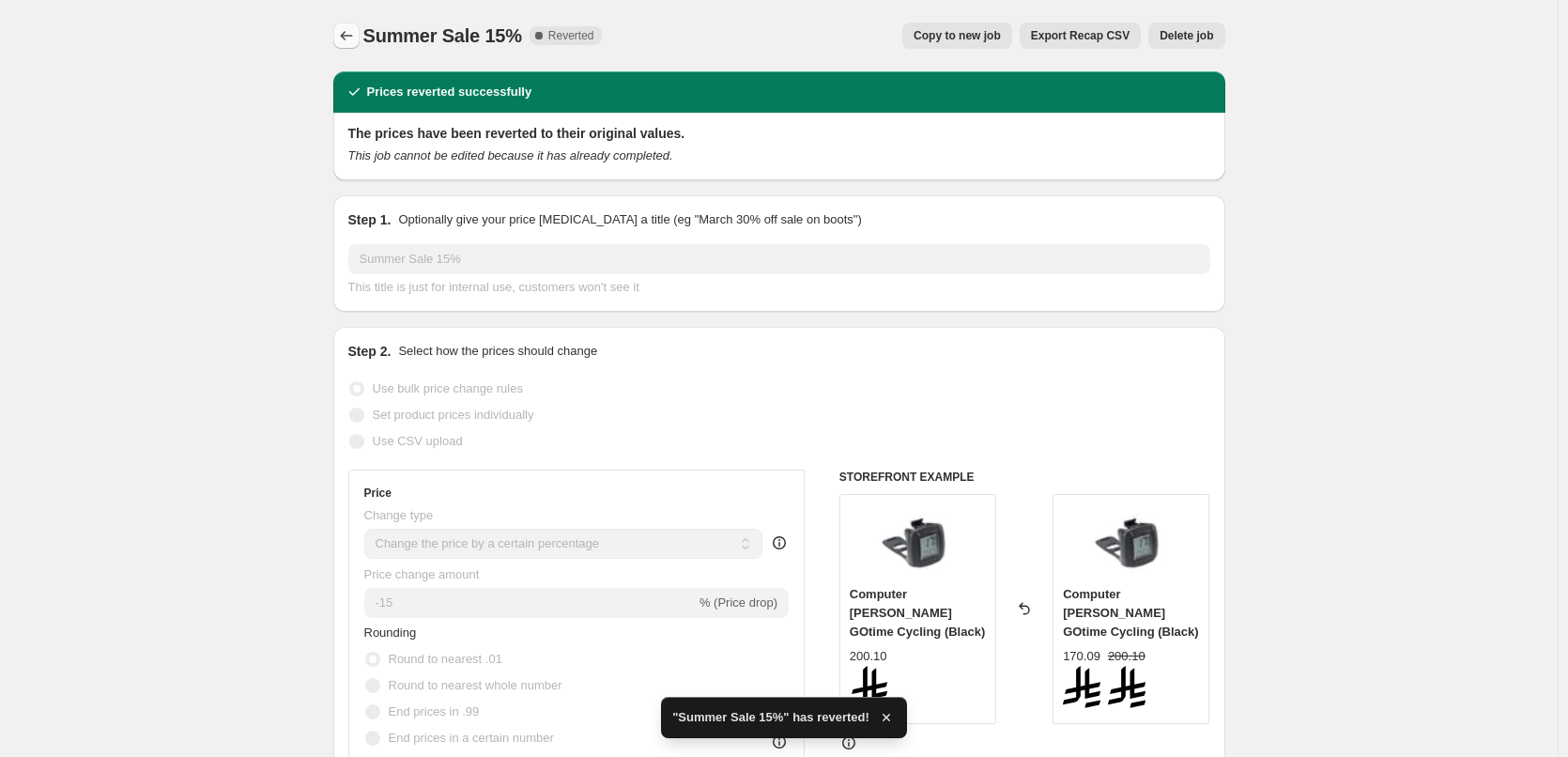
click at [357, 47] on button "Price change jobs" at bounding box center [346, 35] width 26 height 26
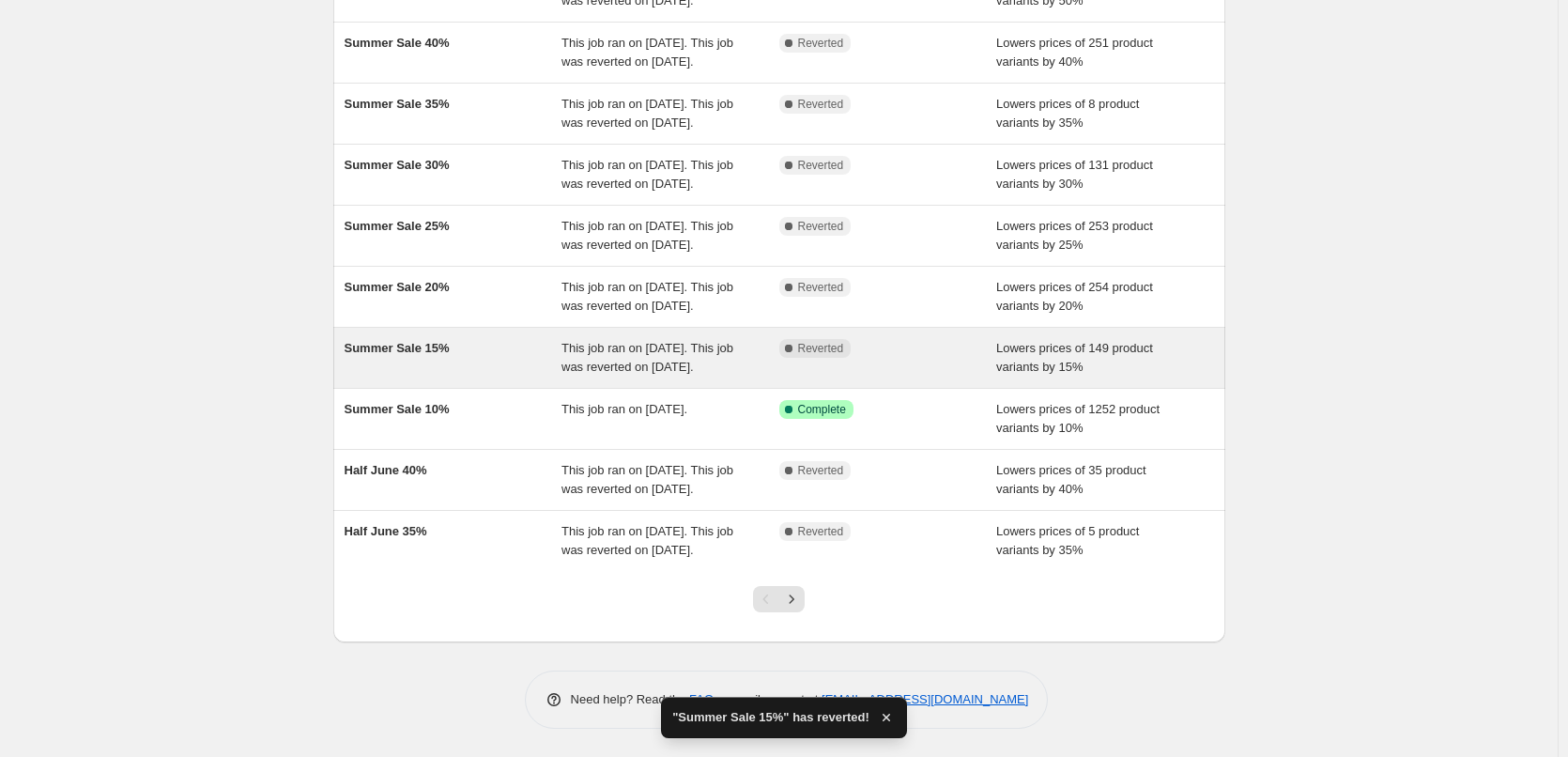
scroll to position [341, 0]
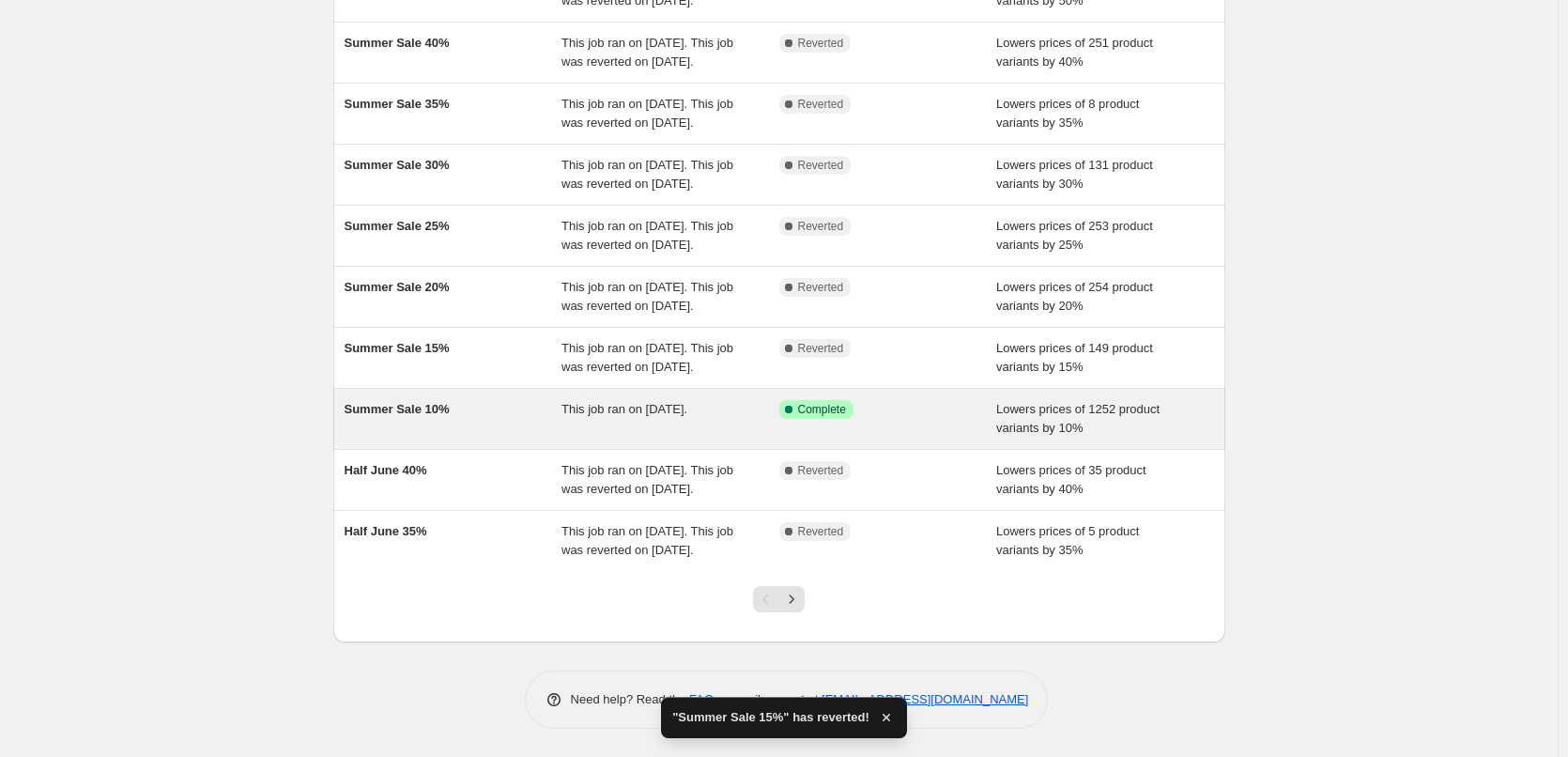
click at [491, 419] on div "Summer Sale 10%" at bounding box center [453, 418] width 217 height 38
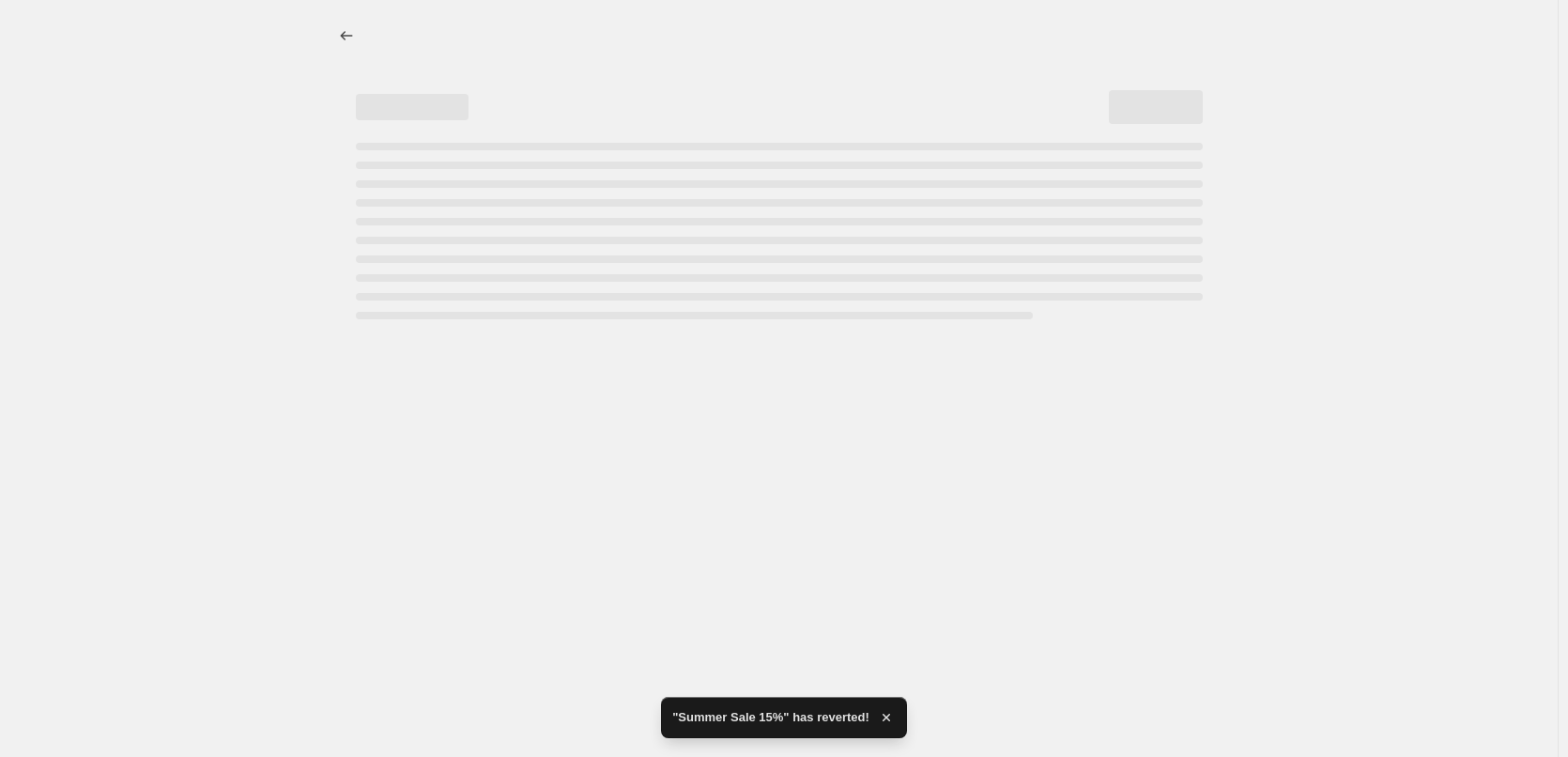
select select "percentage"
select select "collection"
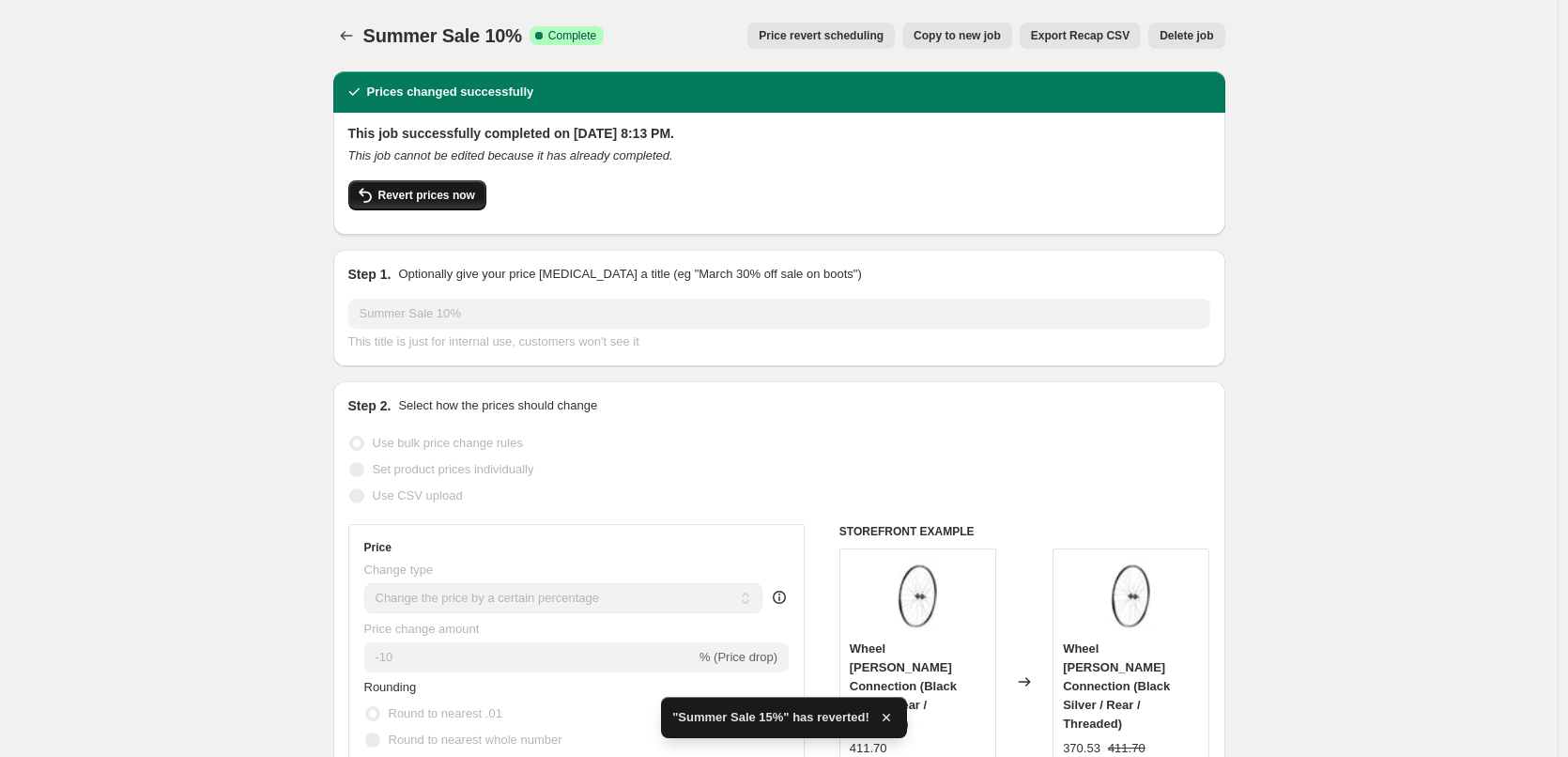
click at [406, 189] on span "Revert prices now" at bounding box center [426, 195] width 97 height 15
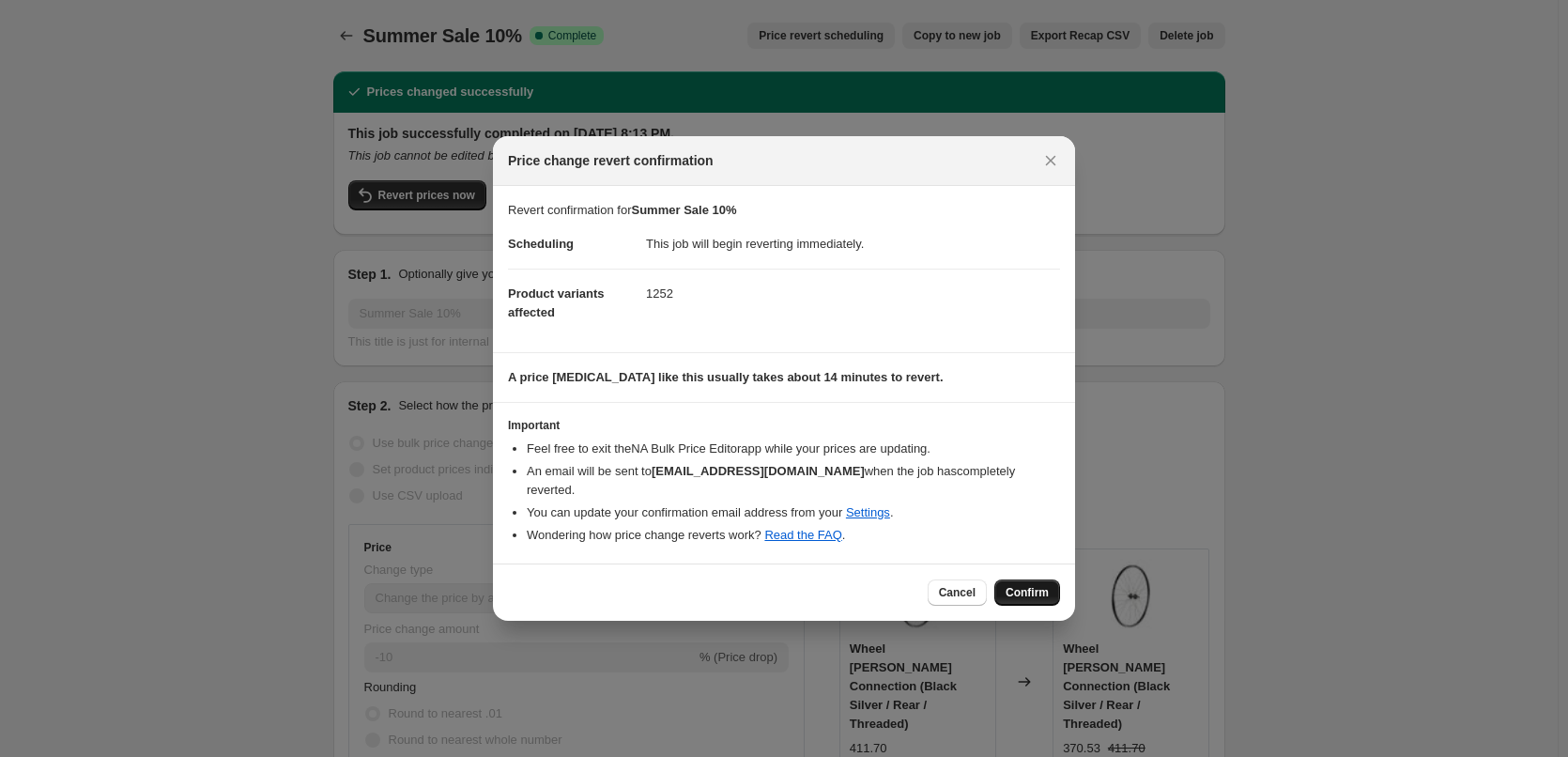
click at [1046, 593] on button "Confirm" at bounding box center [1027, 592] width 65 height 26
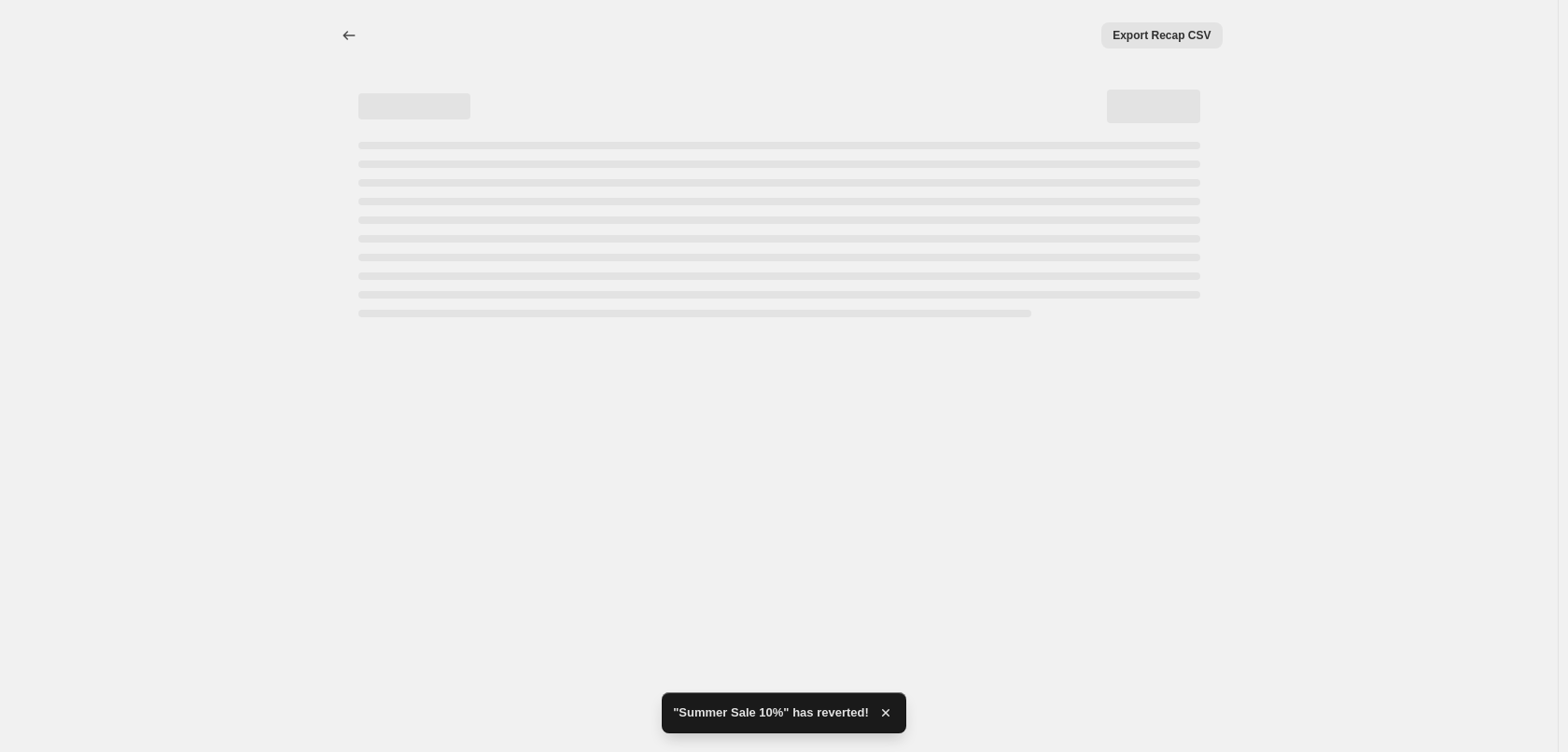
select select "percentage"
select select "collection"
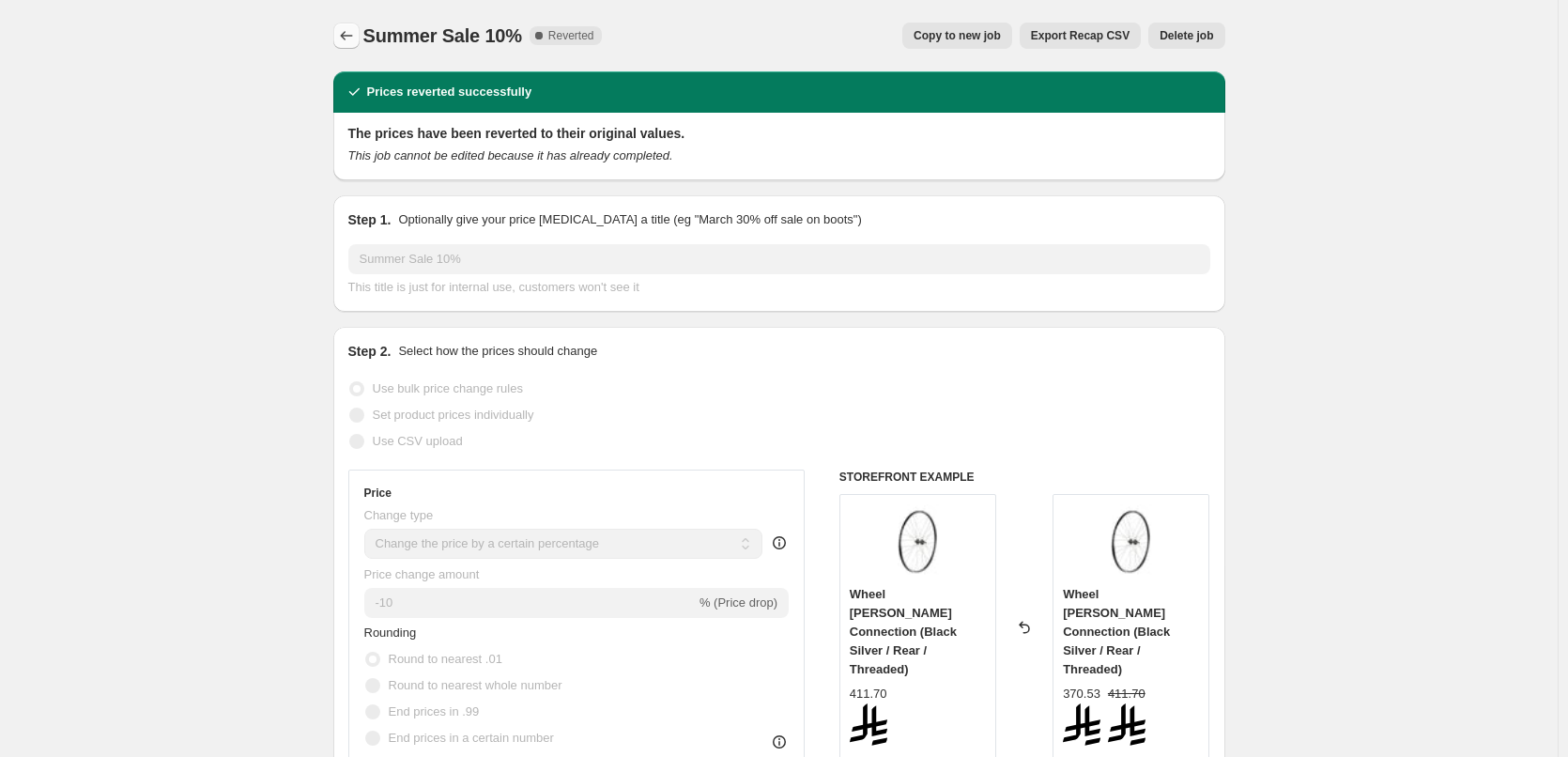
click at [356, 42] on icon "Price change jobs" at bounding box center [346, 36] width 19 height 19
